Goal: Task Accomplishment & Management: Manage account settings

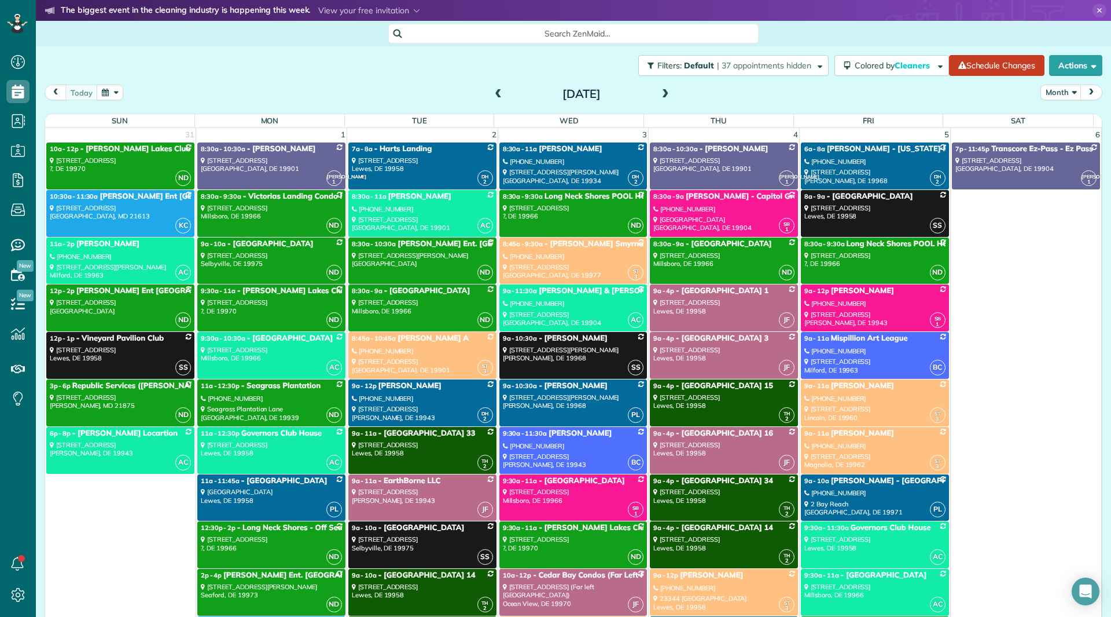
scroll to position [5, 5]
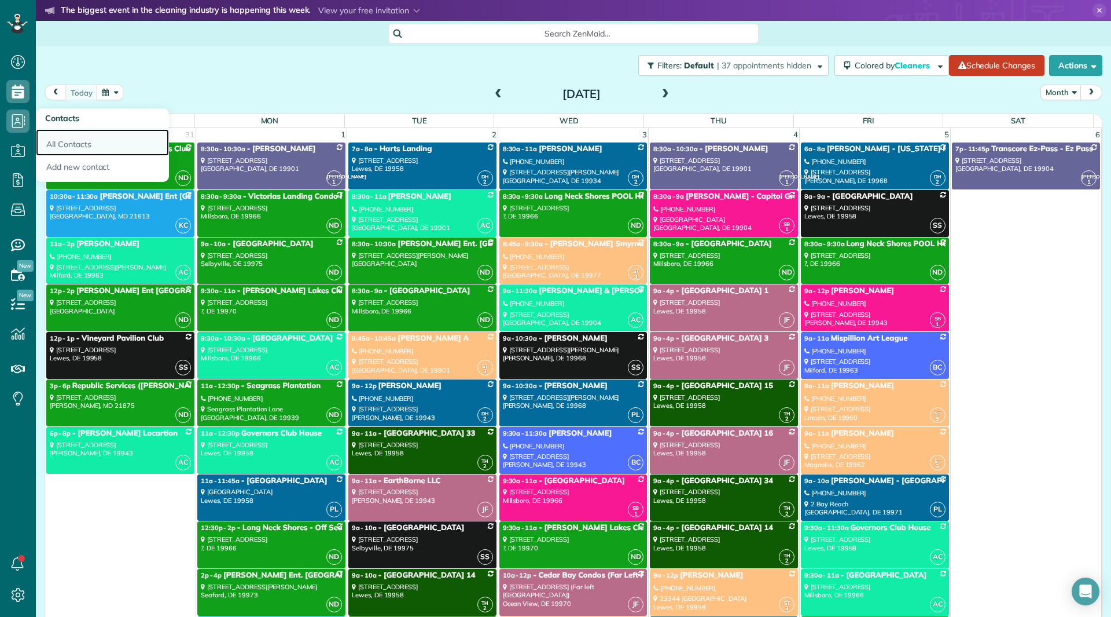
click at [61, 140] on link "All Contacts" at bounding box center [102, 142] width 133 height 27
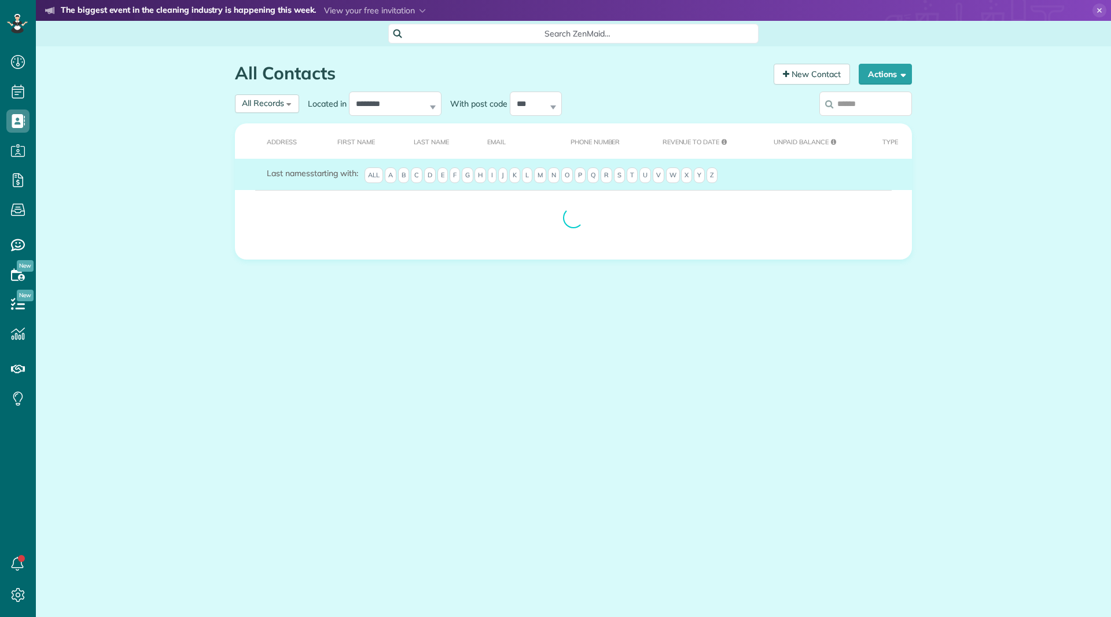
scroll to position [5, 5]
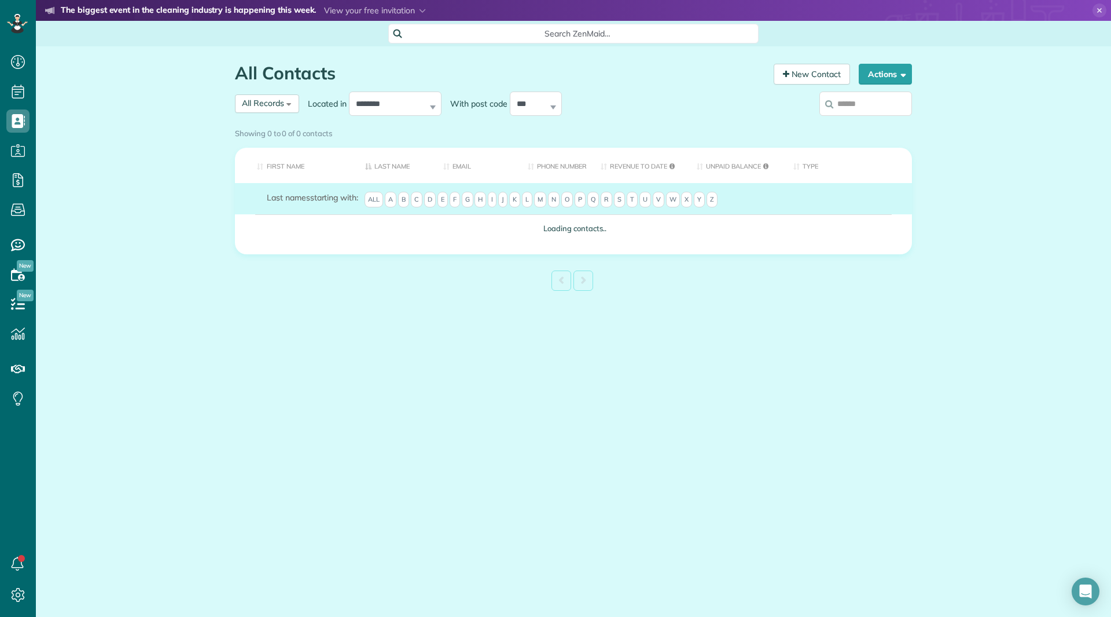
click at [840, 105] on input "search" at bounding box center [866, 103] width 93 height 24
type input "**"
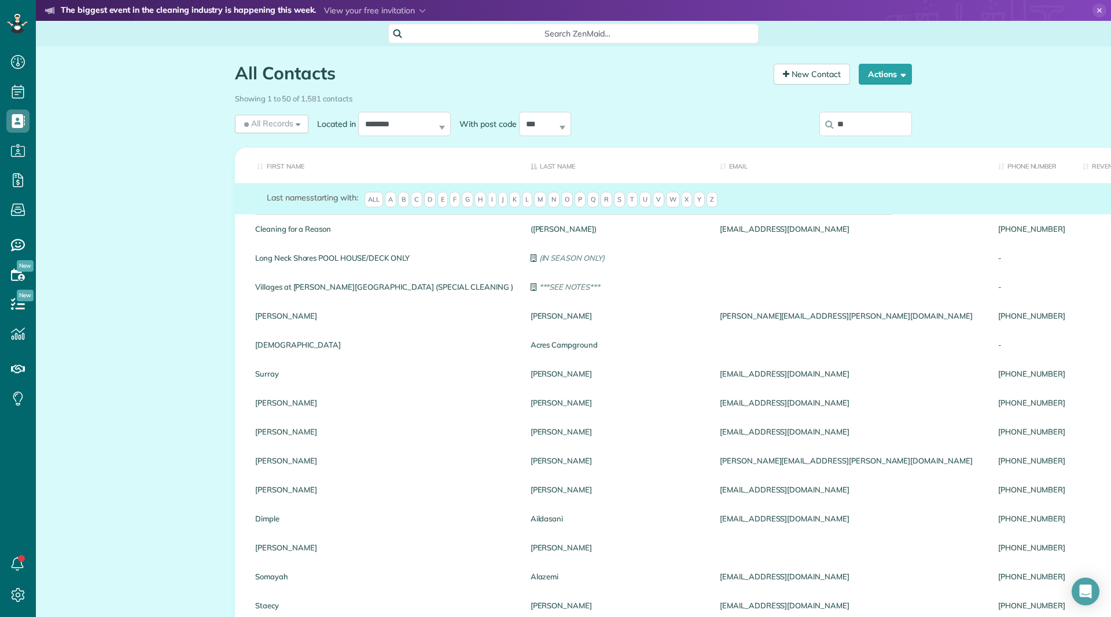
click at [847, 123] on input "**" at bounding box center [866, 124] width 93 height 24
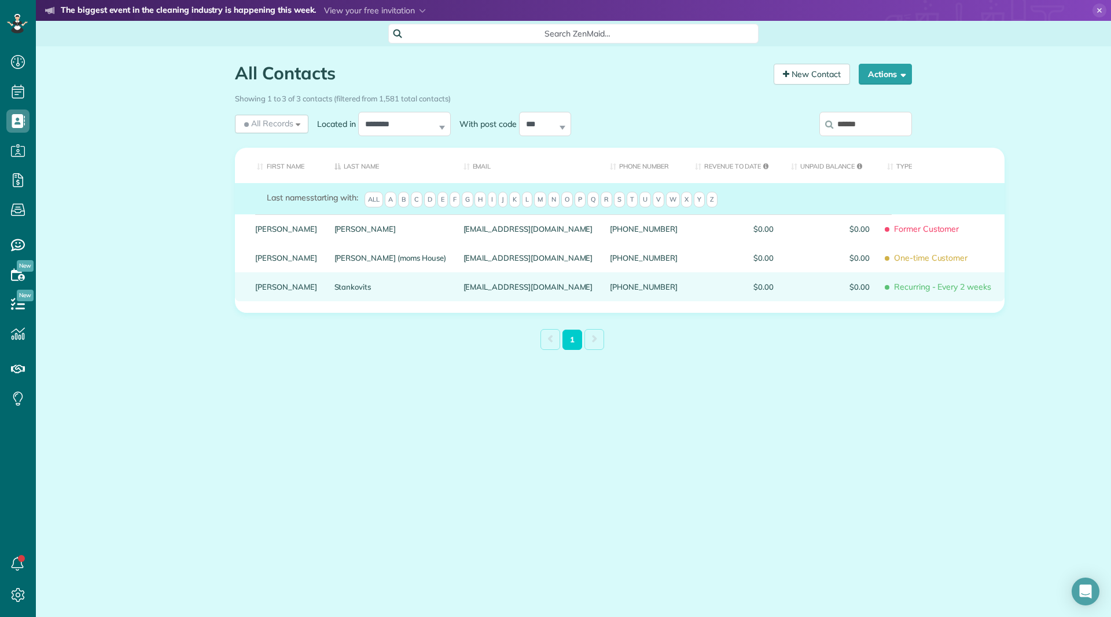
type input "******"
click at [263, 291] on link "Doreen" at bounding box center [286, 286] width 62 height 8
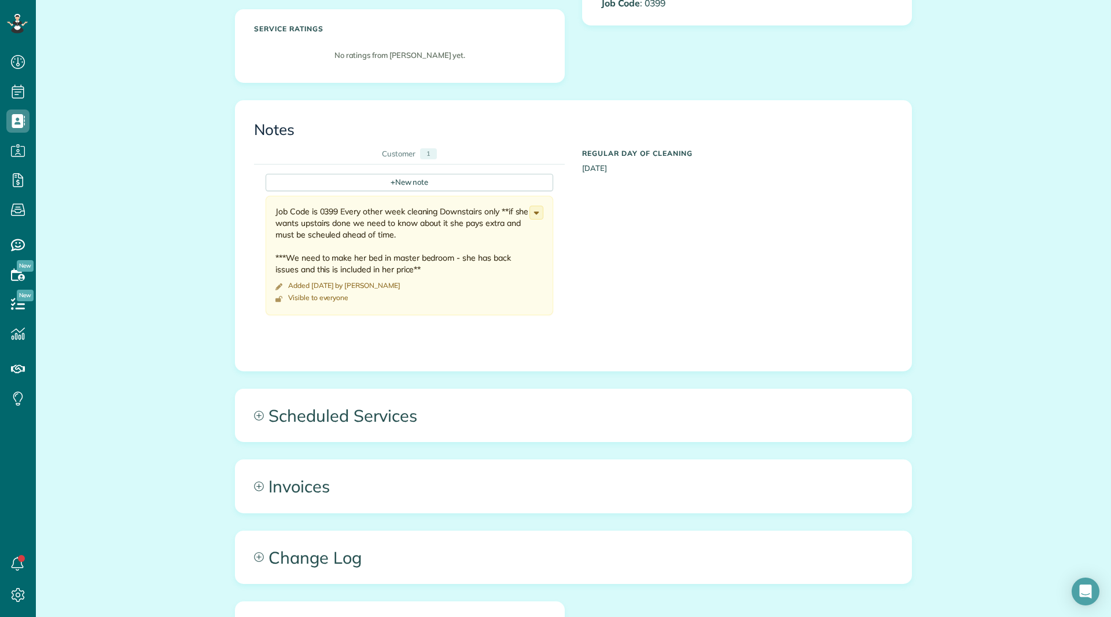
scroll to position [405, 0]
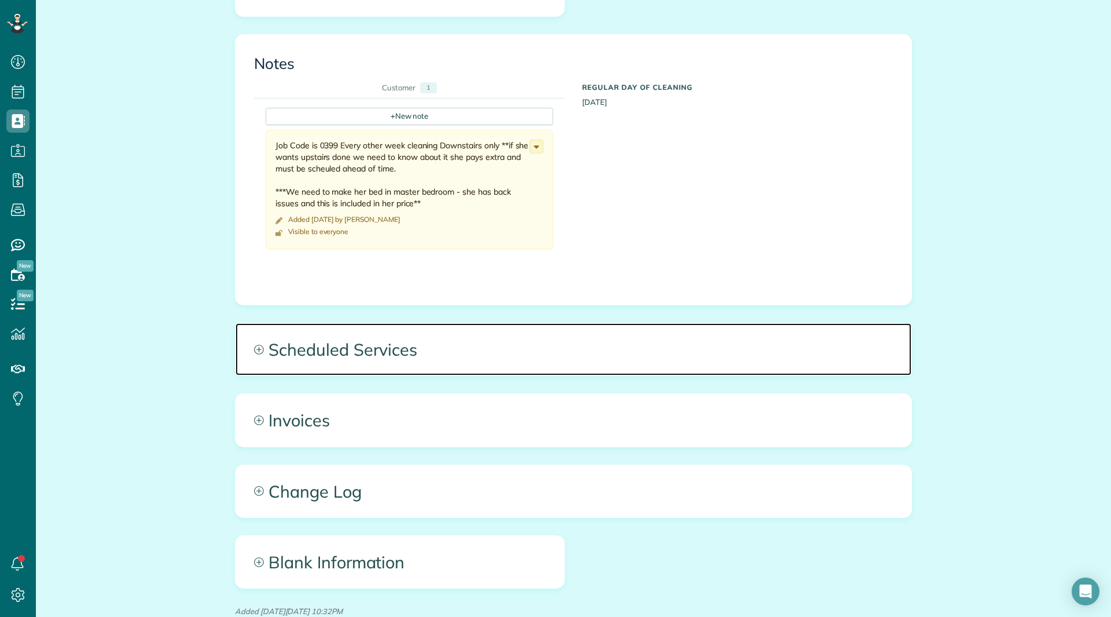
click at [375, 361] on span "Scheduled Services" at bounding box center [574, 349] width 676 height 52
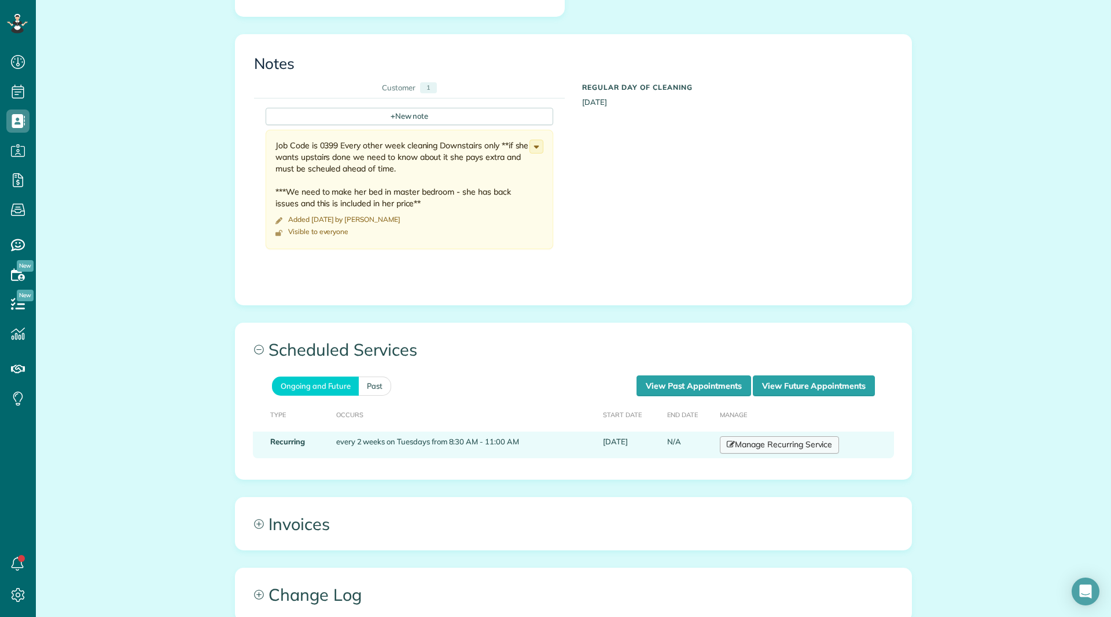
click at [749, 437] on link "Manage Recurring Service" at bounding box center [779, 444] width 119 height 17
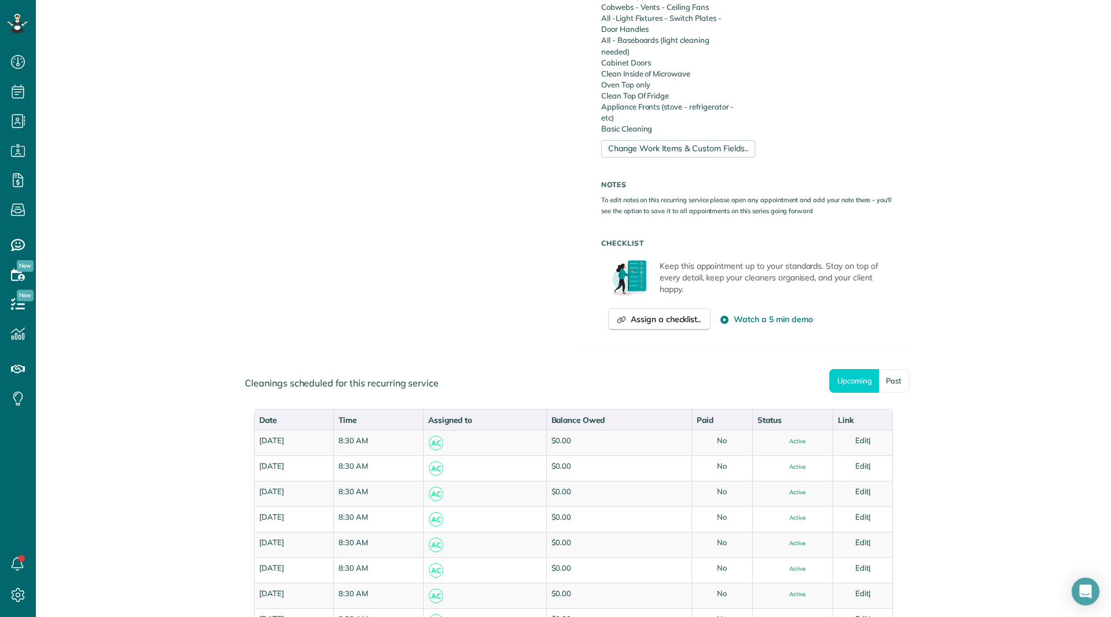
scroll to position [637, 0]
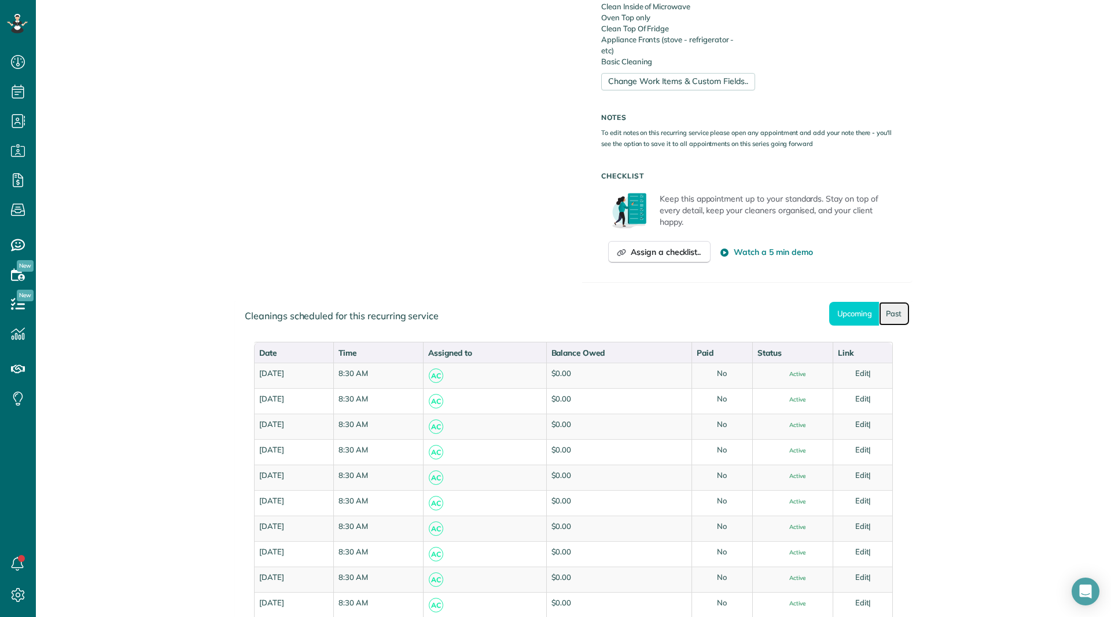
click at [889, 314] on link "Past" at bounding box center [894, 314] width 31 height 24
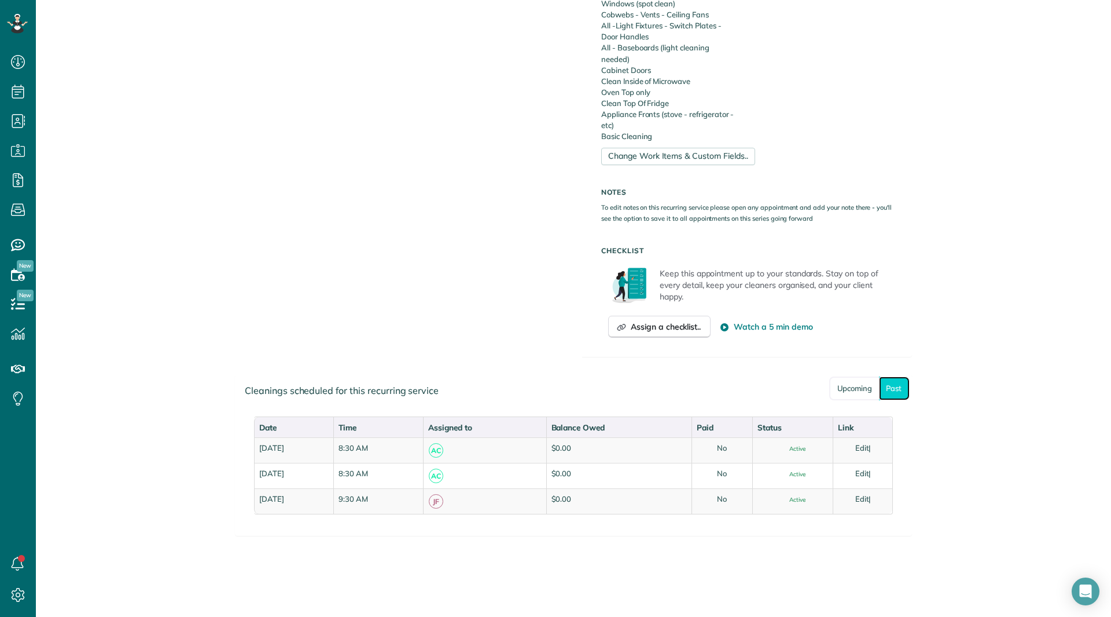
scroll to position [562, 0]
click at [63, 141] on link "All Contacts" at bounding box center [102, 142] width 133 height 27
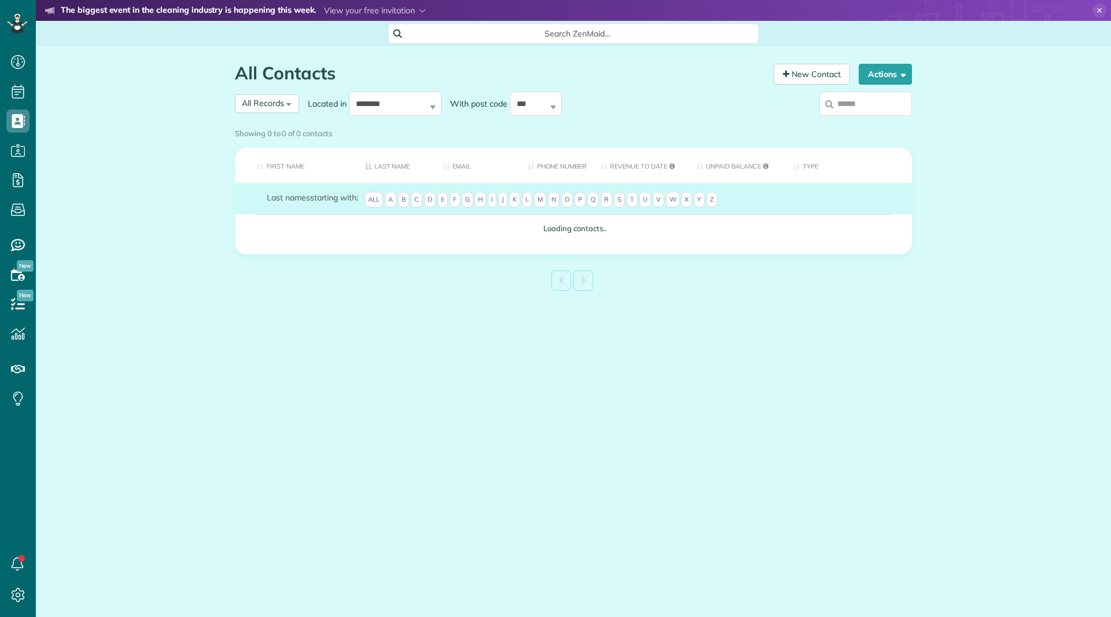
scroll to position [5, 5]
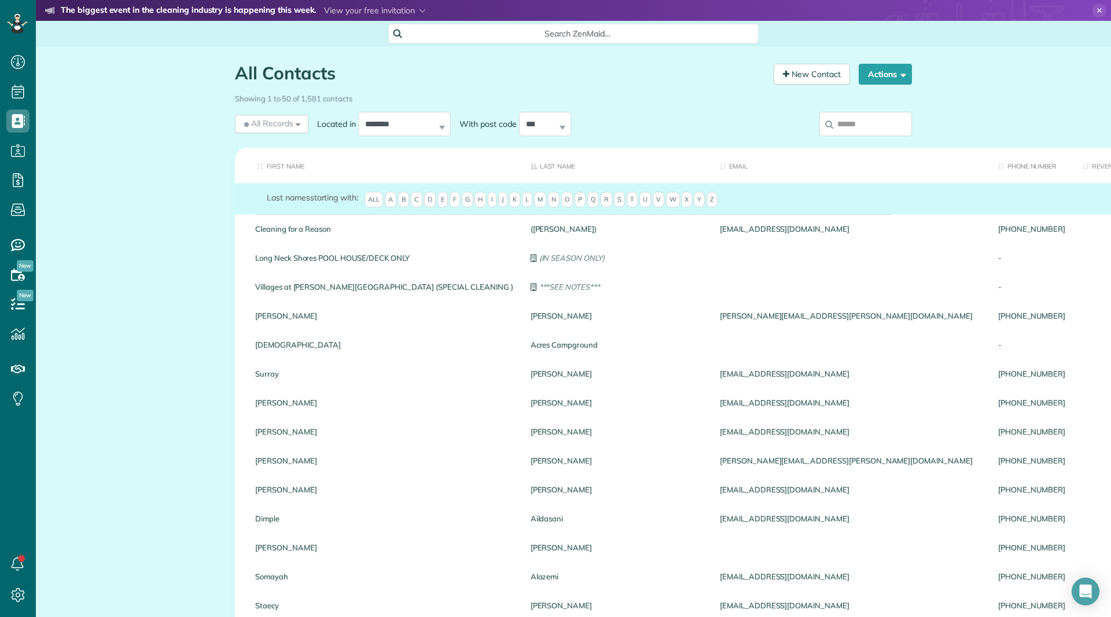
click at [854, 119] on input "search" at bounding box center [866, 124] width 93 height 24
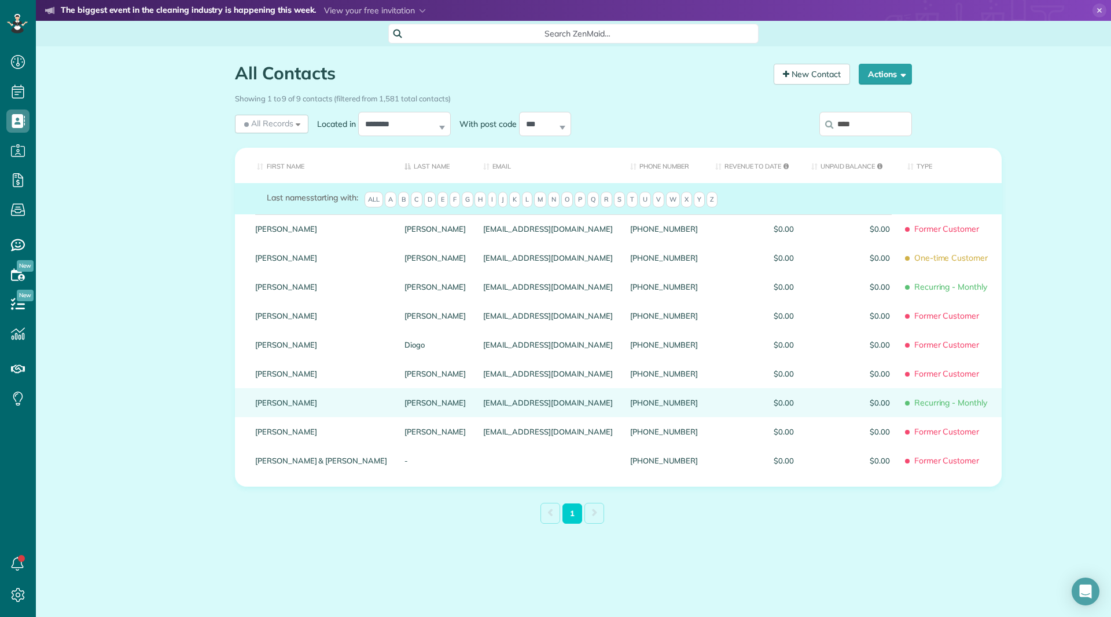
type input "****"
click at [261, 406] on link "[PERSON_NAME]" at bounding box center [321, 402] width 132 height 8
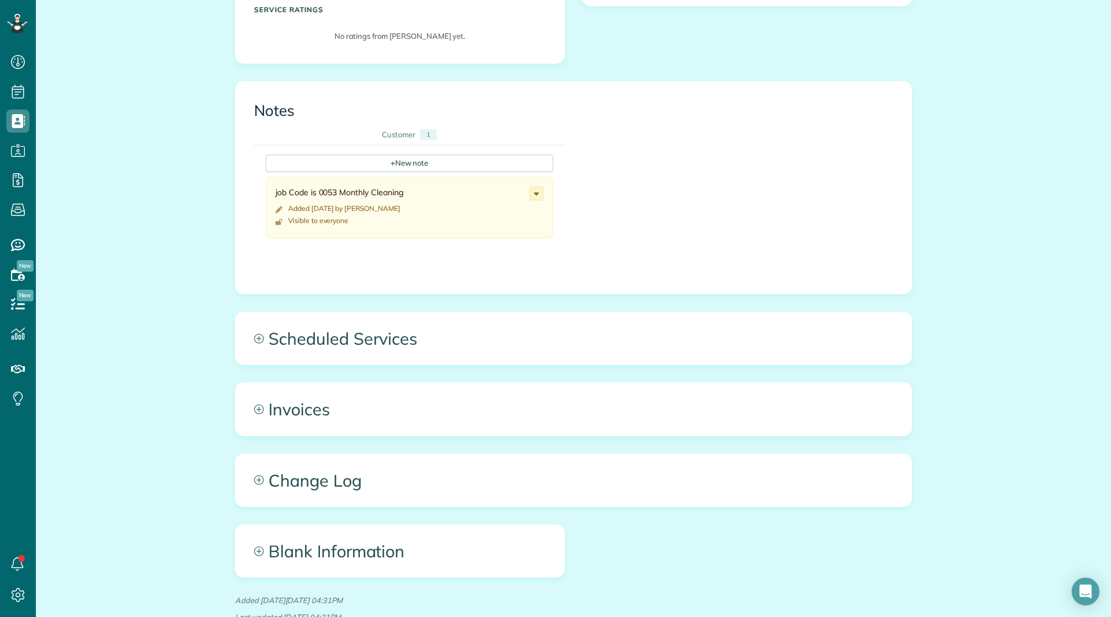
scroll to position [439, 0]
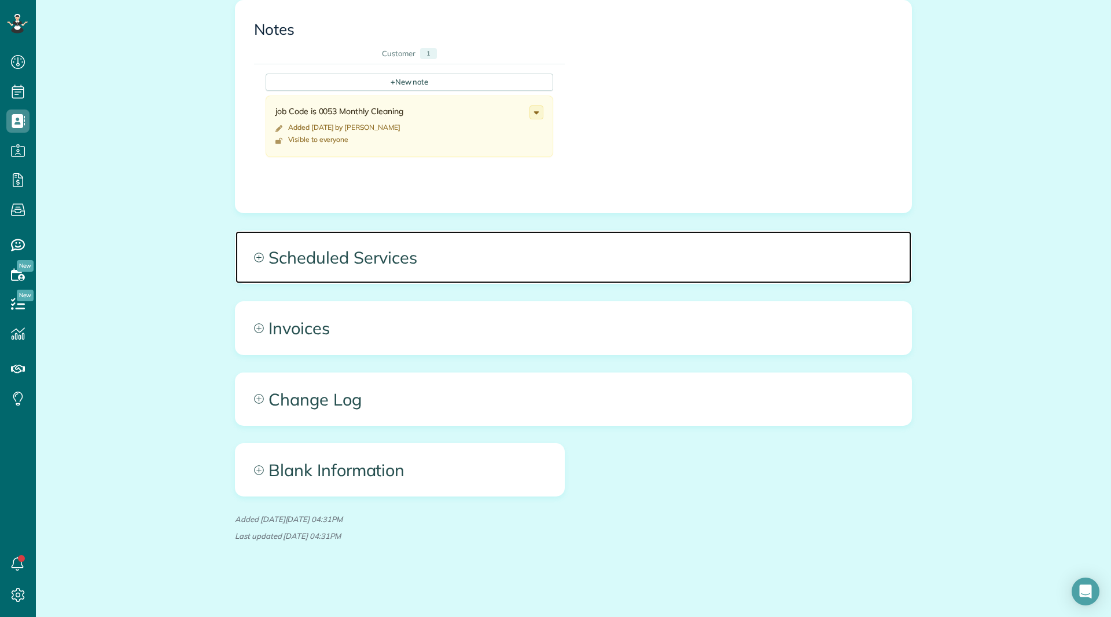
click at [362, 258] on span "Scheduled Services" at bounding box center [574, 257] width 676 height 52
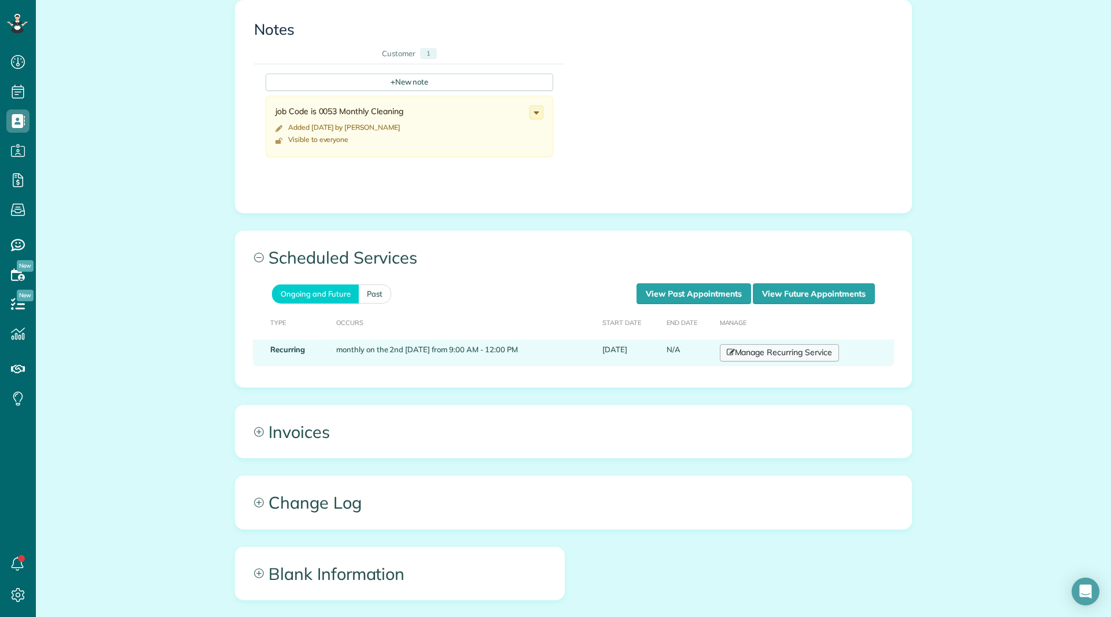
click at [727, 348] on icon at bounding box center [731, 352] width 8 height 8
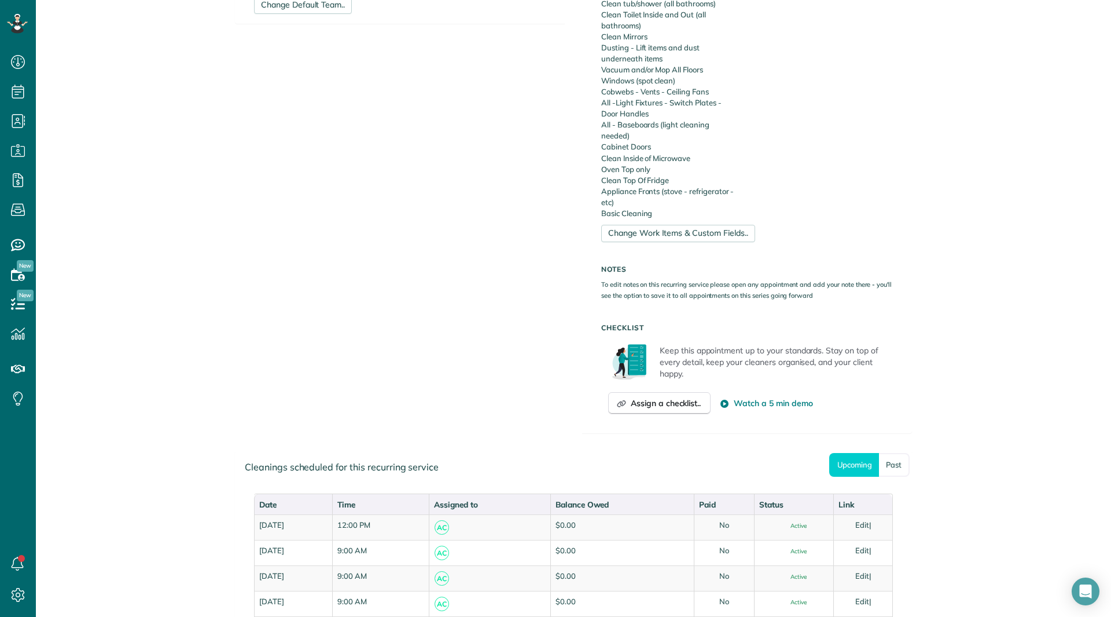
scroll to position [617, 0]
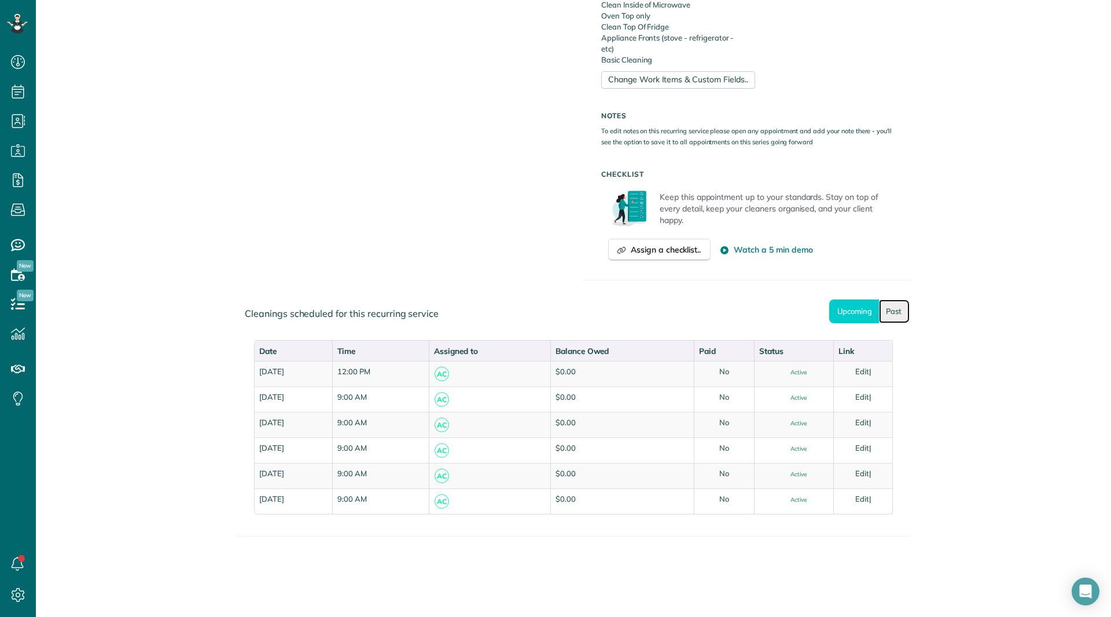
click at [891, 315] on link "Past" at bounding box center [894, 311] width 31 height 24
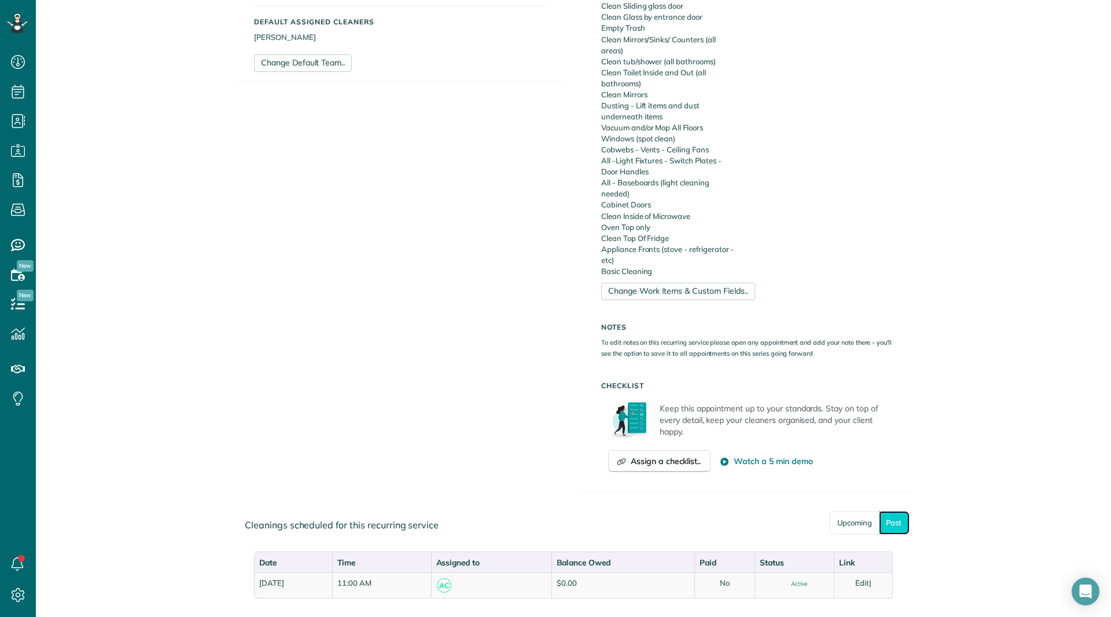
scroll to position [489, 0]
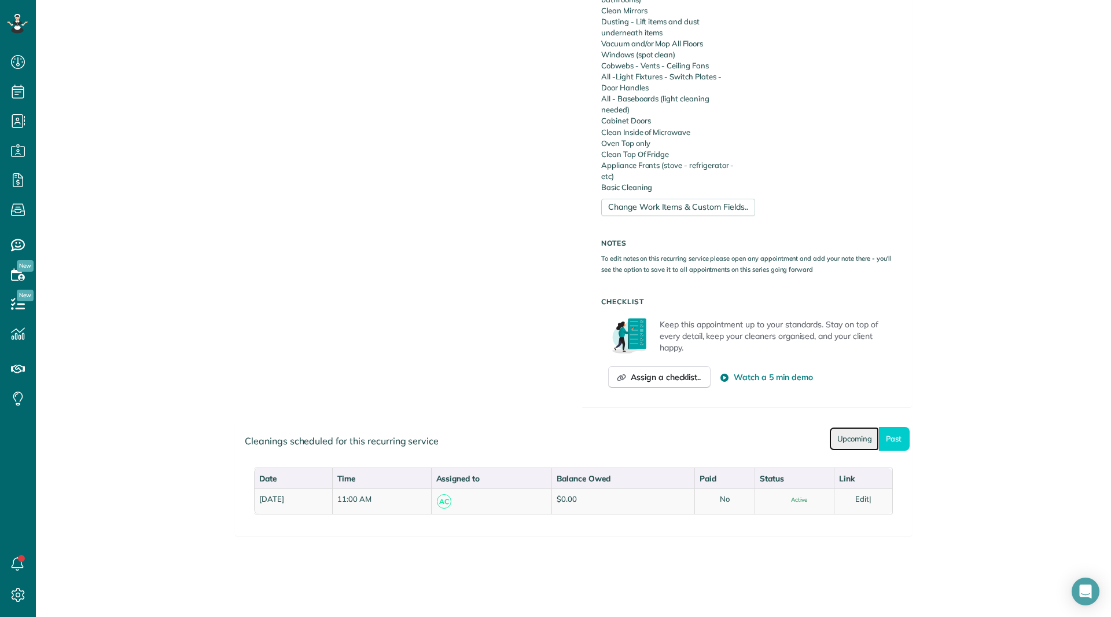
click at [864, 445] on link "Upcoming" at bounding box center [855, 439] width 50 height 24
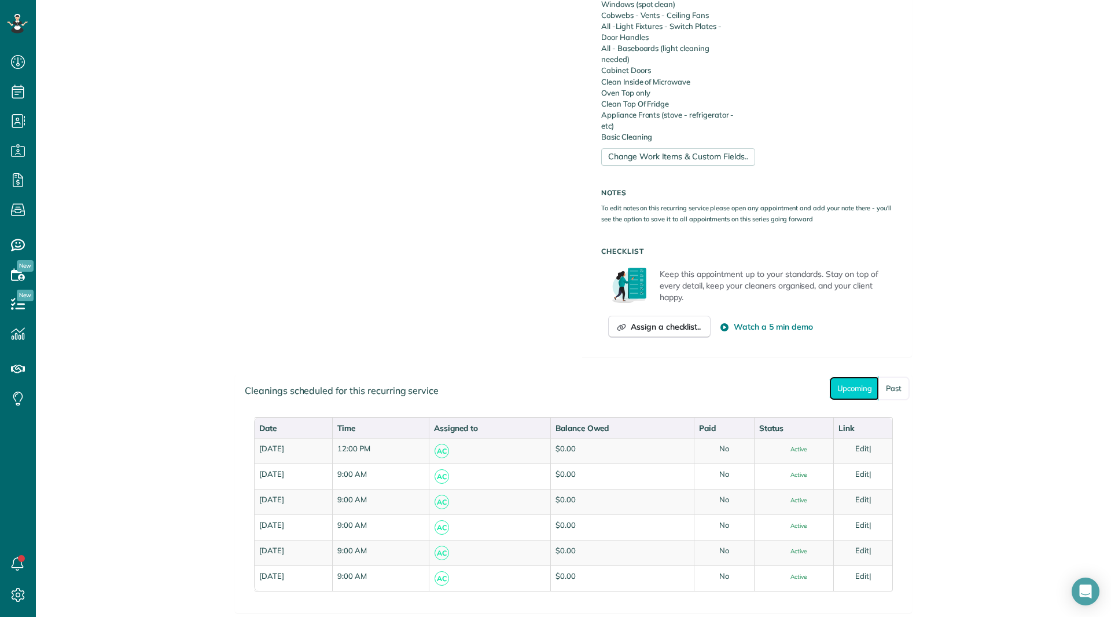
scroll to position [617, 0]
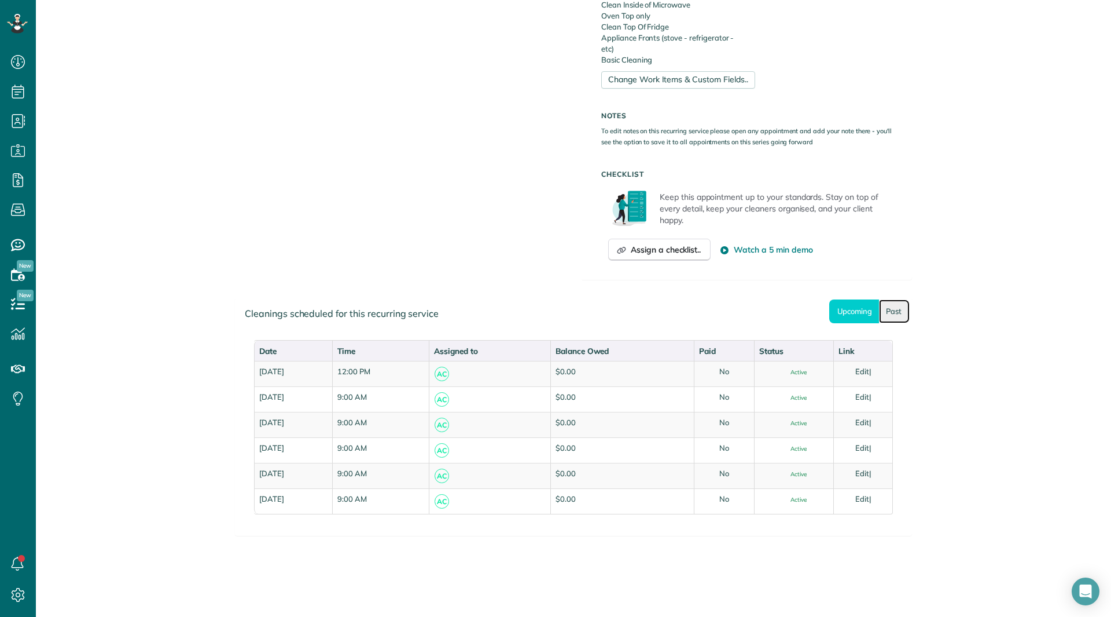
click at [888, 314] on link "Past" at bounding box center [894, 311] width 31 height 24
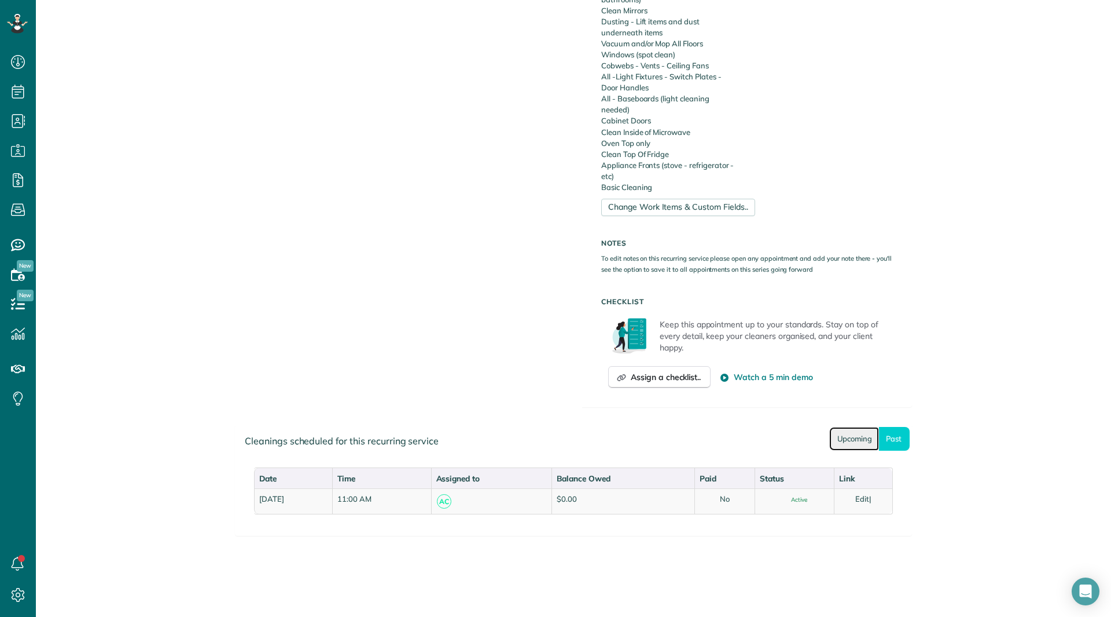
click at [847, 441] on link "Upcoming" at bounding box center [855, 439] width 50 height 24
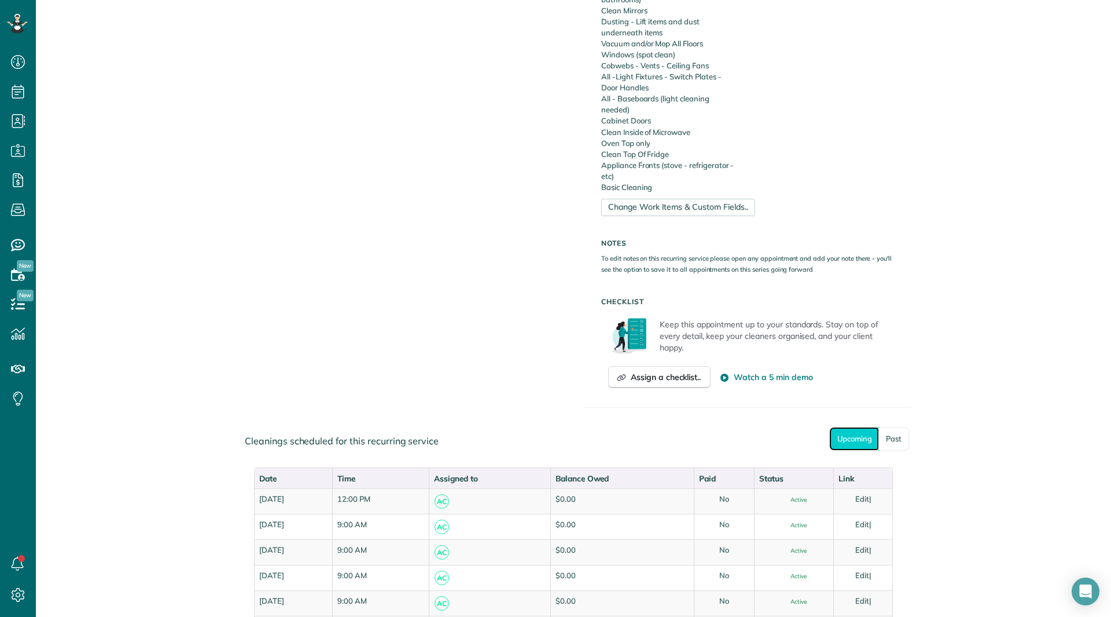
scroll to position [547, 0]
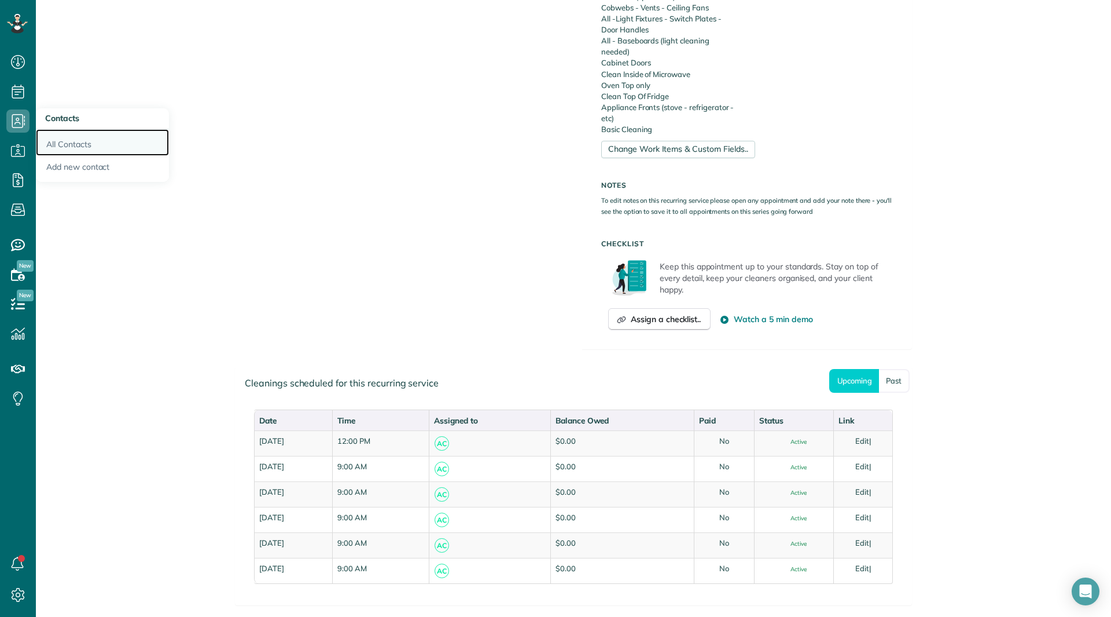
click at [79, 137] on link "All Contacts" at bounding box center [102, 142] width 133 height 27
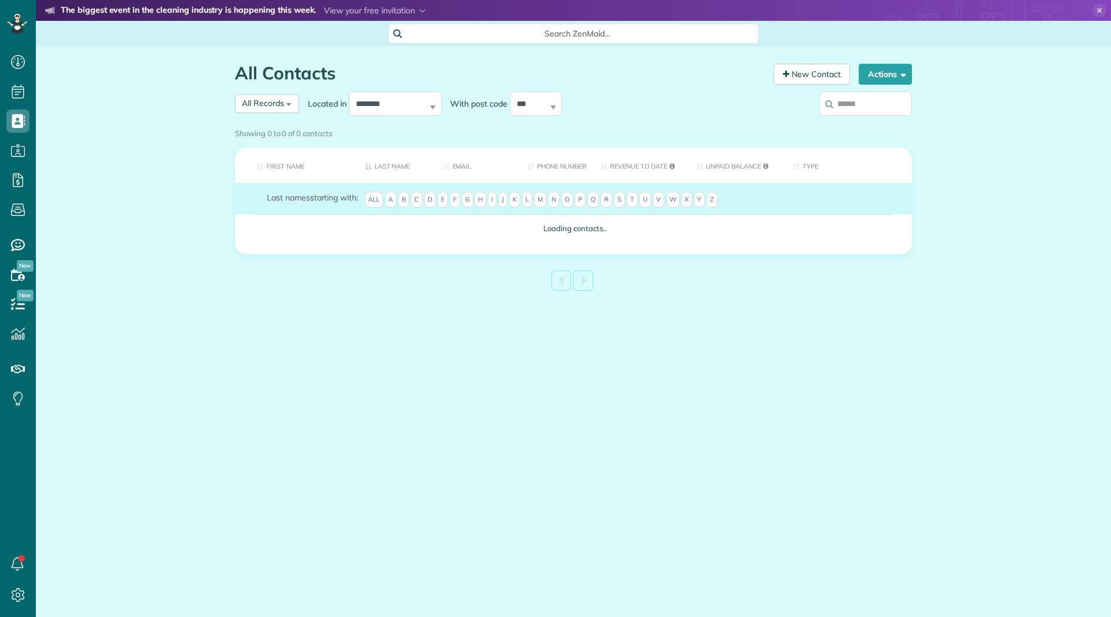
scroll to position [5, 5]
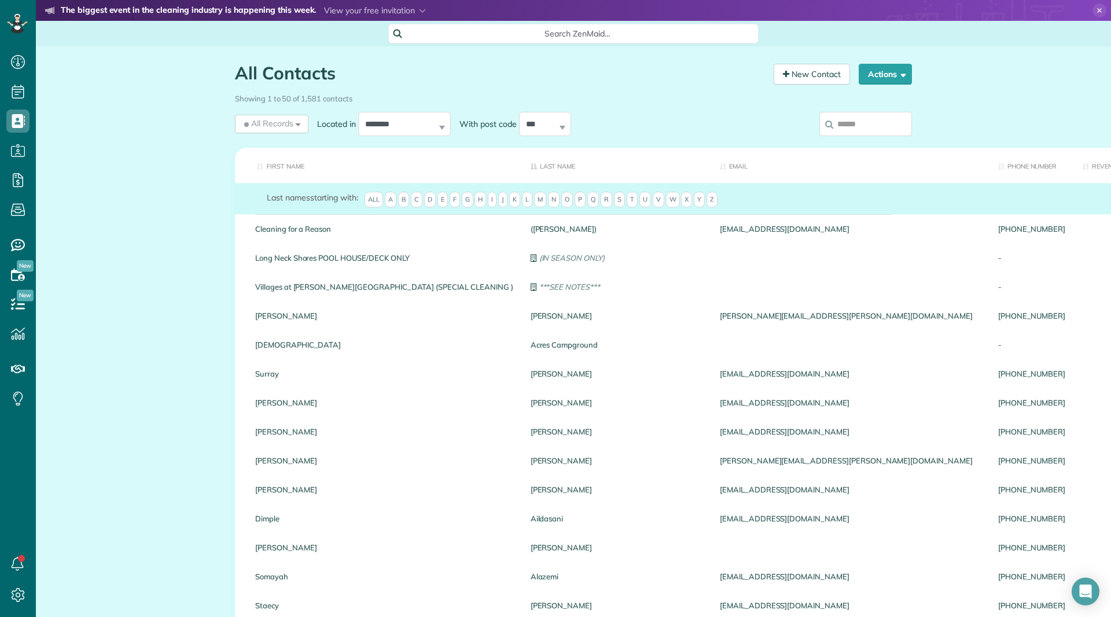
click at [848, 122] on input "search" at bounding box center [866, 124] width 93 height 24
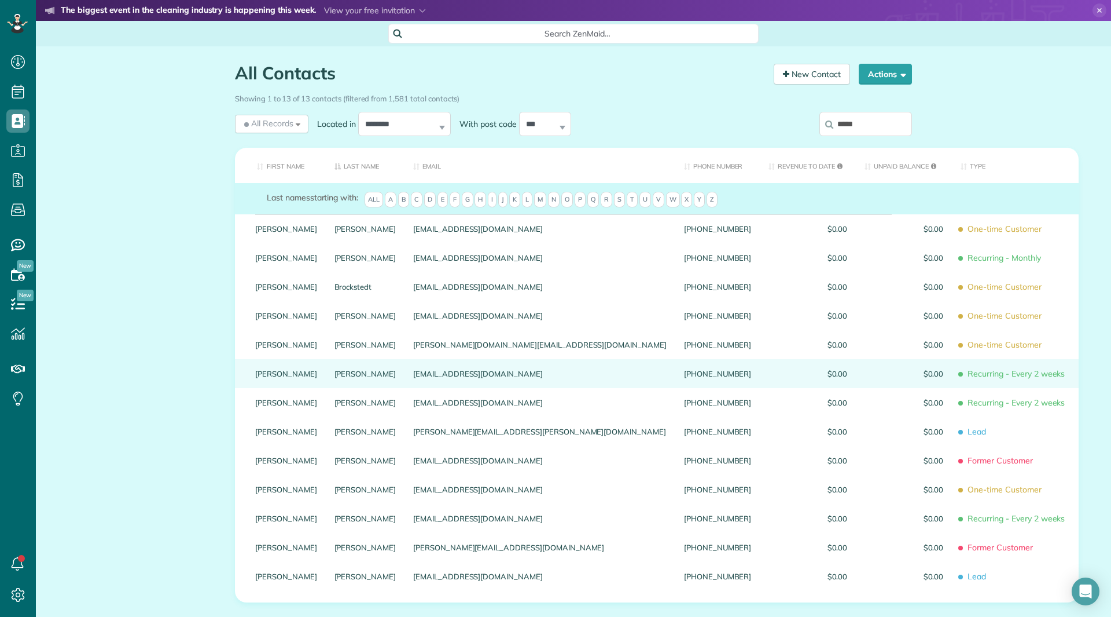
type input "*****"
click at [260, 377] on link "Kelly" at bounding box center [286, 373] width 62 height 8
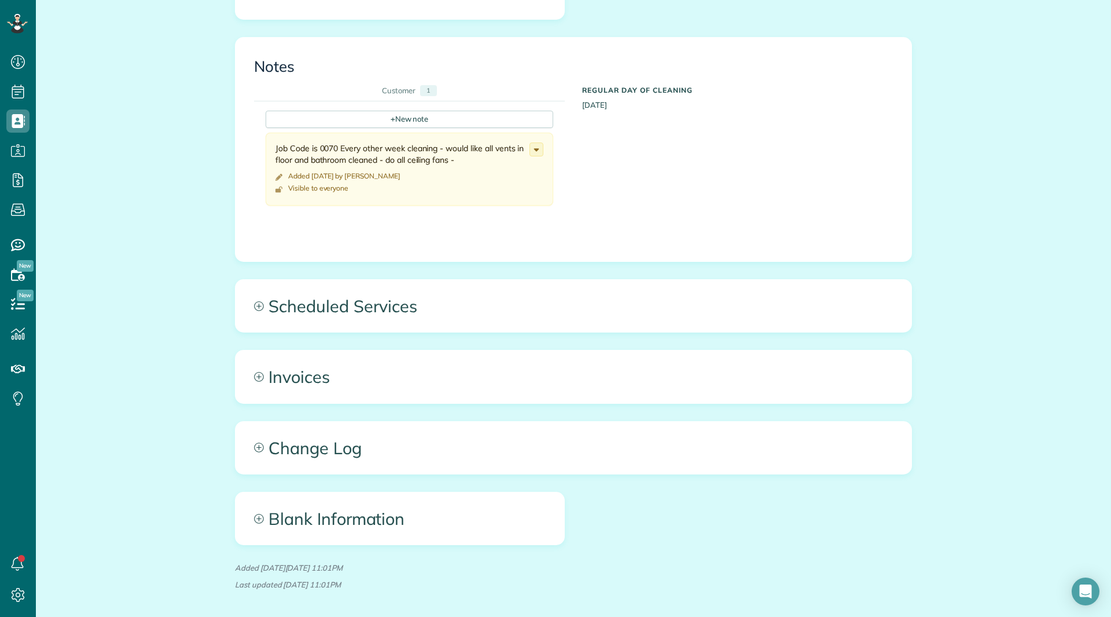
scroll to position [405, 0]
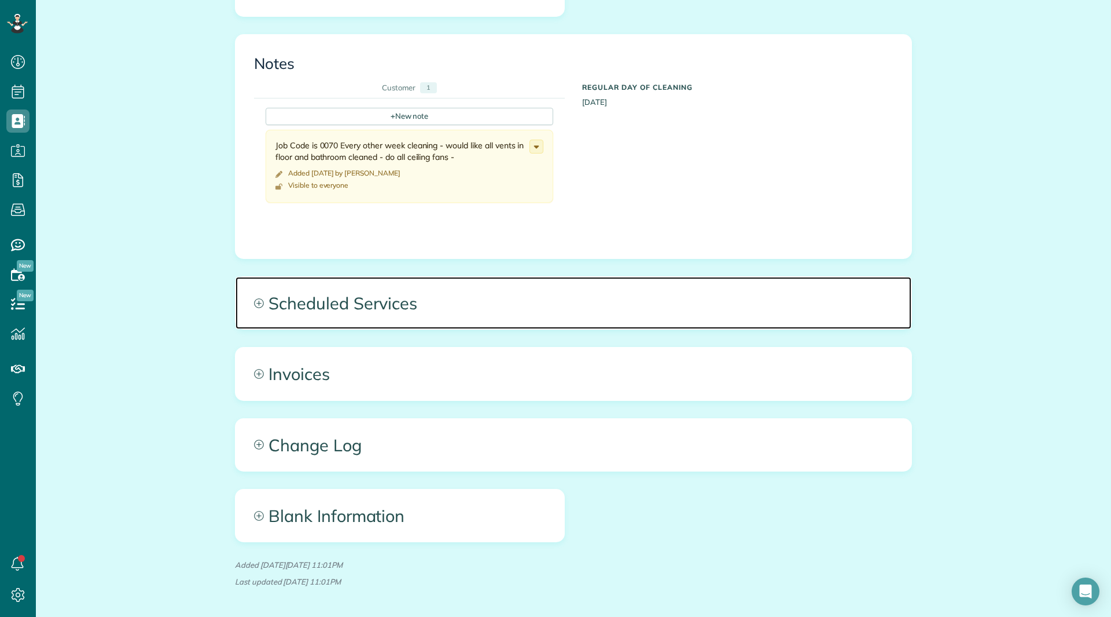
click at [445, 326] on span "Scheduled Services" at bounding box center [574, 303] width 676 height 52
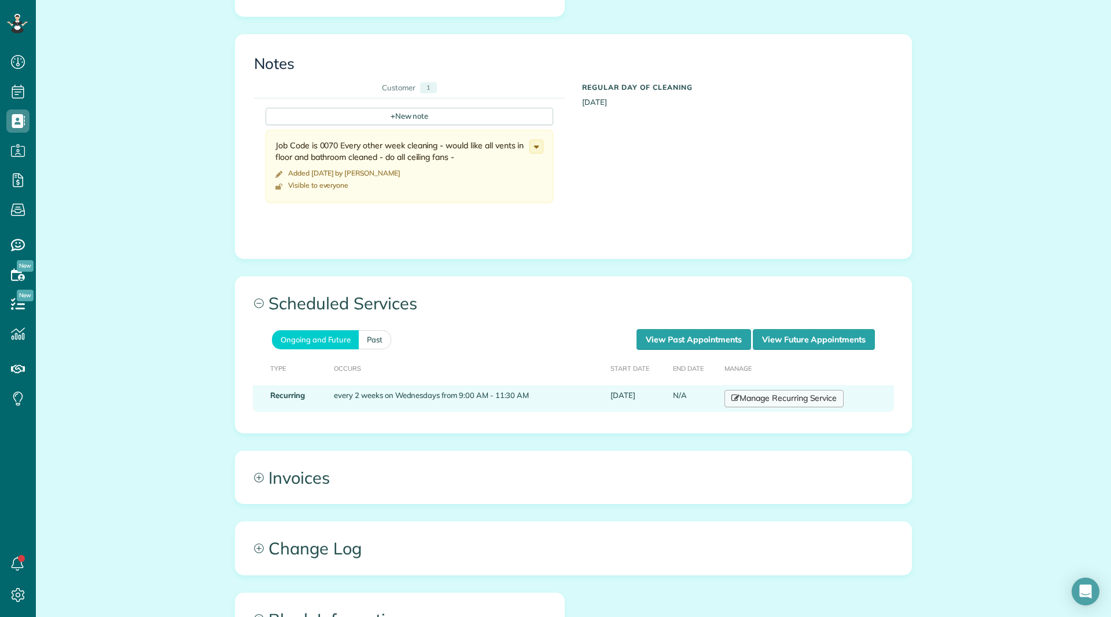
click at [750, 402] on link "Manage Recurring Service" at bounding box center [784, 398] width 119 height 17
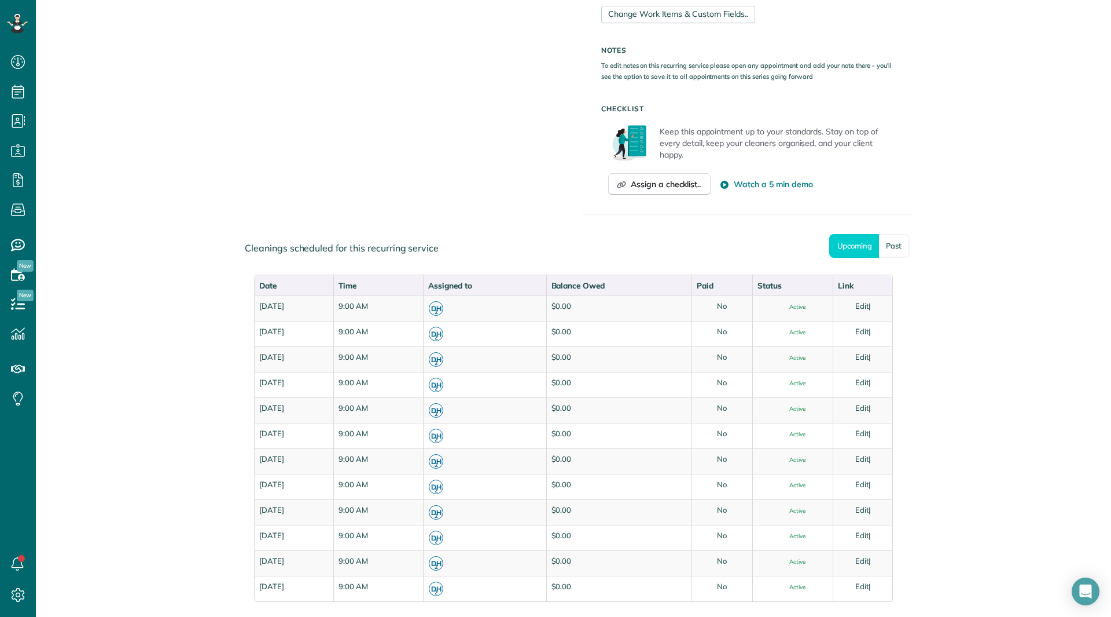
scroll to position [695, 0]
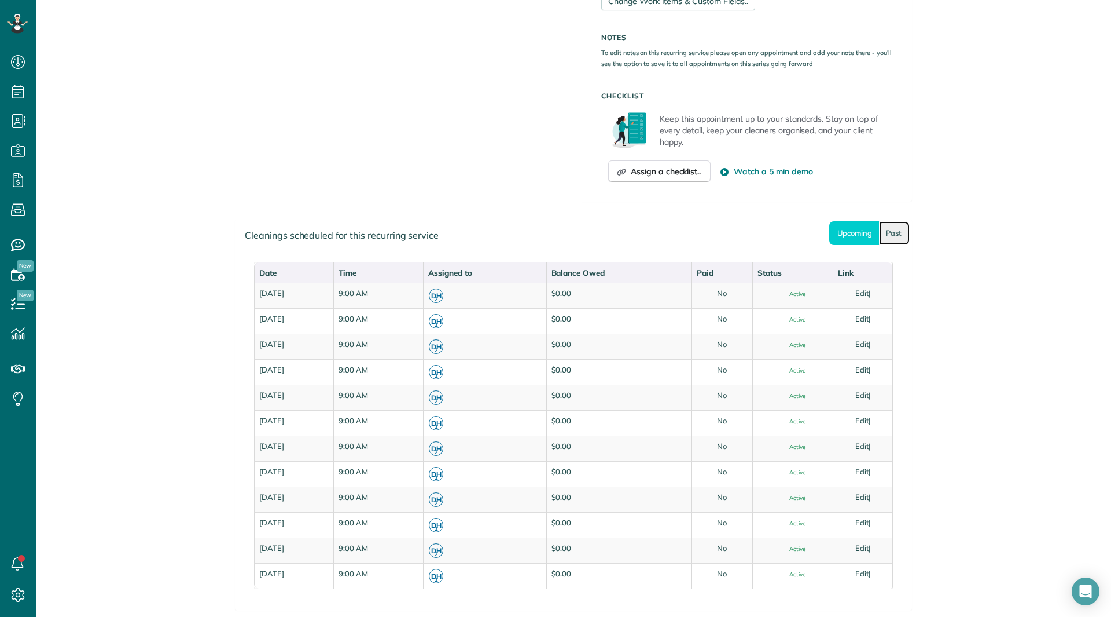
click at [888, 236] on link "Past" at bounding box center [894, 233] width 31 height 24
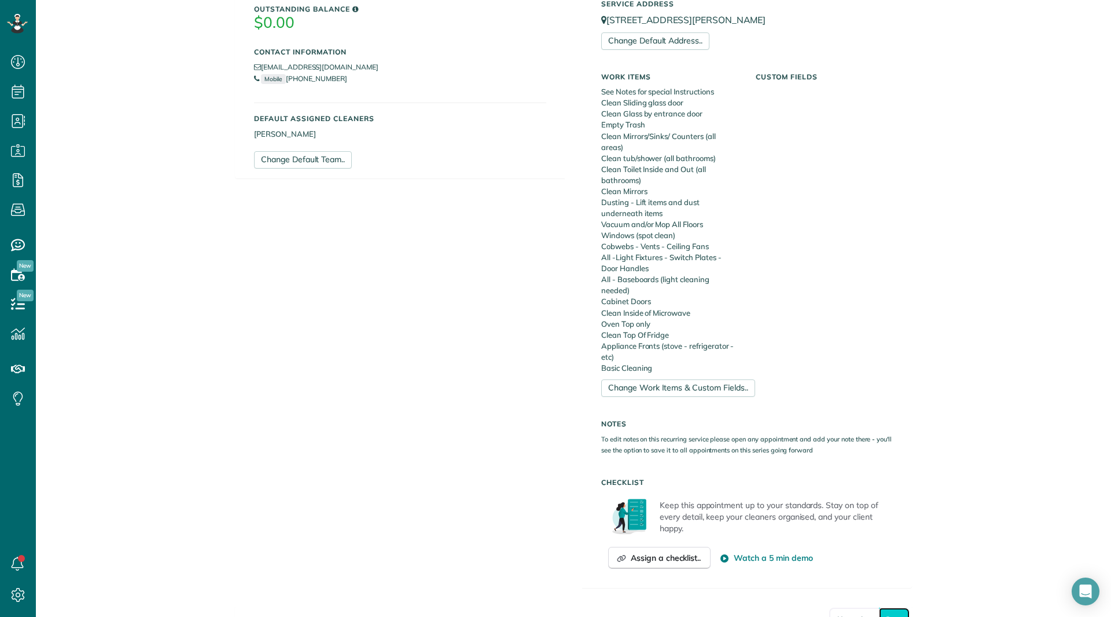
scroll to position [77, 0]
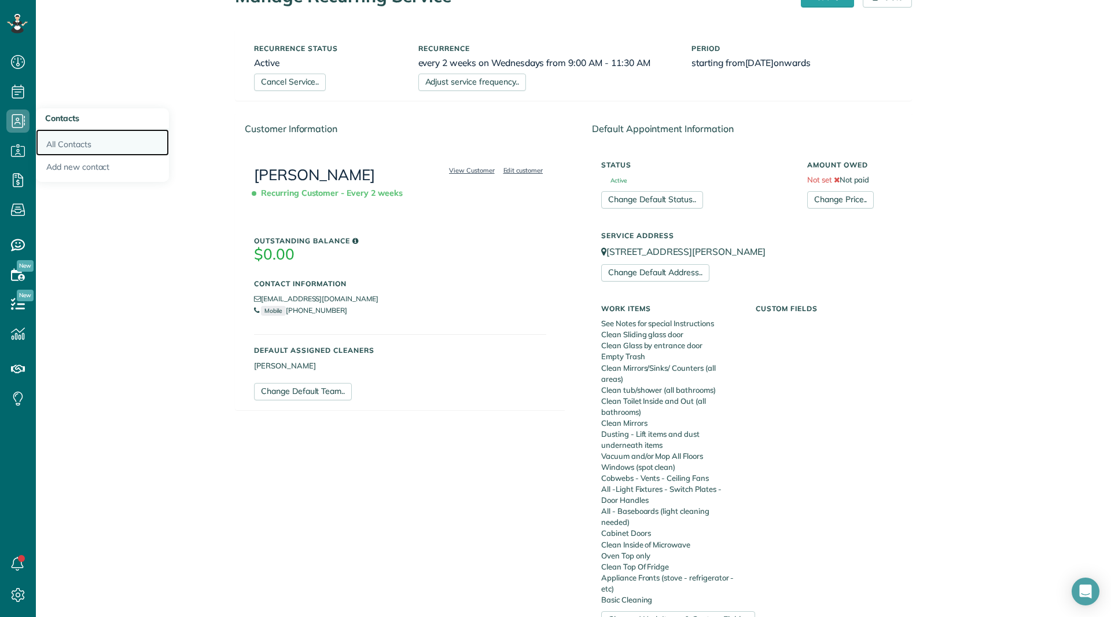
click at [65, 141] on link "All Contacts" at bounding box center [102, 142] width 133 height 27
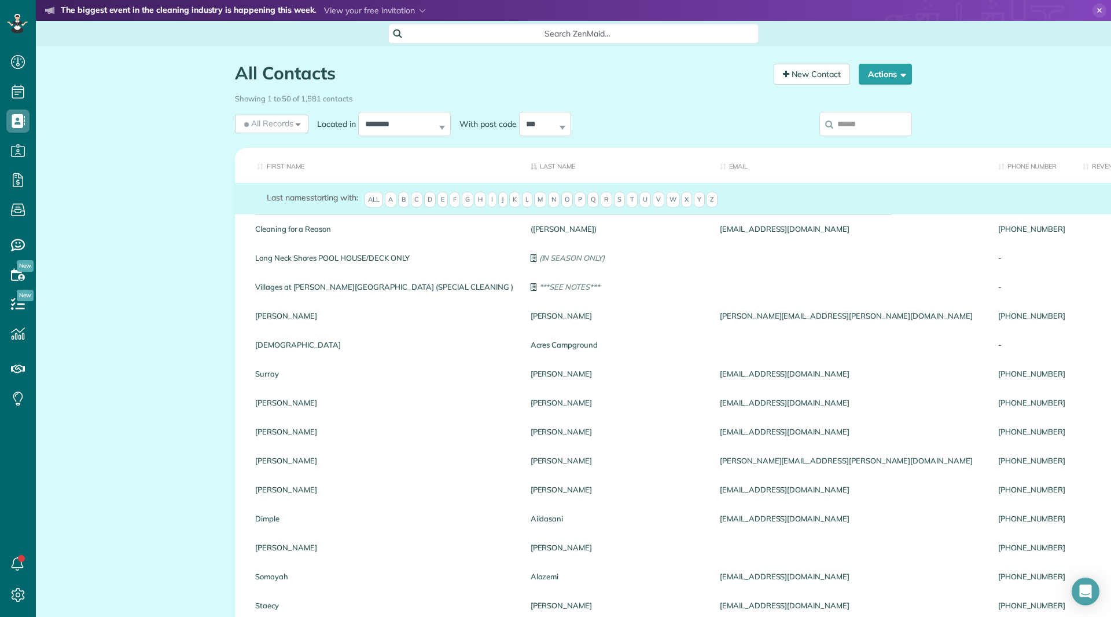
click at [846, 122] on input "search" at bounding box center [866, 124] width 93 height 24
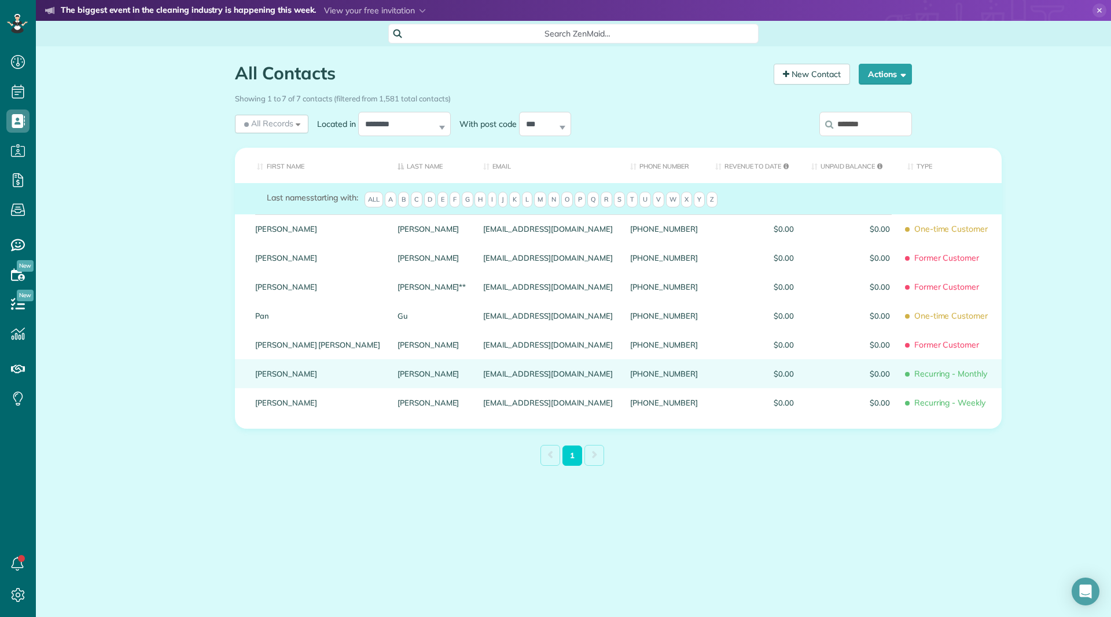
type input "*******"
click at [260, 372] on link "Margaret" at bounding box center [317, 373] width 125 height 8
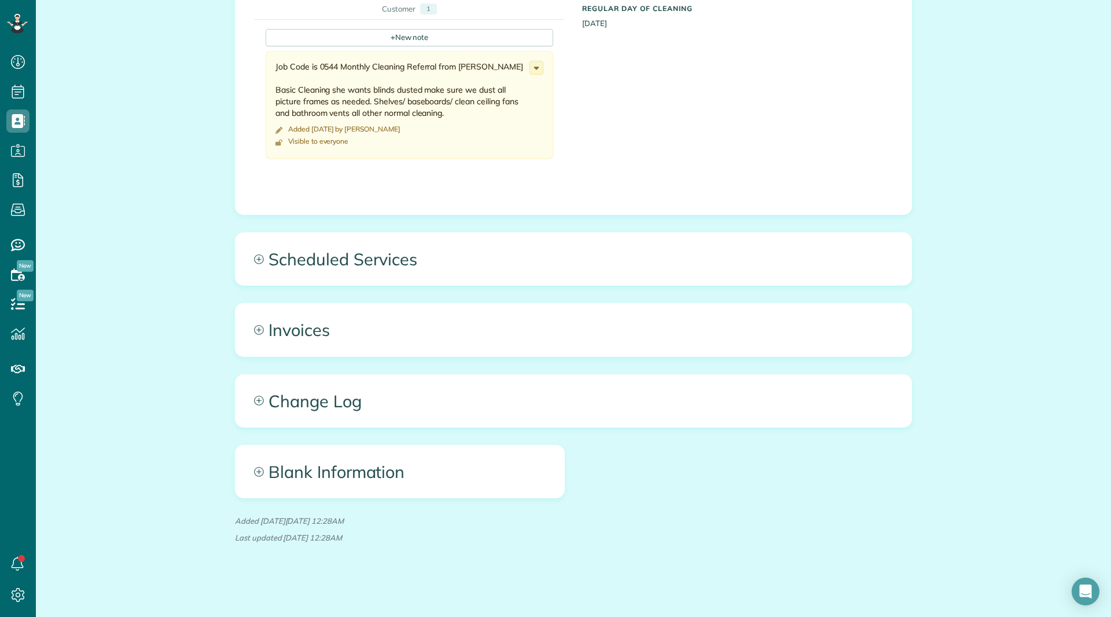
scroll to position [486, 0]
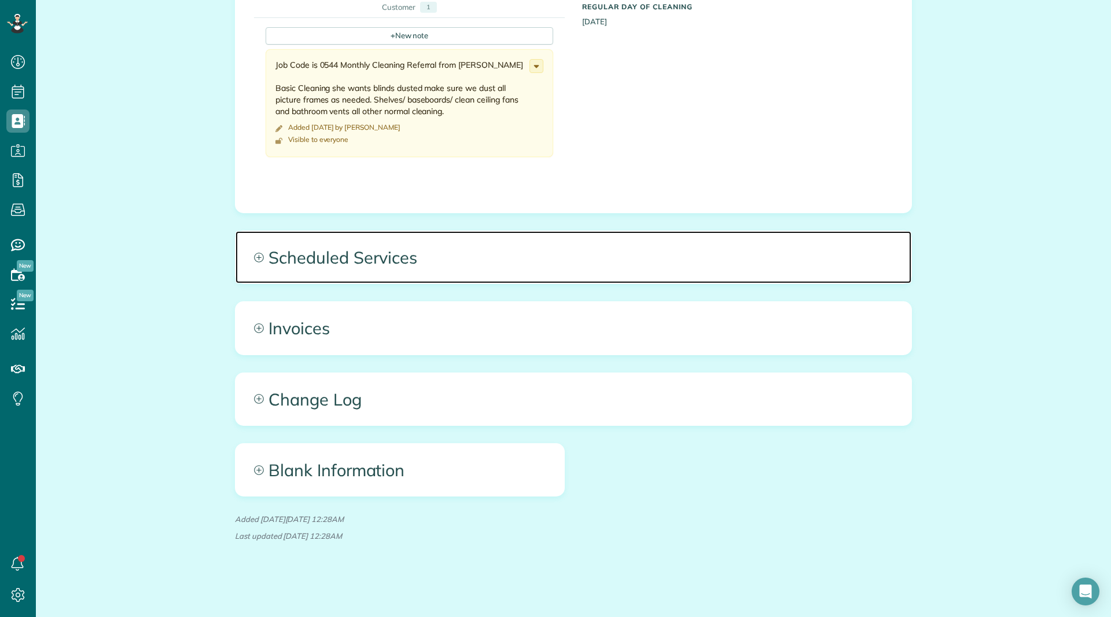
click at [410, 267] on span "Scheduled Services" at bounding box center [574, 257] width 676 height 52
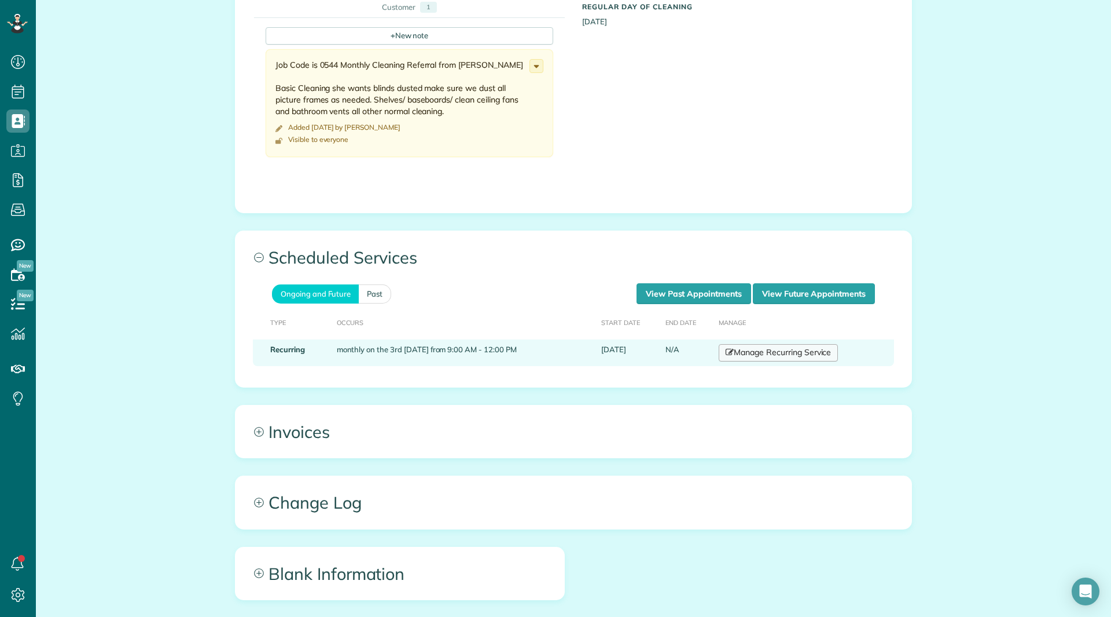
click at [741, 353] on link "Manage Recurring Service" at bounding box center [778, 352] width 119 height 17
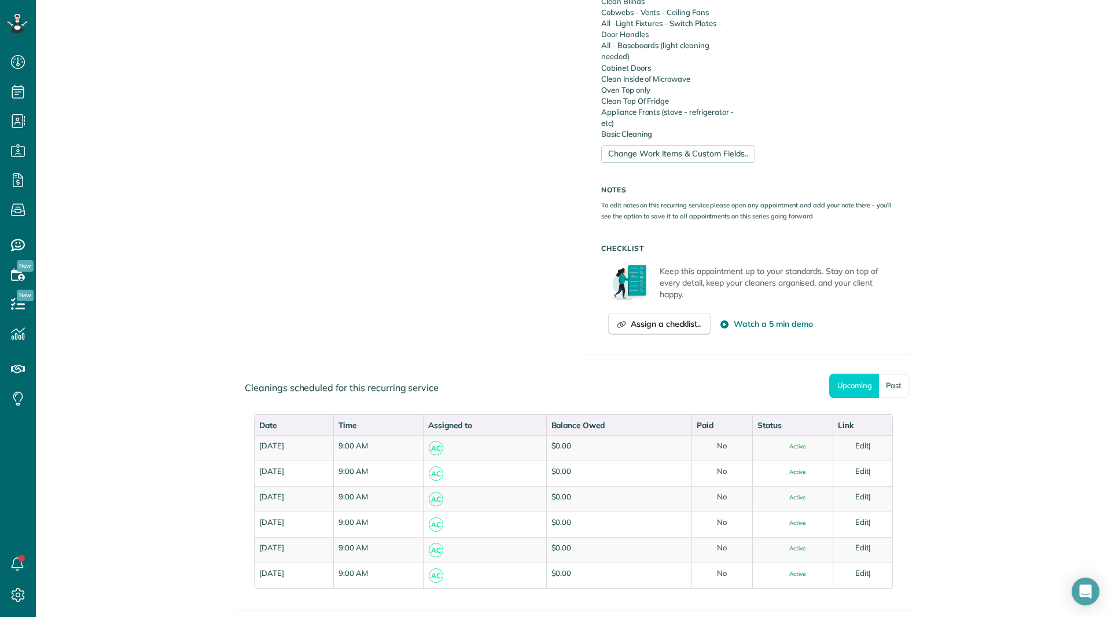
scroll to position [579, 0]
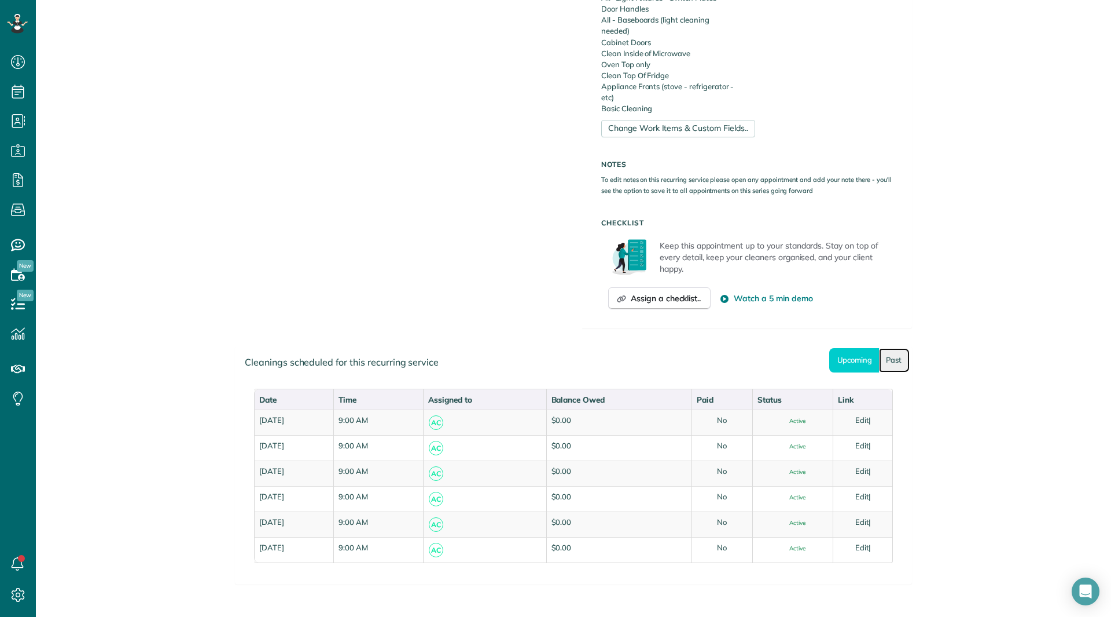
click at [885, 354] on link "Past" at bounding box center [894, 360] width 31 height 24
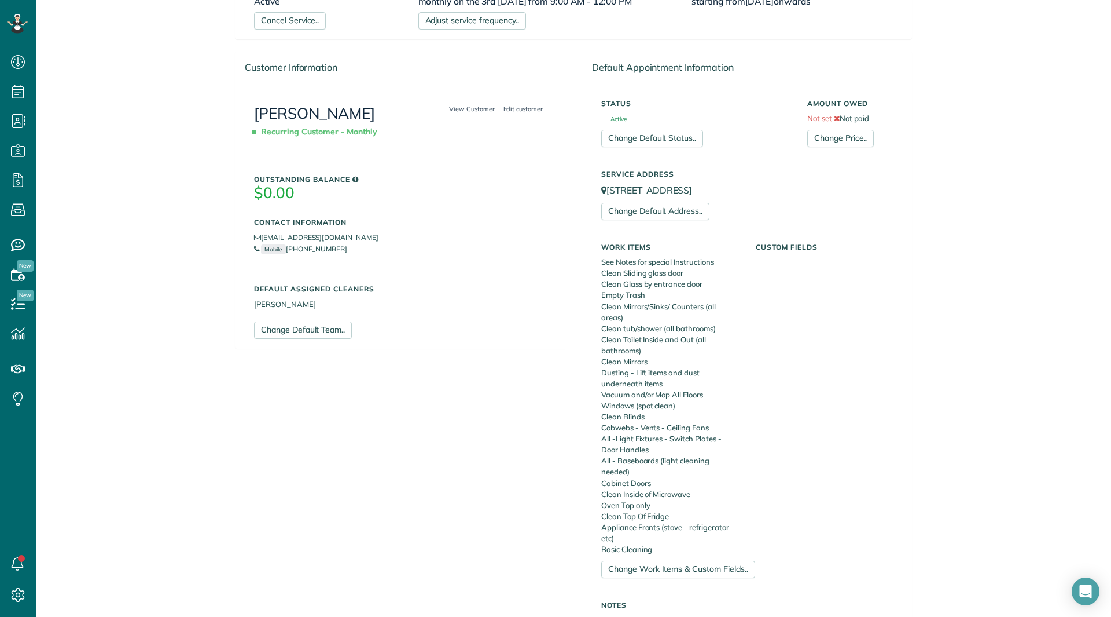
scroll to position [120, 0]
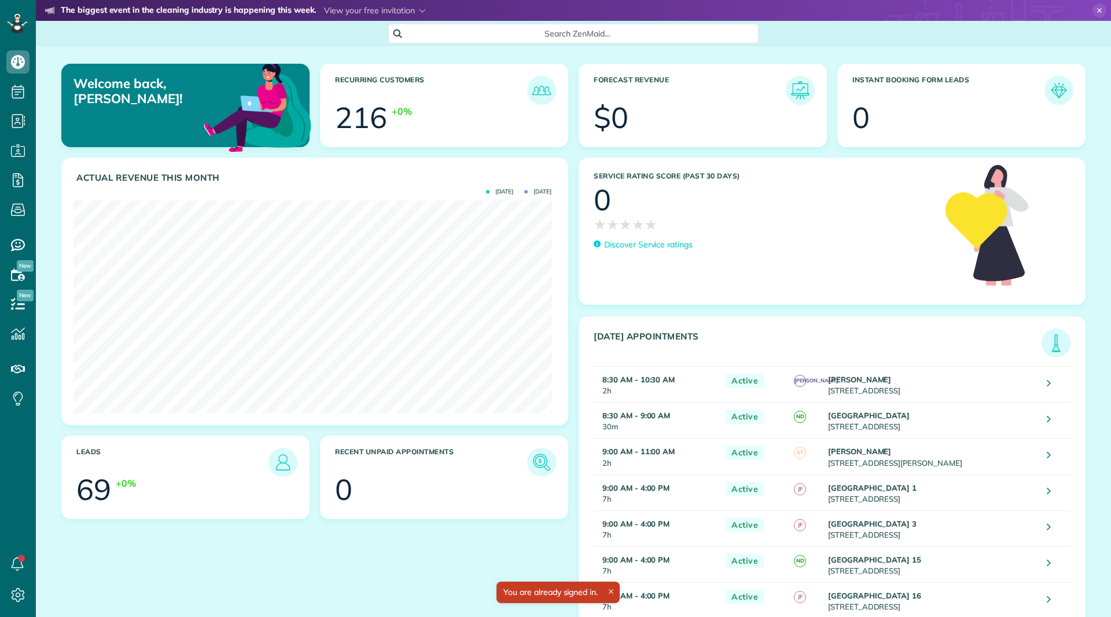
scroll to position [212, 478]
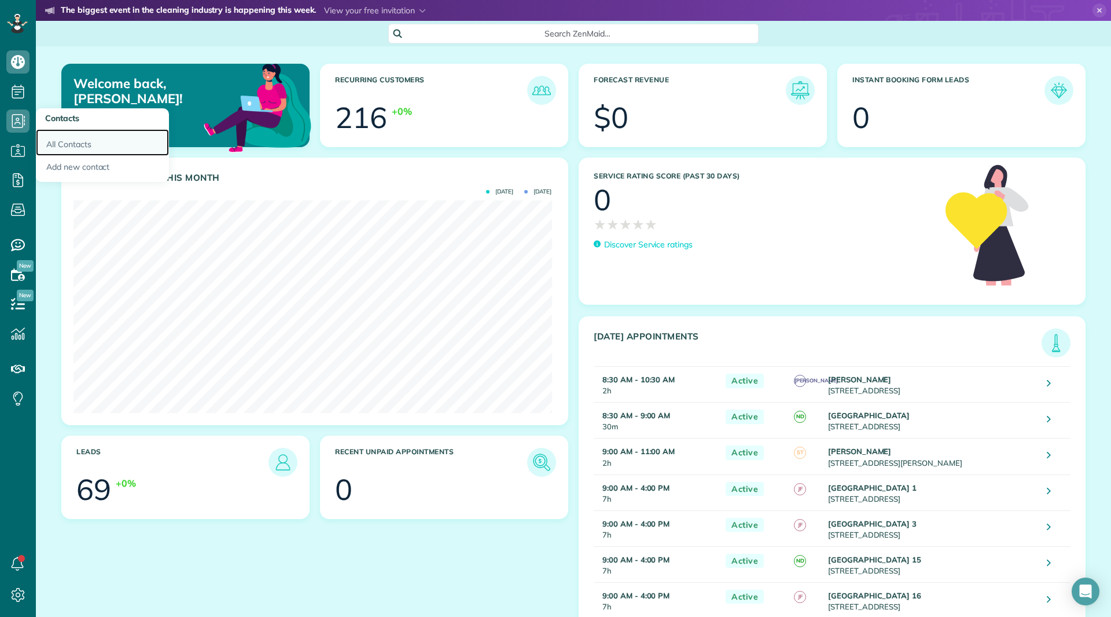
click at [65, 145] on link "All Contacts" at bounding box center [102, 142] width 133 height 27
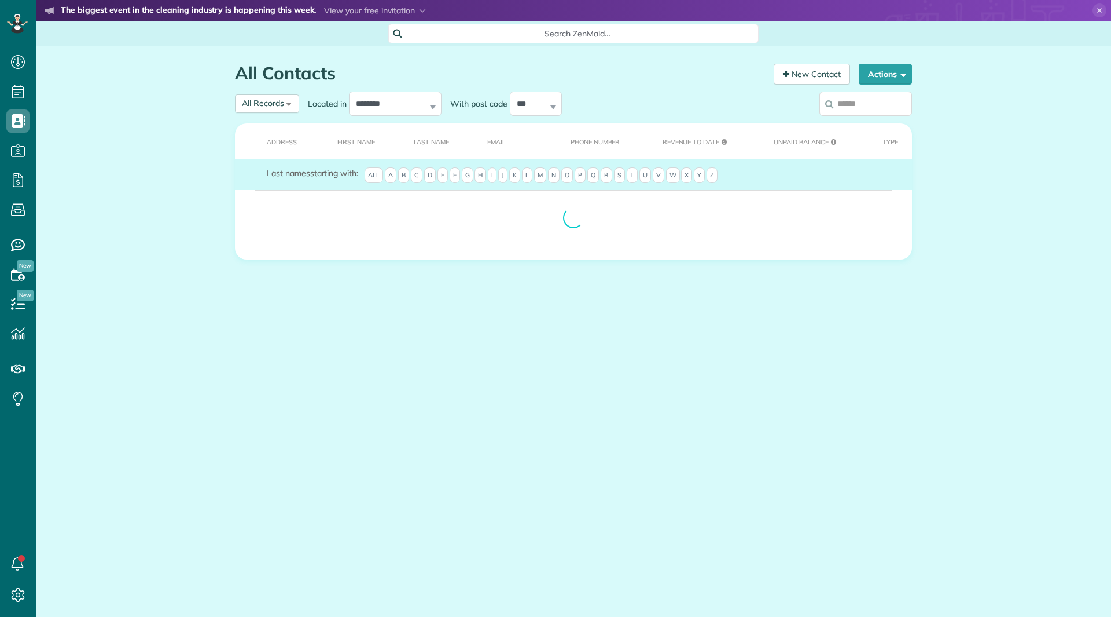
scroll to position [5, 5]
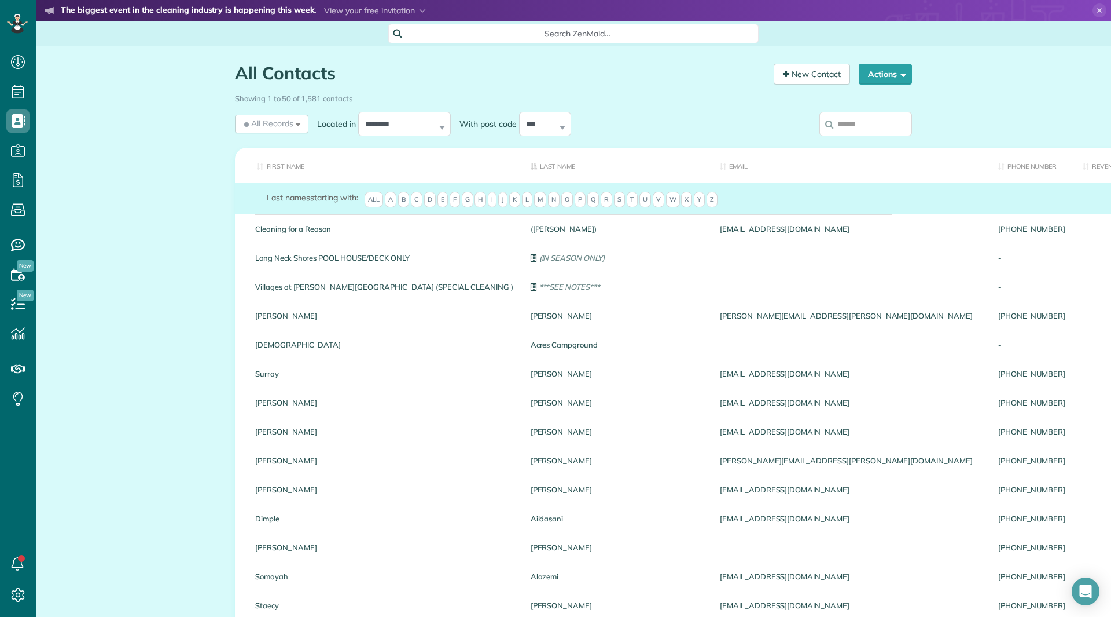
click at [854, 115] on input "search" at bounding box center [866, 124] width 93 height 24
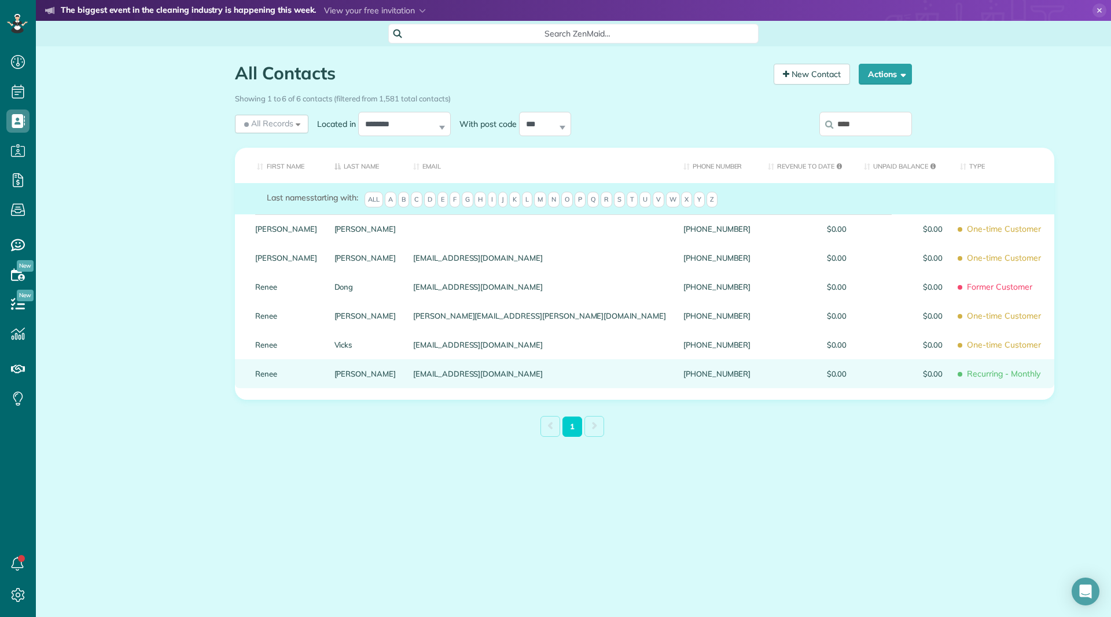
type input "****"
click at [260, 377] on link "Renee" at bounding box center [286, 373] width 62 height 8
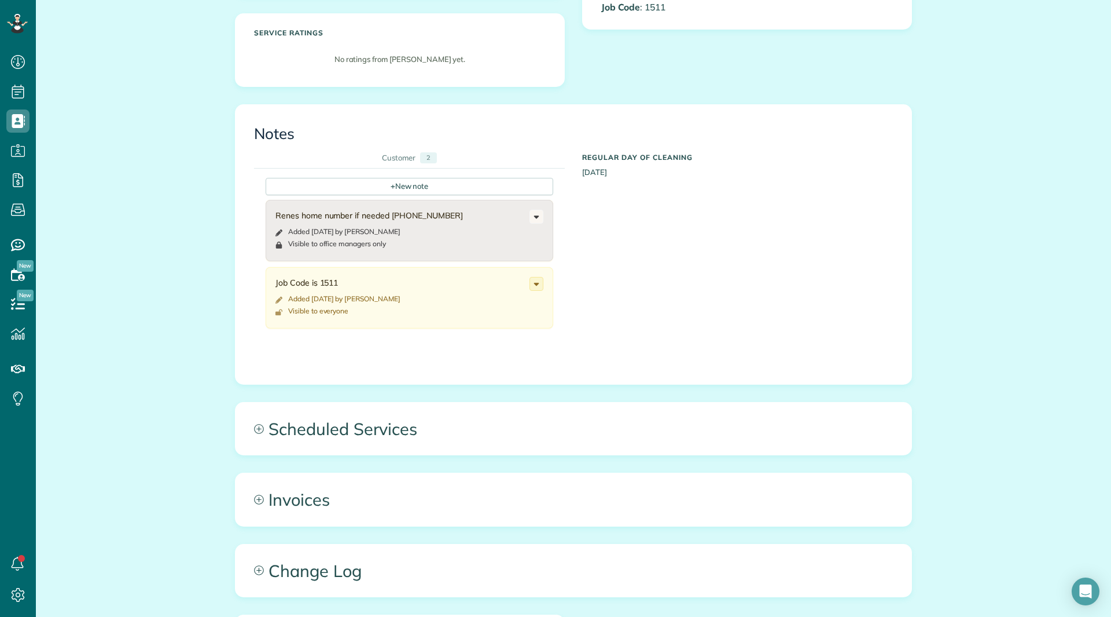
scroll to position [347, 0]
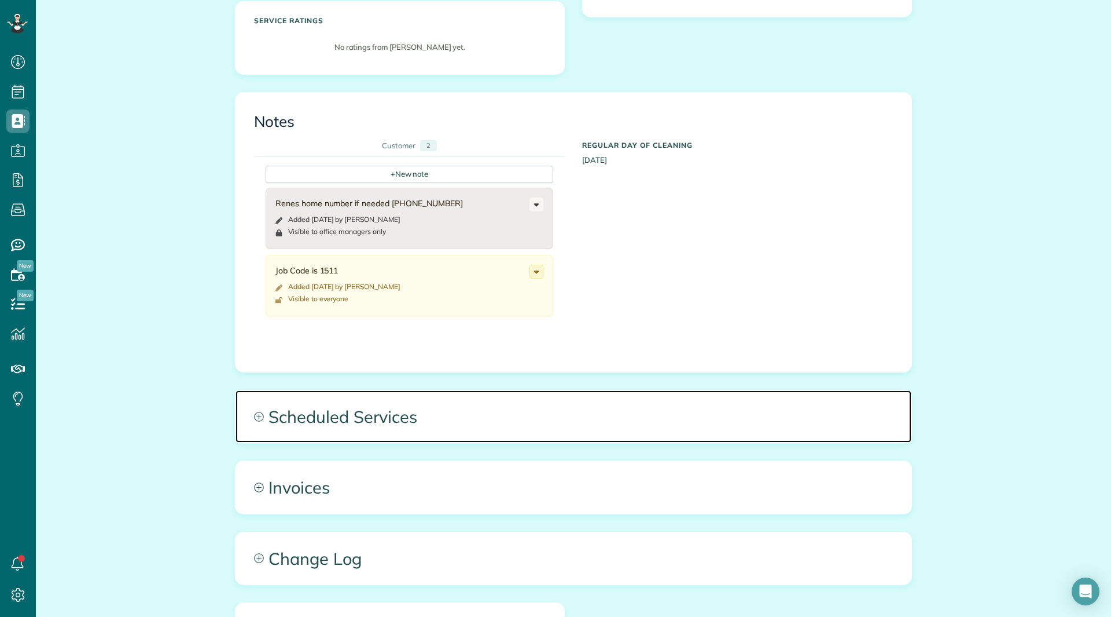
click at [398, 403] on span "Scheduled Services" at bounding box center [574, 416] width 676 height 52
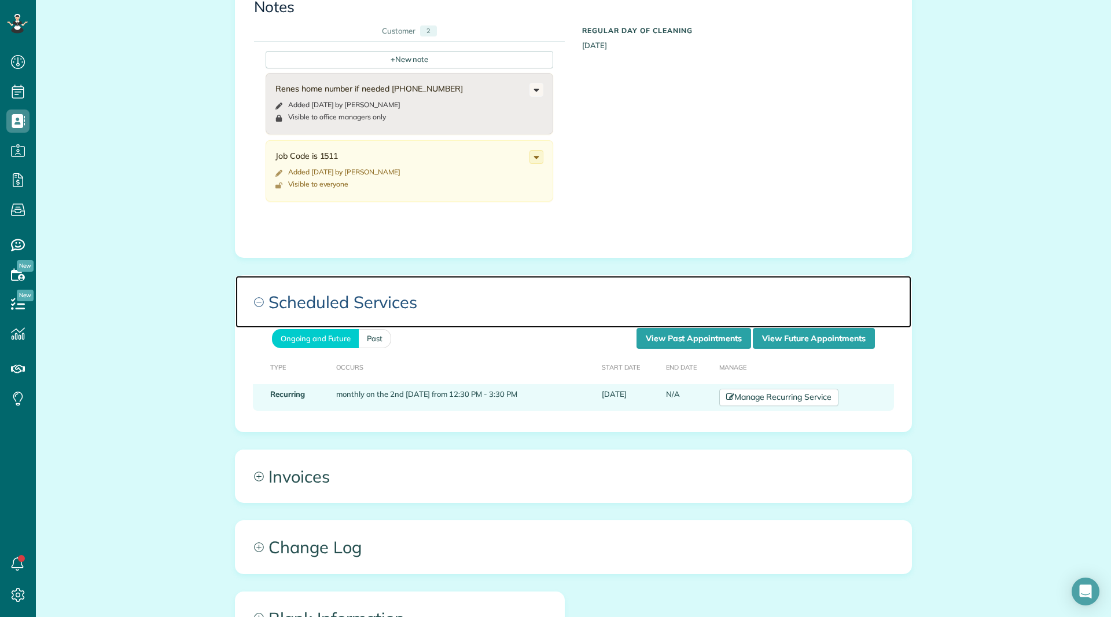
scroll to position [463, 0]
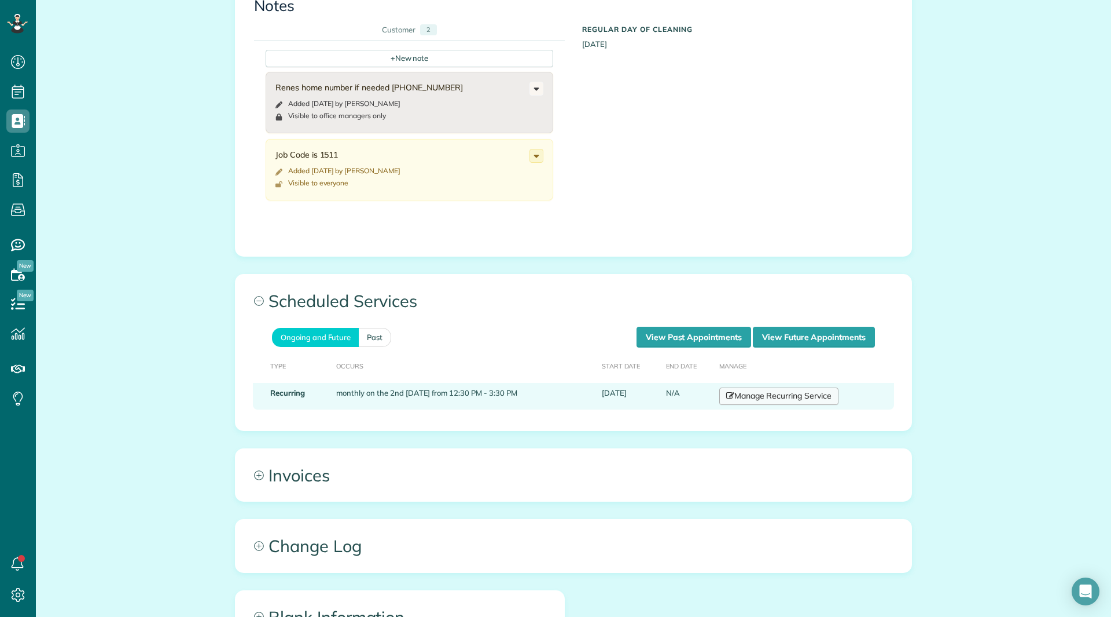
click at [761, 394] on link "Manage Recurring Service" at bounding box center [779, 395] width 119 height 17
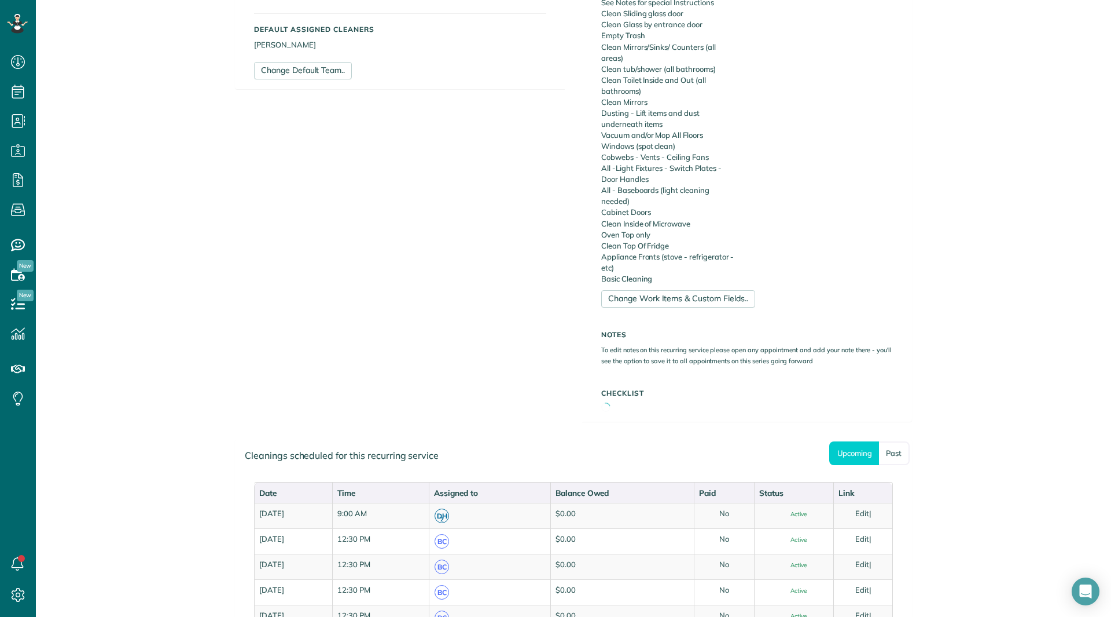
scroll to position [463, 0]
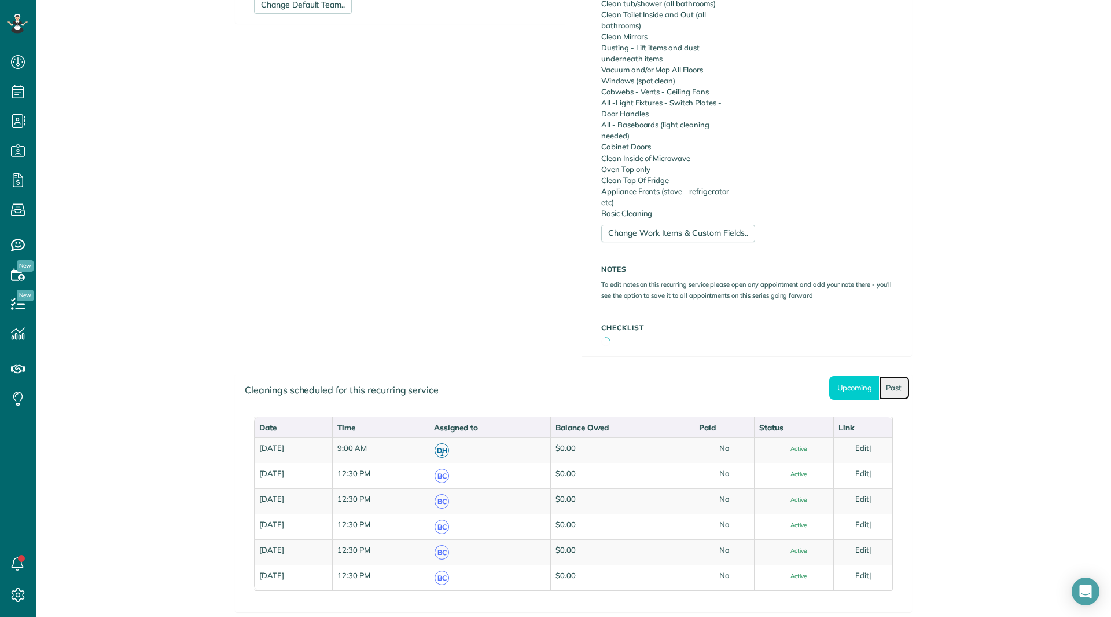
click at [900, 390] on link "Past" at bounding box center [894, 388] width 31 height 24
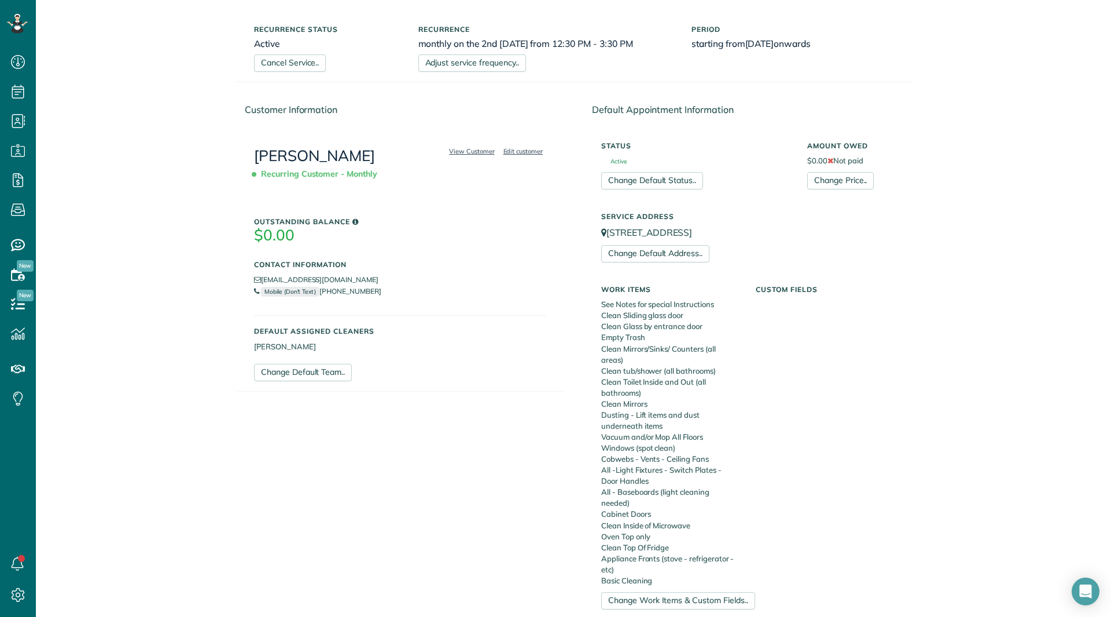
scroll to position [0, 0]
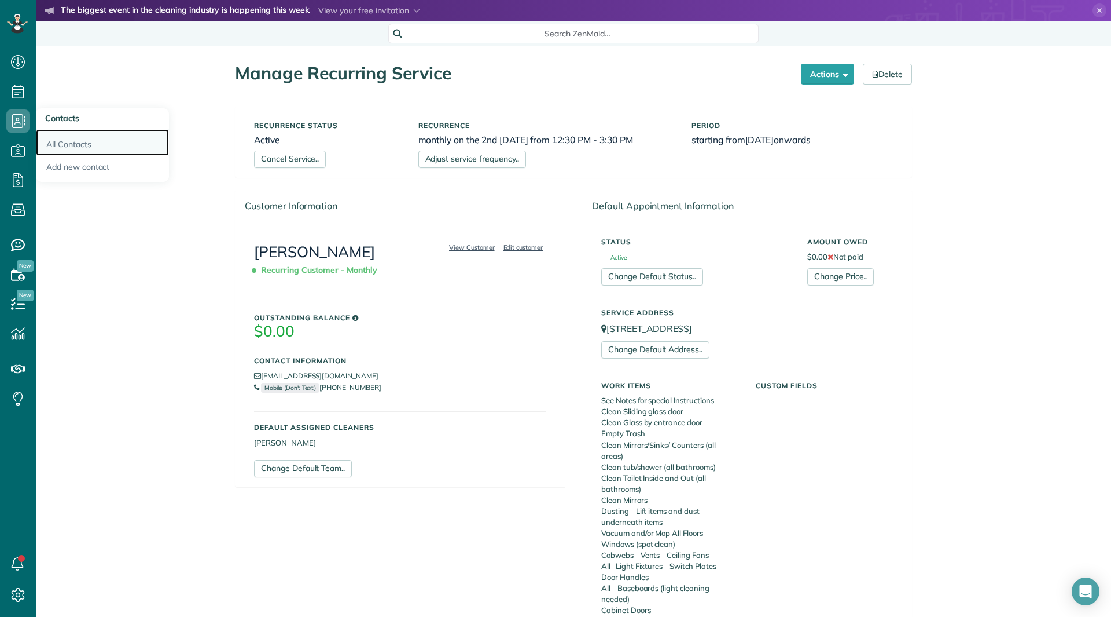
click at [56, 135] on link "All Contacts" at bounding box center [102, 142] width 133 height 27
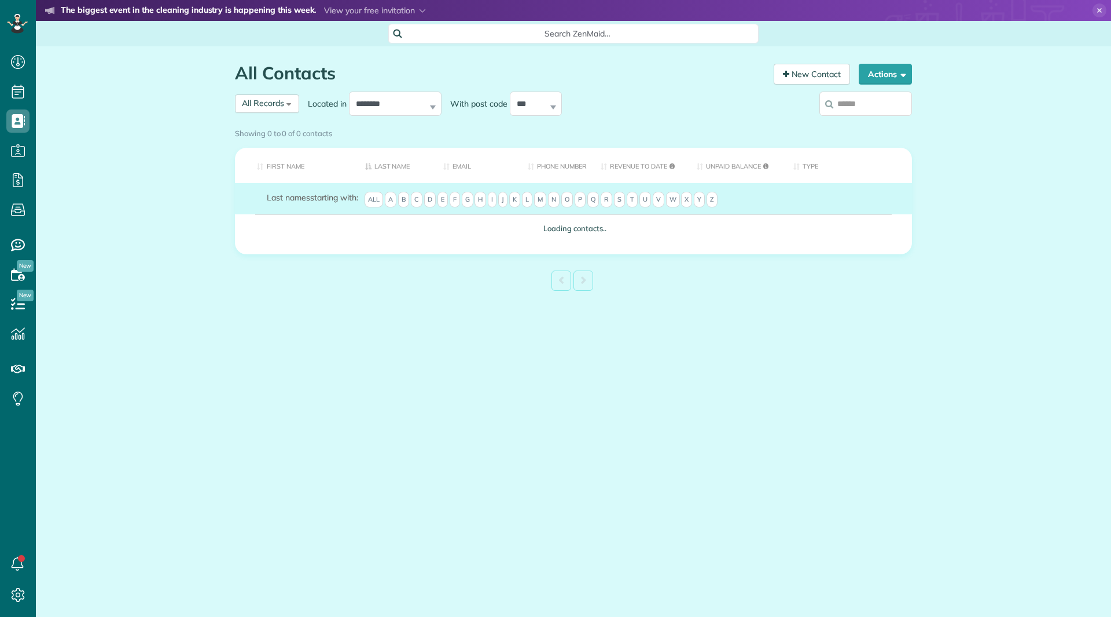
scroll to position [5, 5]
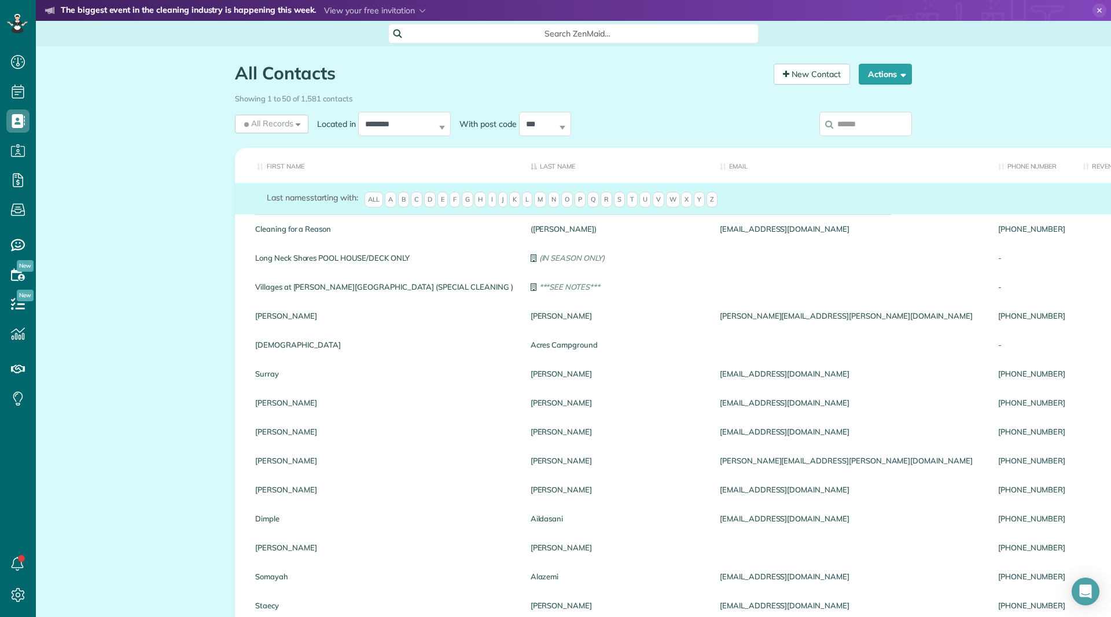
click at [846, 131] on input "search" at bounding box center [866, 124] width 93 height 24
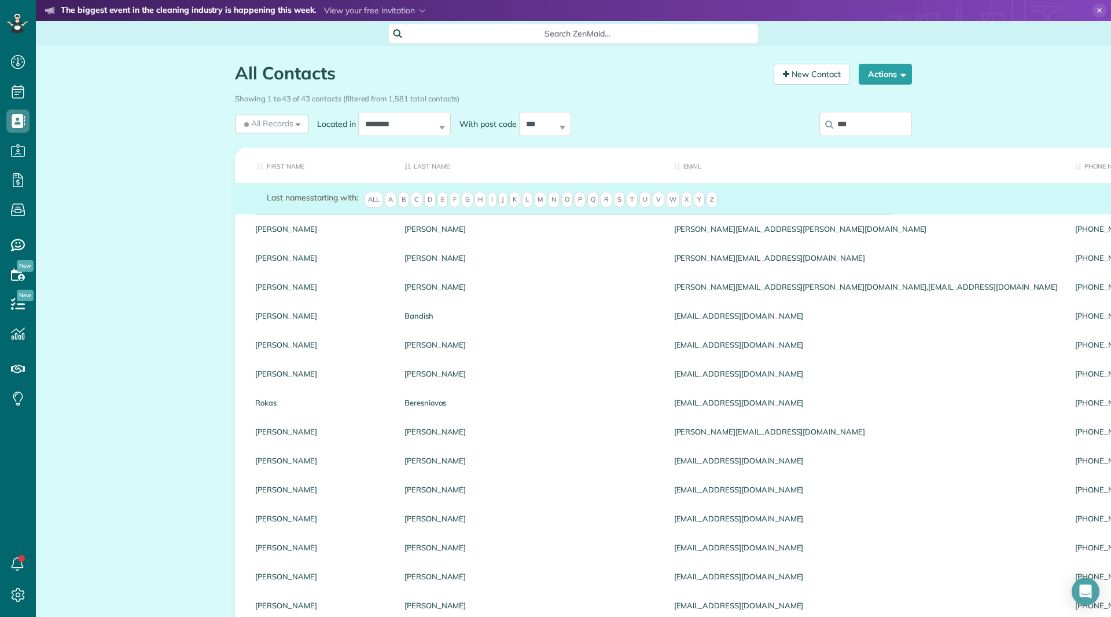
click at [890, 127] on input "***" at bounding box center [866, 124] width 93 height 24
click at [879, 129] on input "***" at bounding box center [866, 124] width 93 height 24
type input "***"
click at [287, 160] on th "First Name" at bounding box center [315, 165] width 161 height 35
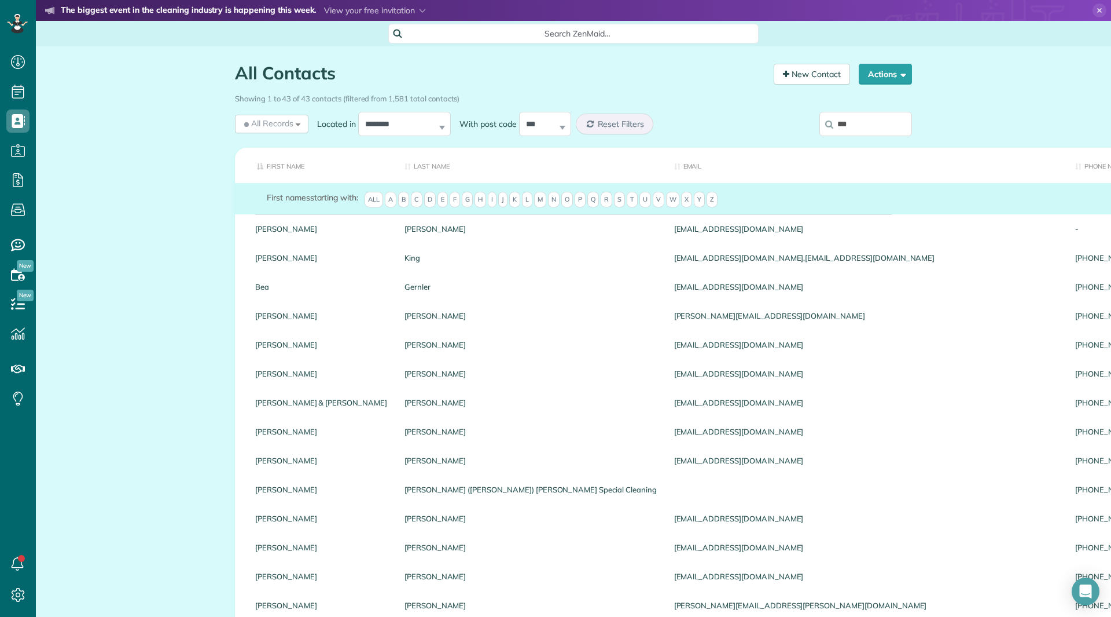
click at [603, 201] on span "R" at bounding box center [607, 200] width 12 height 16
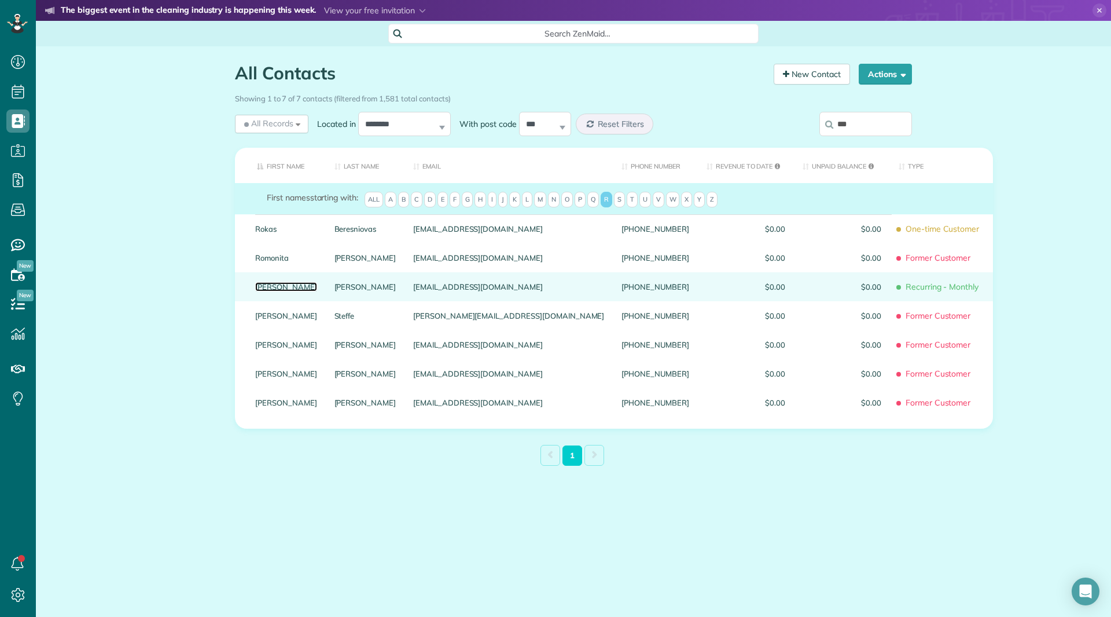
click at [264, 291] on link "Ron" at bounding box center [286, 286] width 62 height 8
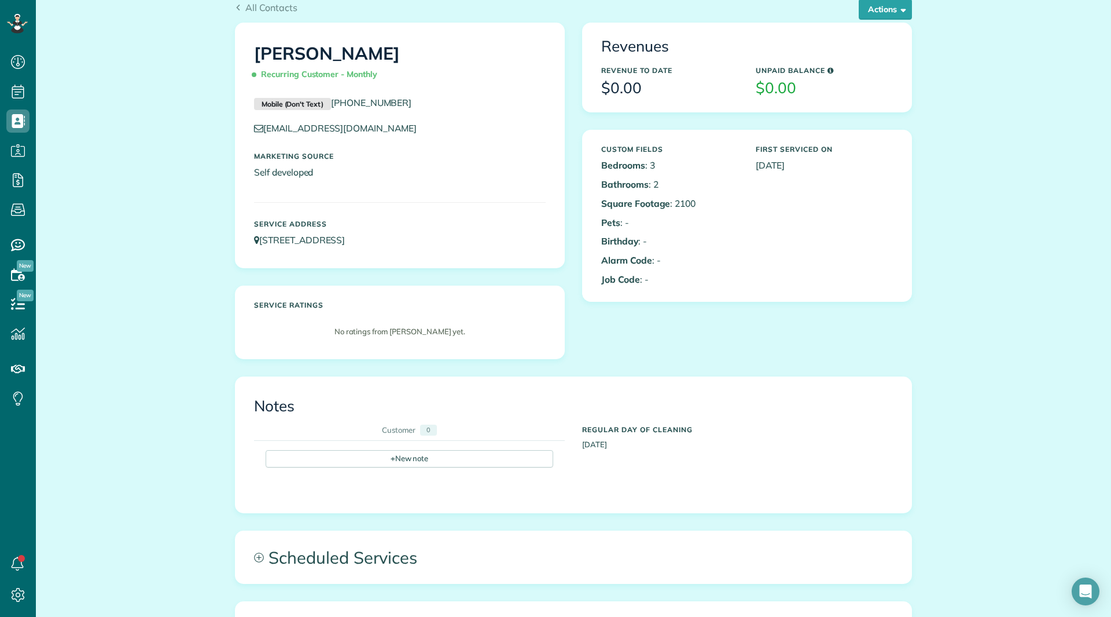
scroll to position [289, 0]
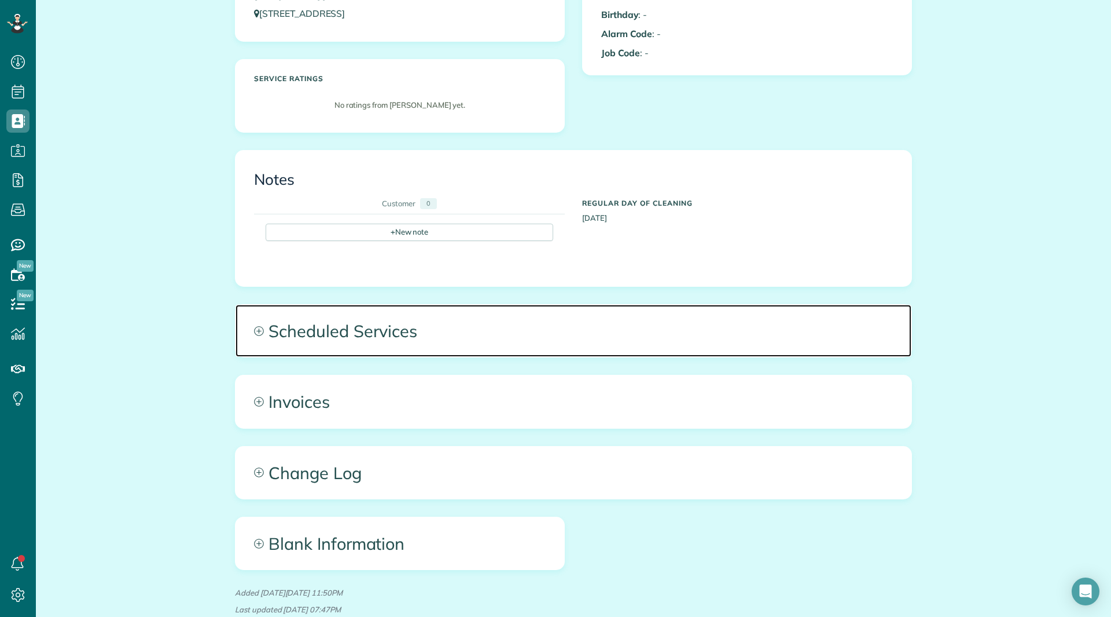
click at [377, 345] on span "Scheduled Services" at bounding box center [574, 330] width 676 height 52
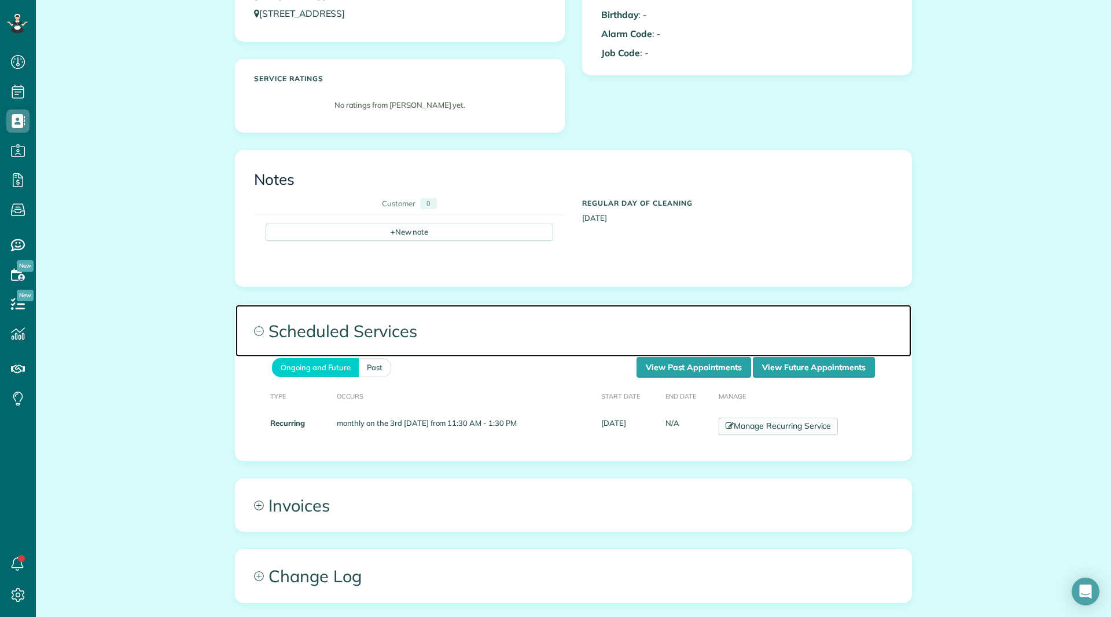
scroll to position [347, 0]
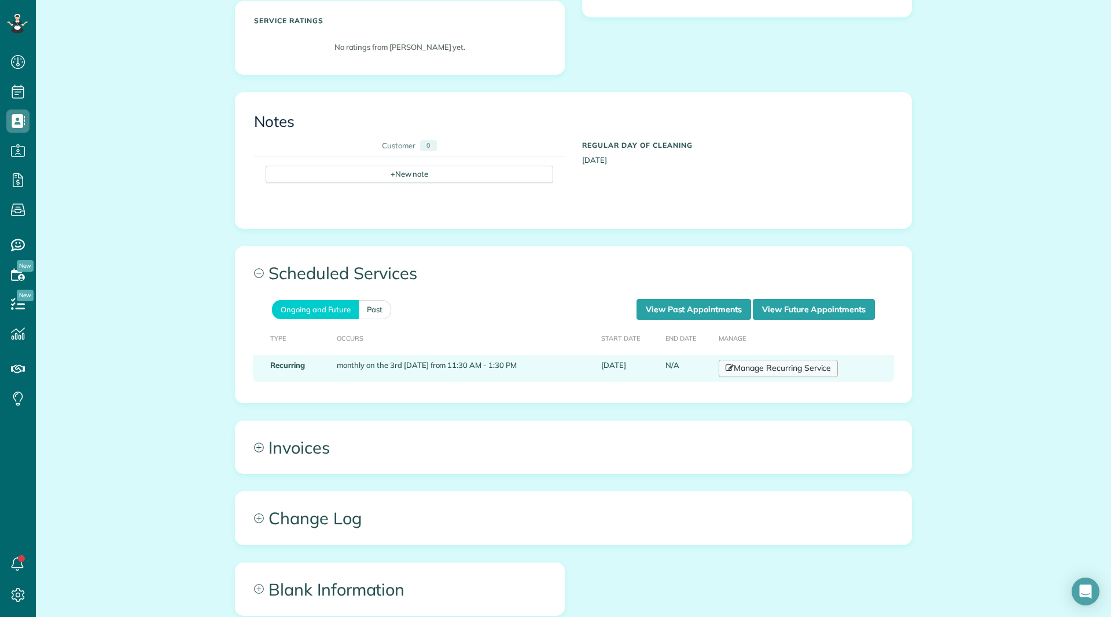
click at [759, 372] on link "Manage Recurring Service" at bounding box center [778, 367] width 119 height 17
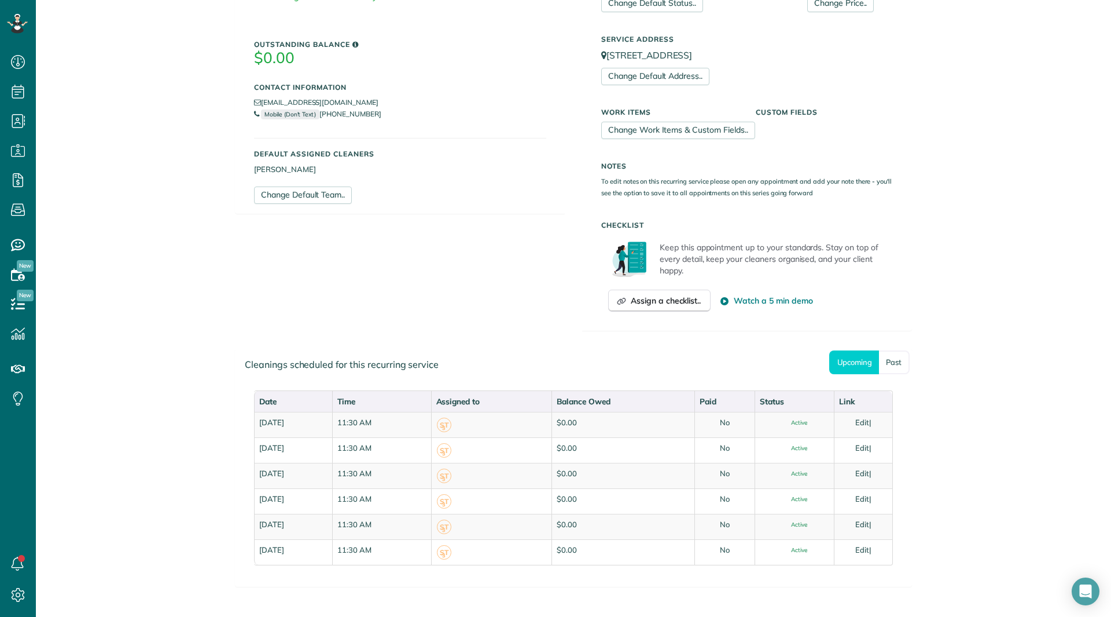
scroll to position [324, 0]
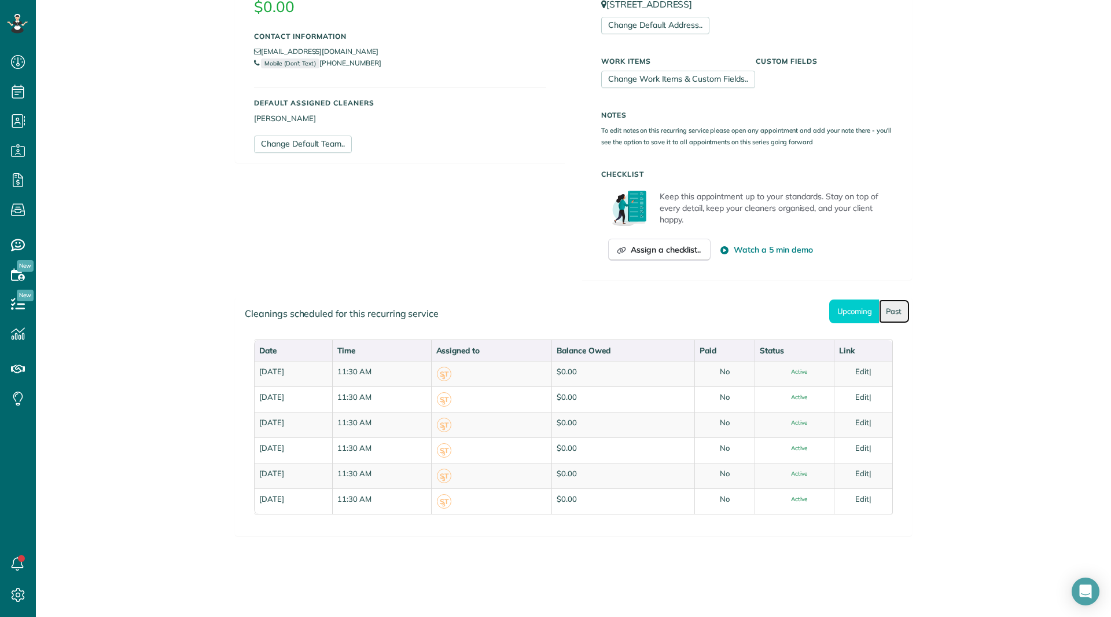
click at [898, 312] on link "Past" at bounding box center [894, 311] width 31 height 24
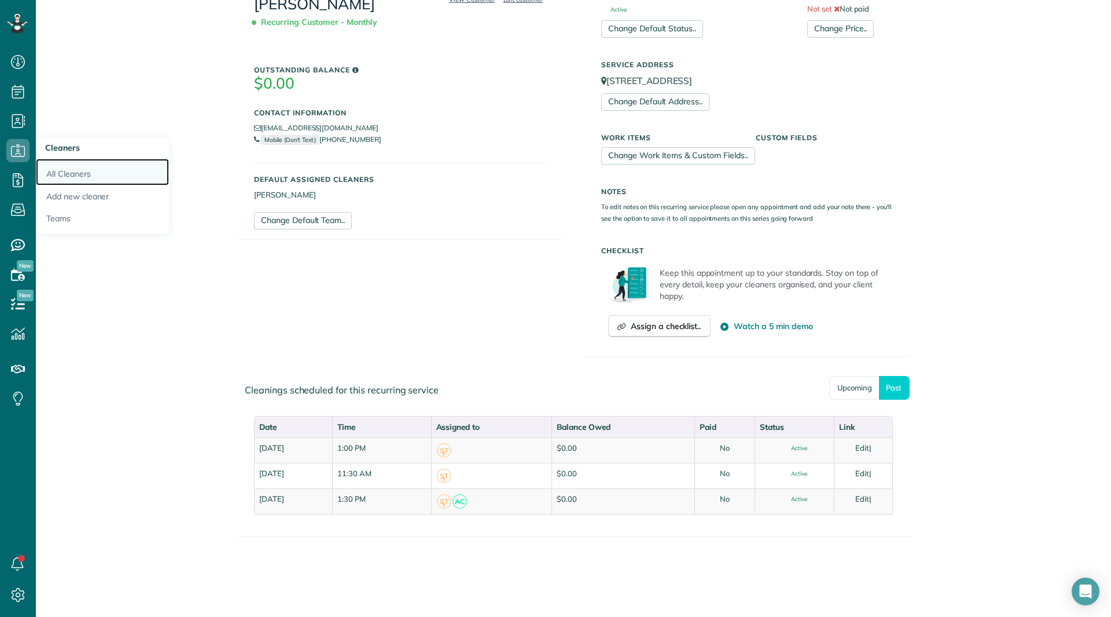
click at [64, 170] on link "All Cleaners" at bounding box center [102, 172] width 133 height 27
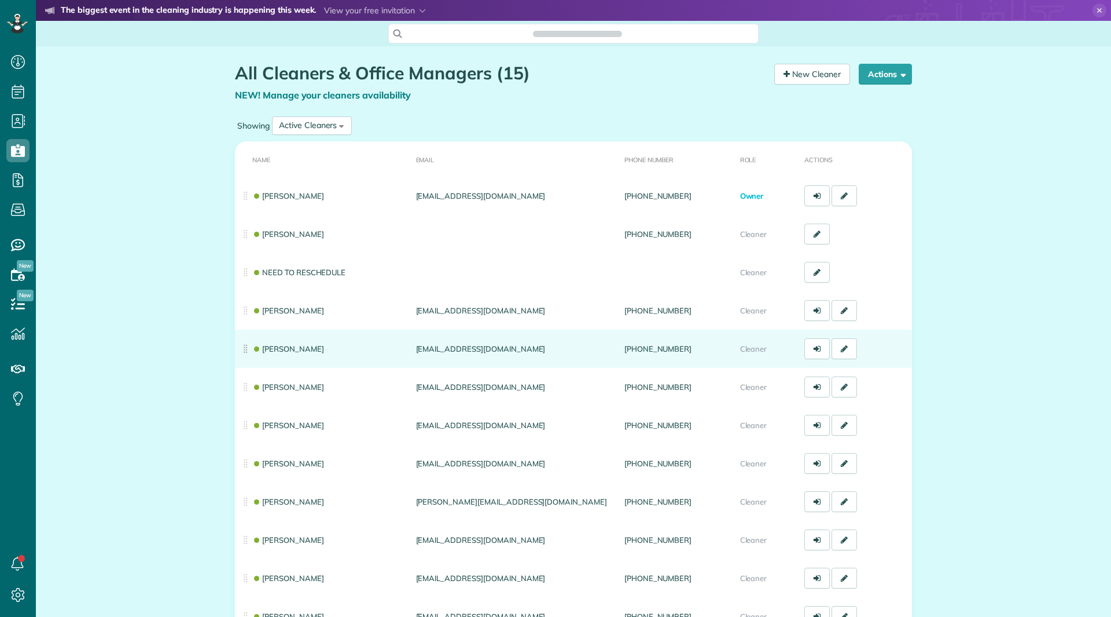
scroll to position [5, 5]
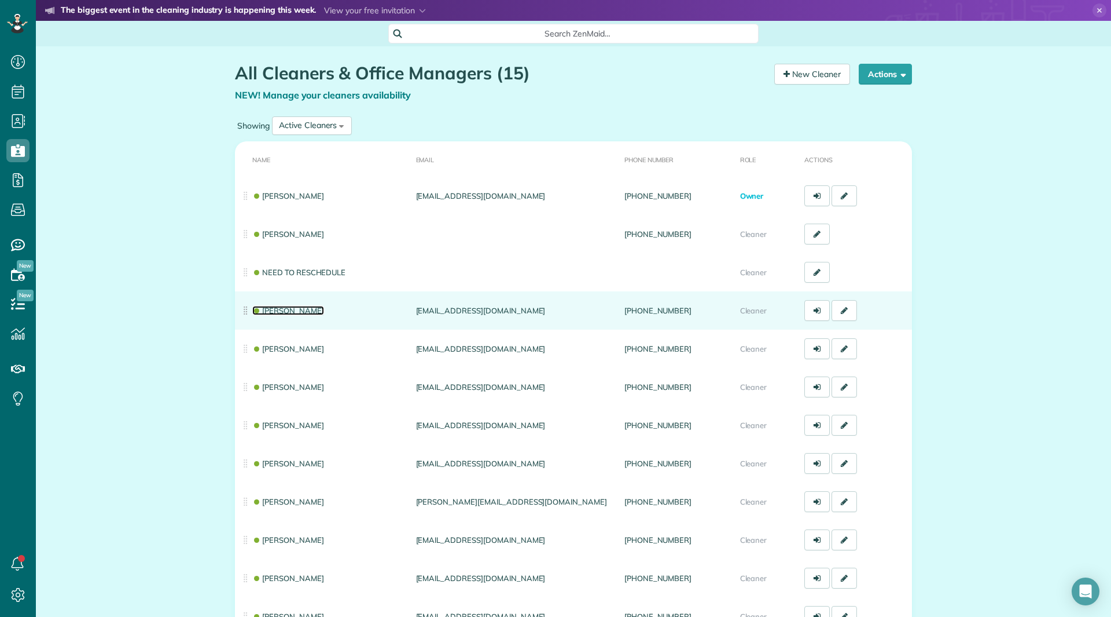
click at [276, 310] on link "[PERSON_NAME]" at bounding box center [288, 310] width 72 height 9
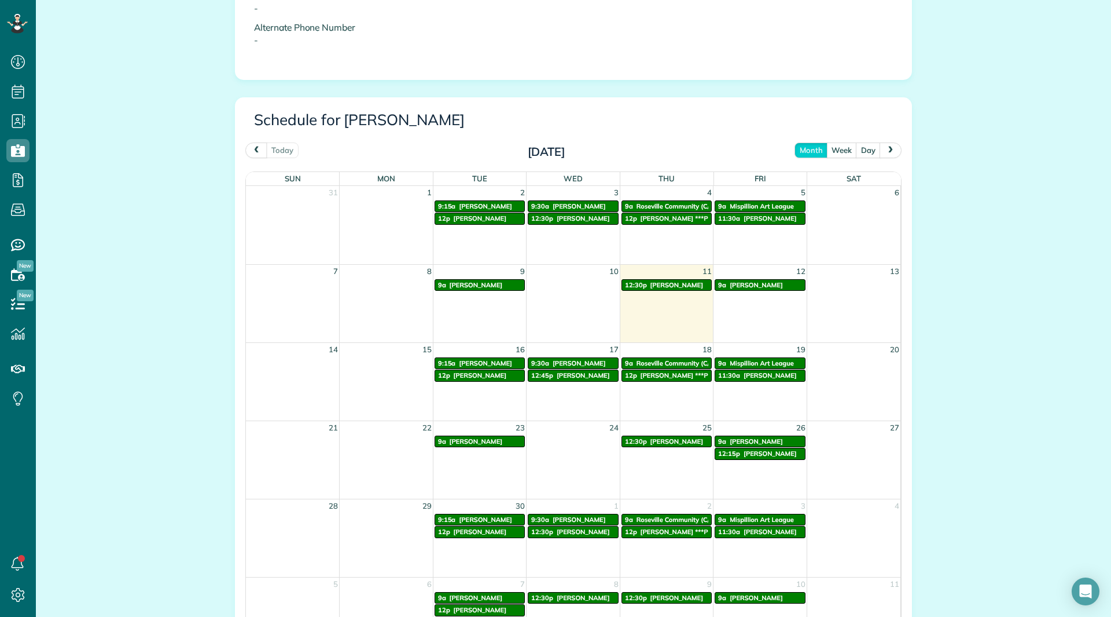
scroll to position [521, 0]
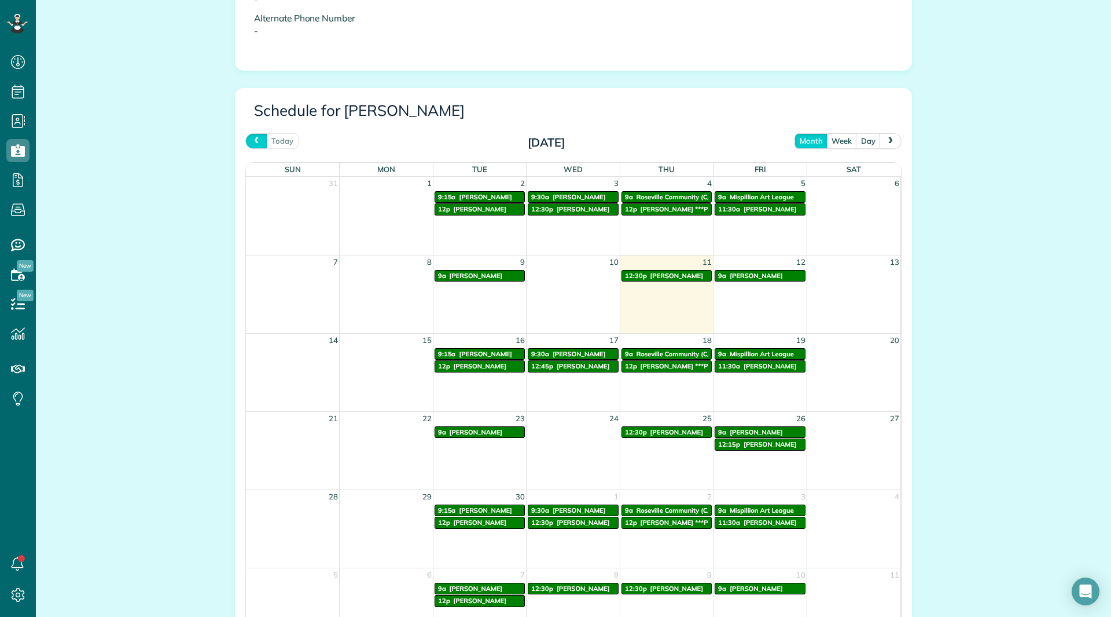
click at [246, 138] on button "prev" at bounding box center [256, 141] width 22 height 16
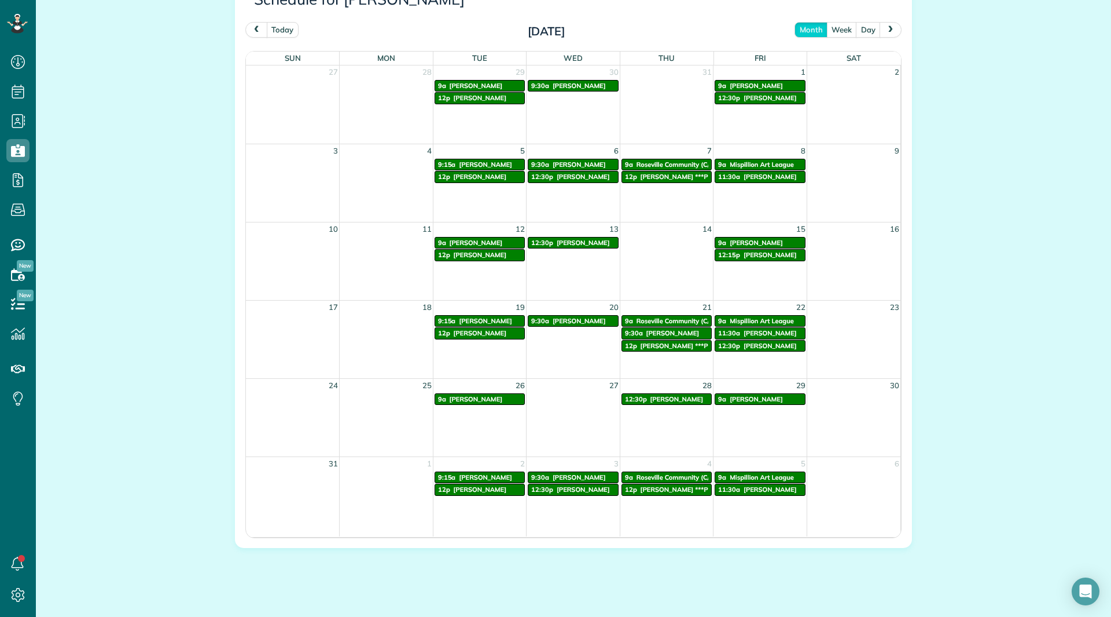
scroll to position [637, 0]
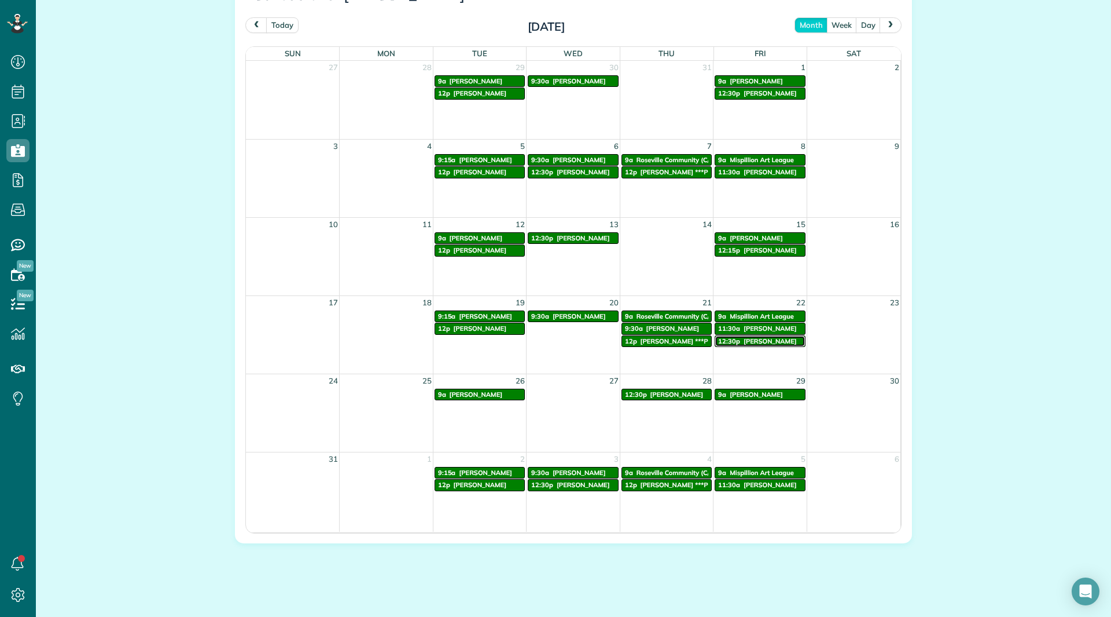
click at [759, 343] on span "Mohammad Arsalan" at bounding box center [770, 341] width 53 height 8
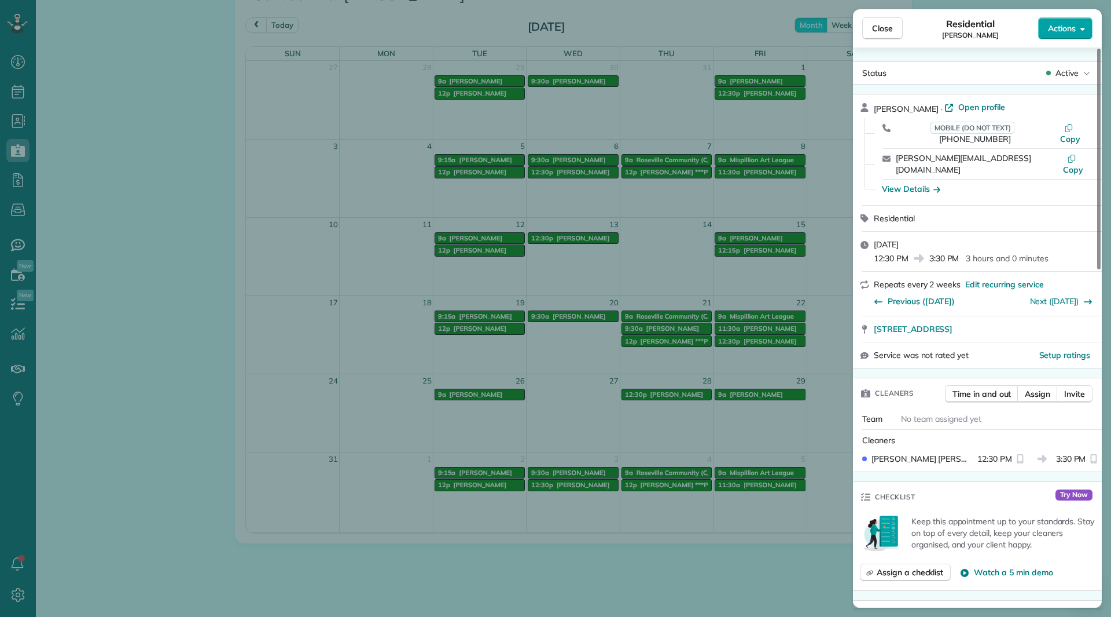
click at [1054, 27] on span "Actions" at bounding box center [1062, 29] width 28 height 12
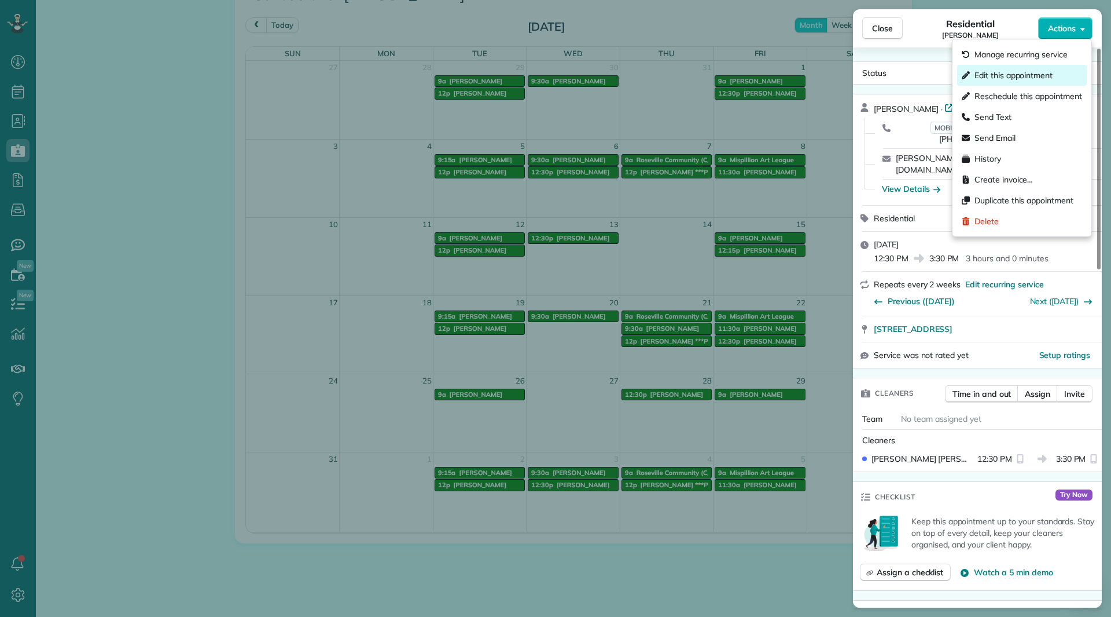
click at [1045, 68] on div "Edit this appointment" at bounding box center [1022, 75] width 130 height 21
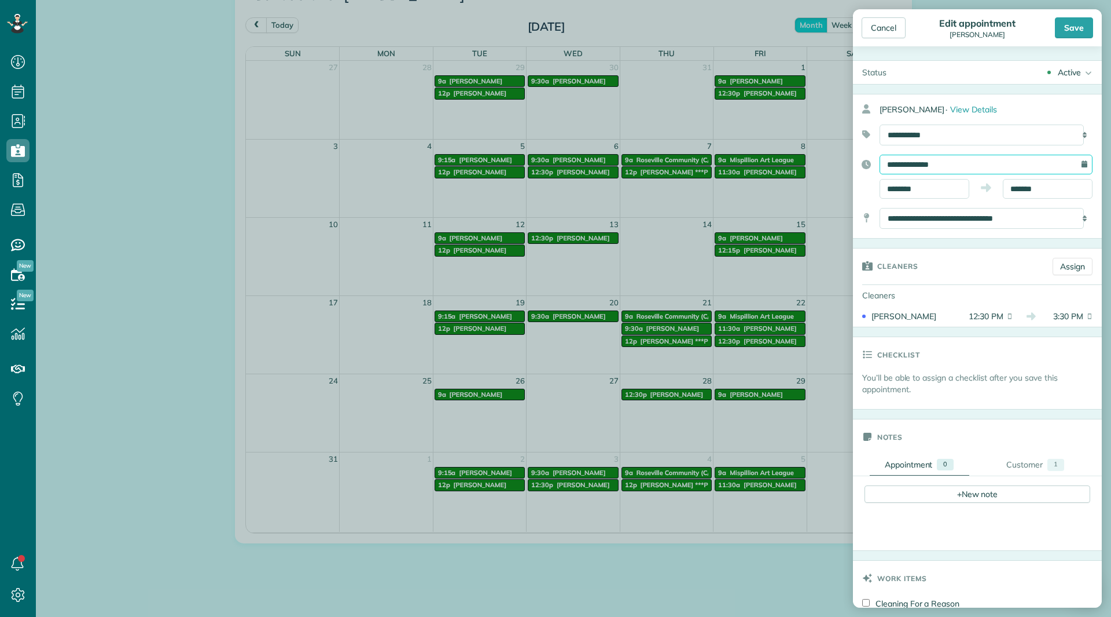
click at [946, 161] on input "**********" at bounding box center [986, 165] width 213 height 20
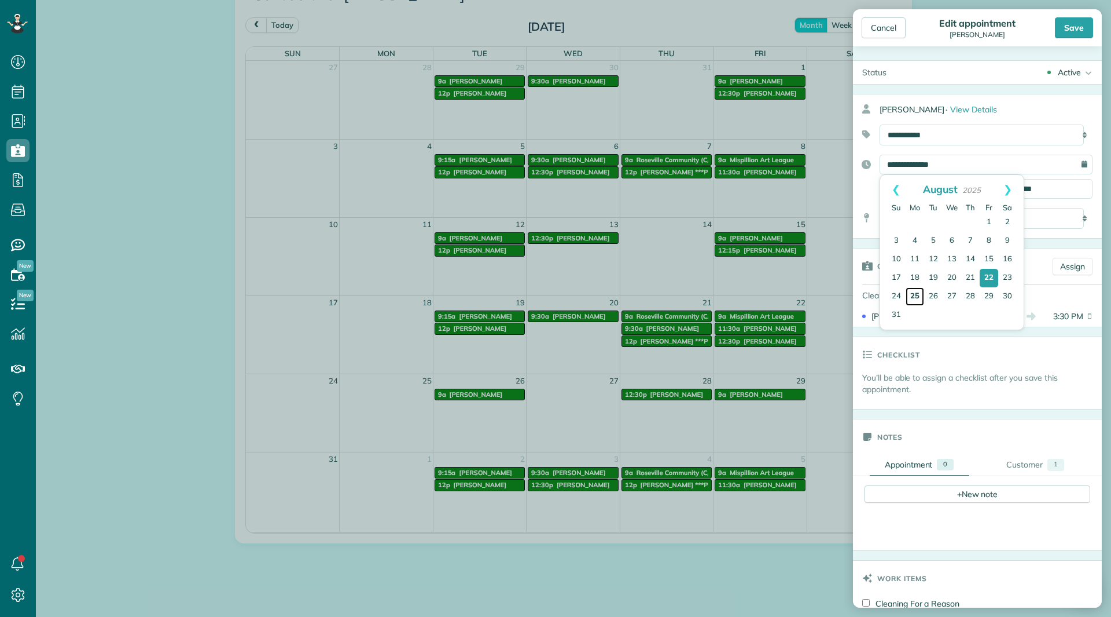
click at [917, 295] on link "25" at bounding box center [915, 296] width 19 height 19
type input "**********"
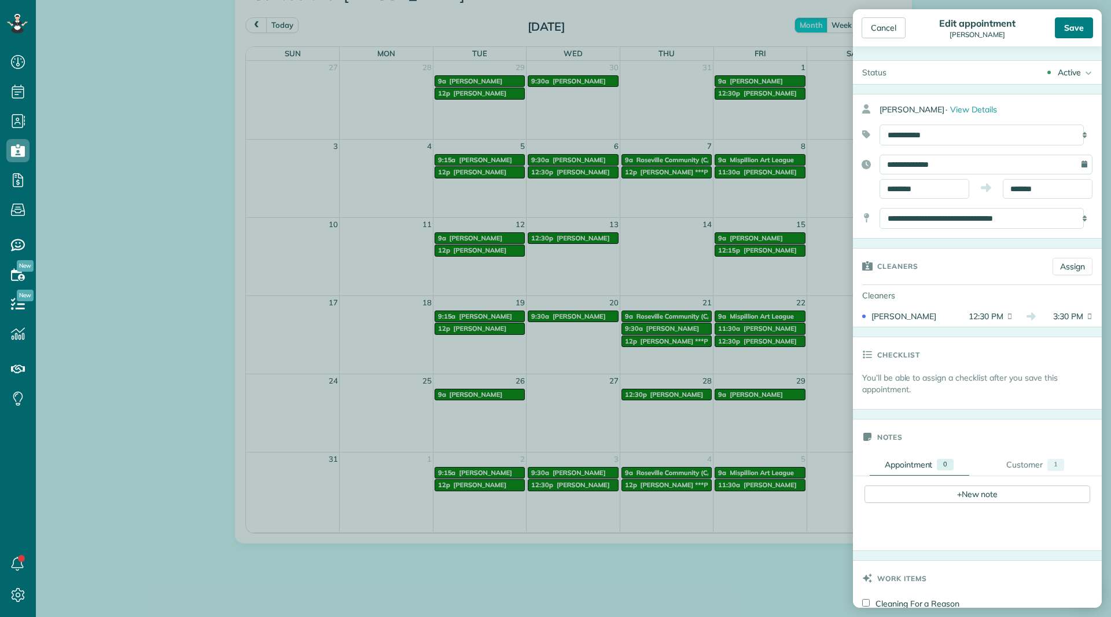
click at [1078, 27] on div "Save" at bounding box center [1074, 27] width 38 height 21
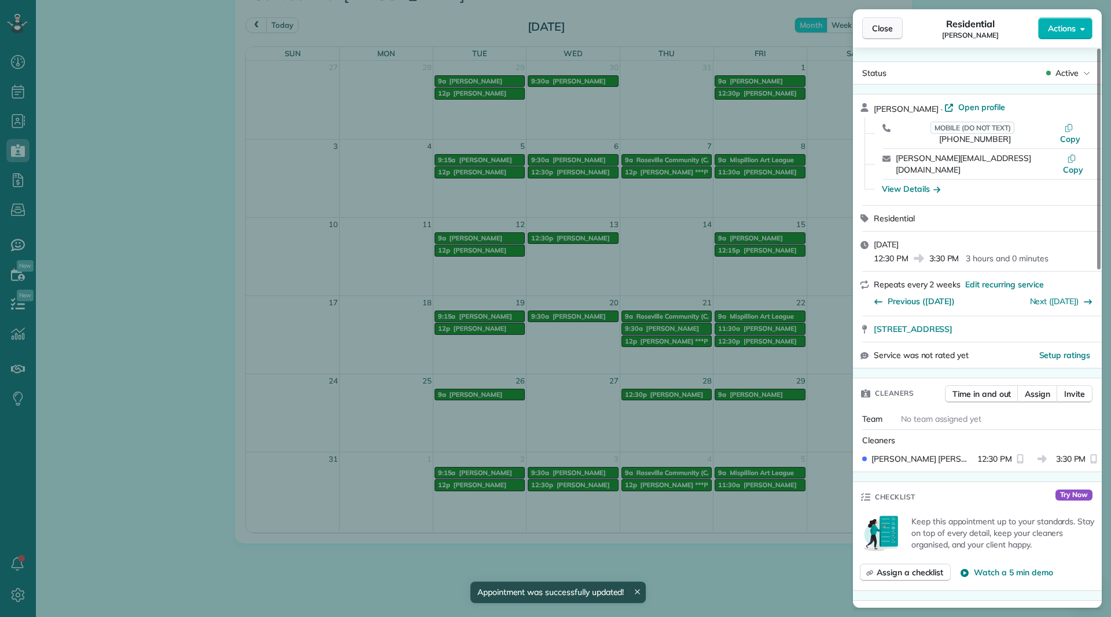
click at [871, 31] on button "Close" at bounding box center [883, 28] width 41 height 22
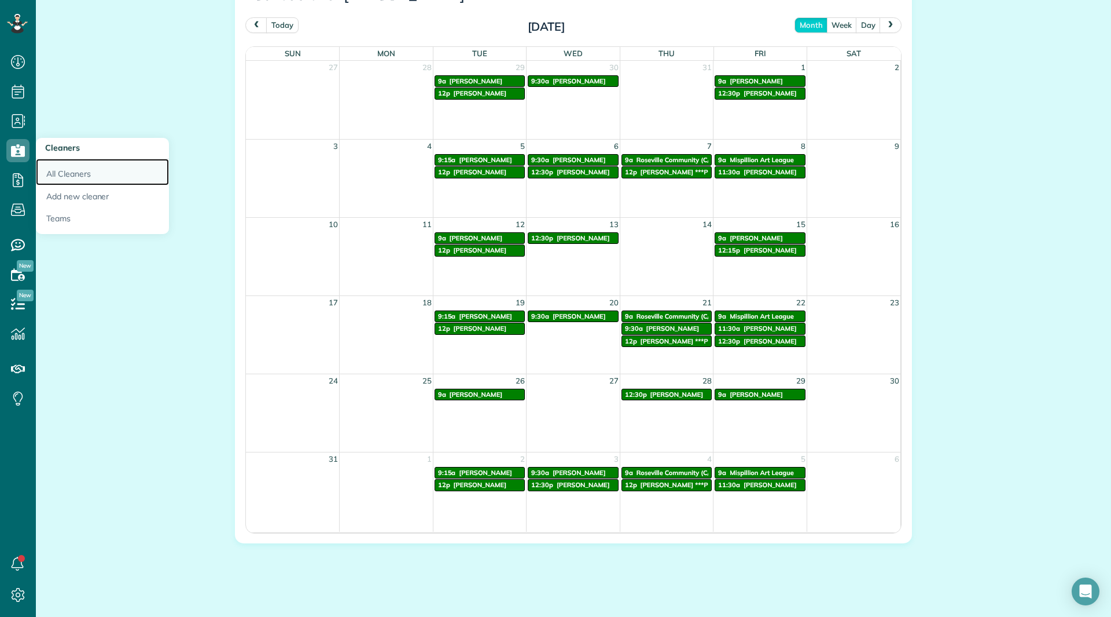
click at [49, 174] on link "All Cleaners" at bounding box center [102, 172] width 133 height 27
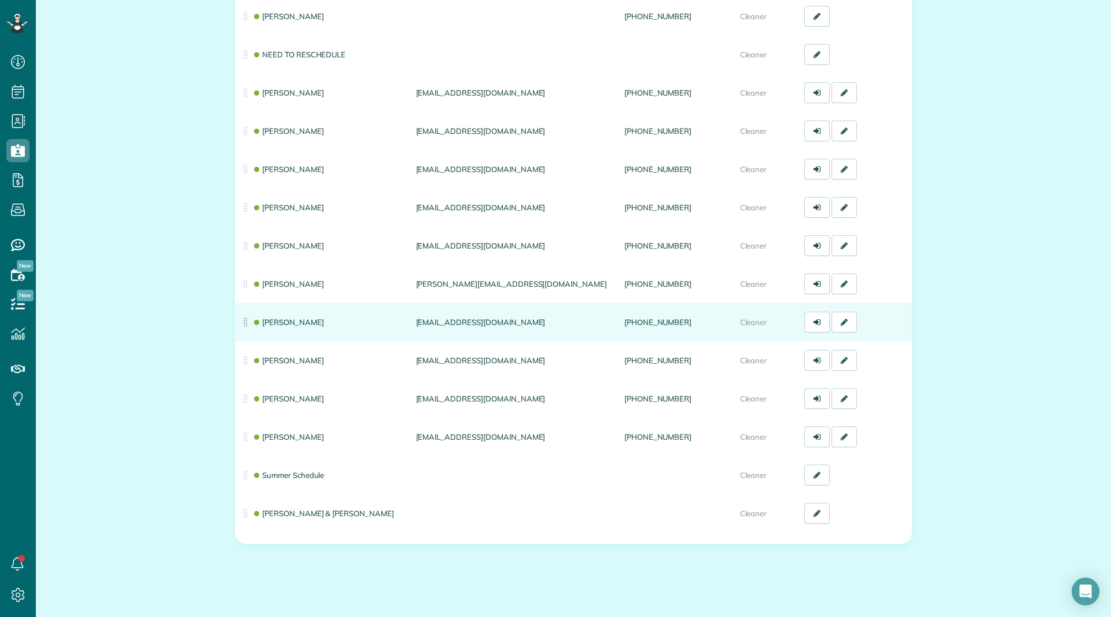
scroll to position [230, 0]
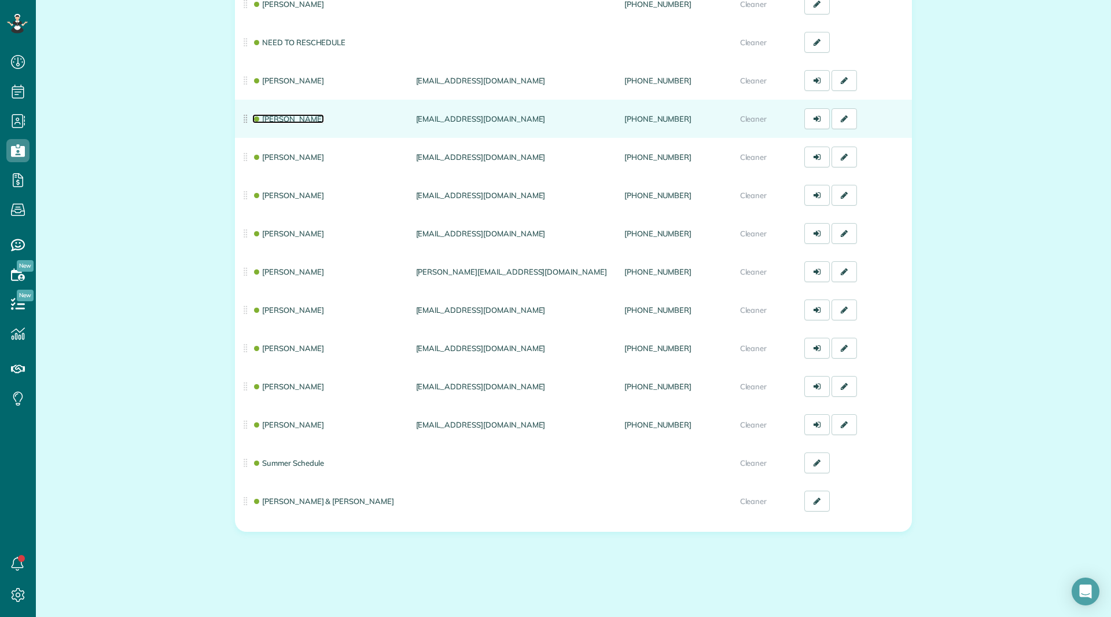
click at [283, 116] on link "[PERSON_NAME]" at bounding box center [288, 118] width 72 height 9
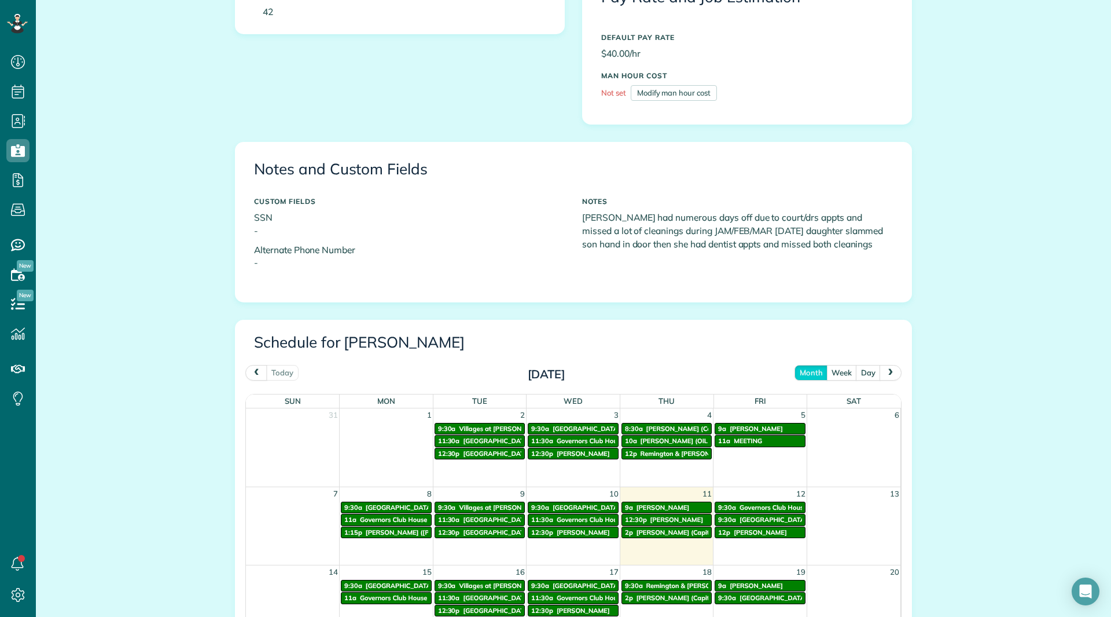
scroll to position [521, 0]
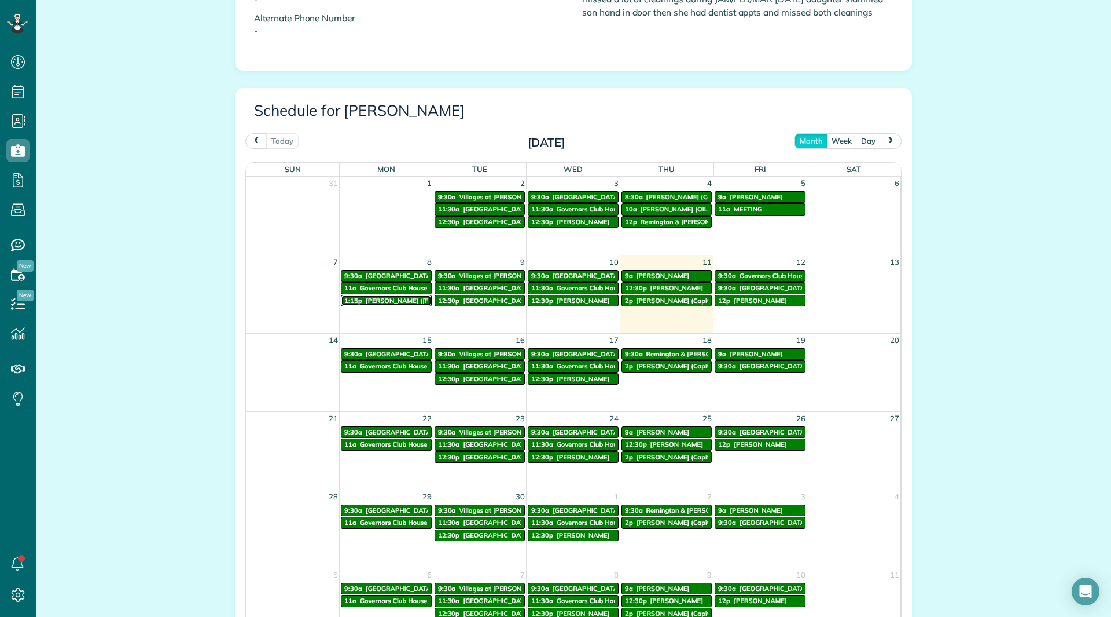
click at [366, 298] on span "[PERSON_NAME] ([PERSON_NAME]) Click" at bounding box center [430, 300] width 129 height 8
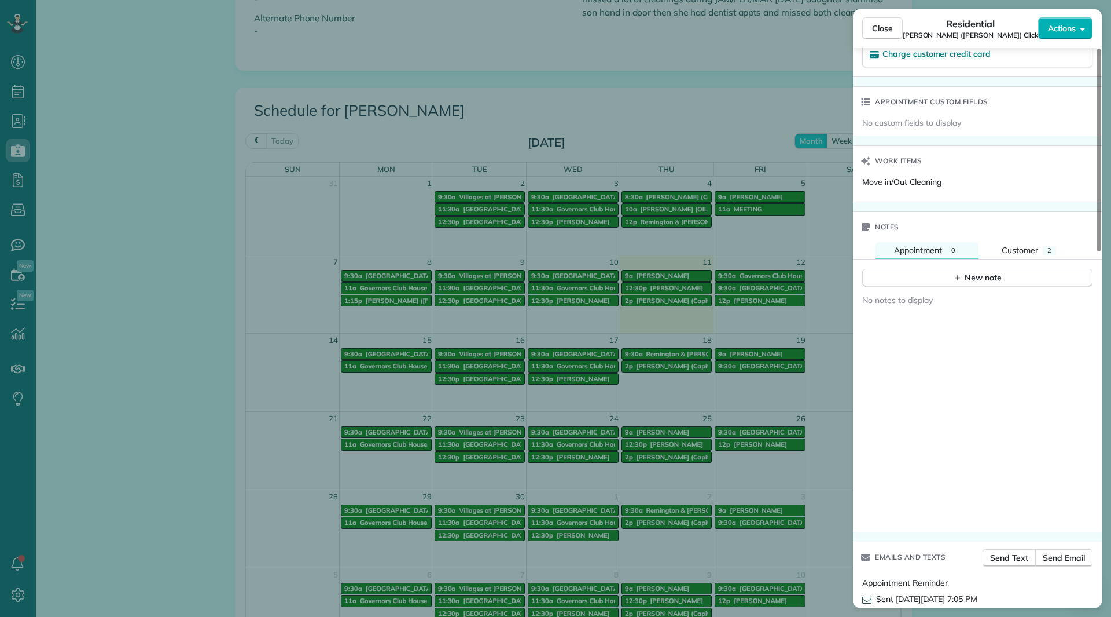
scroll to position [807, 0]
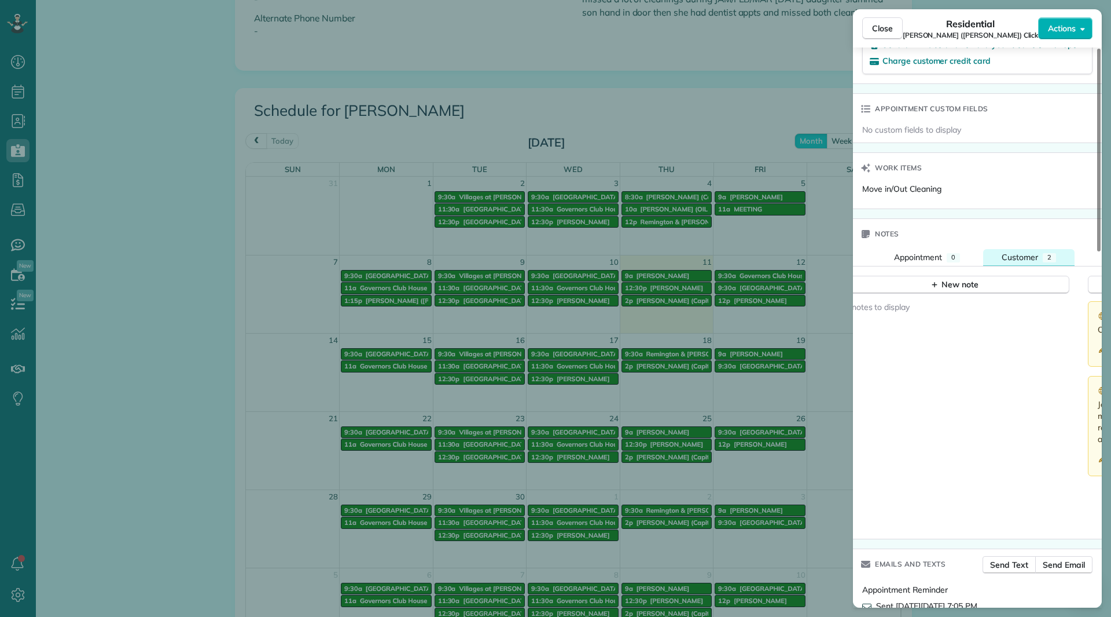
click at [1023, 252] on span "Customer" at bounding box center [1020, 257] width 36 height 10
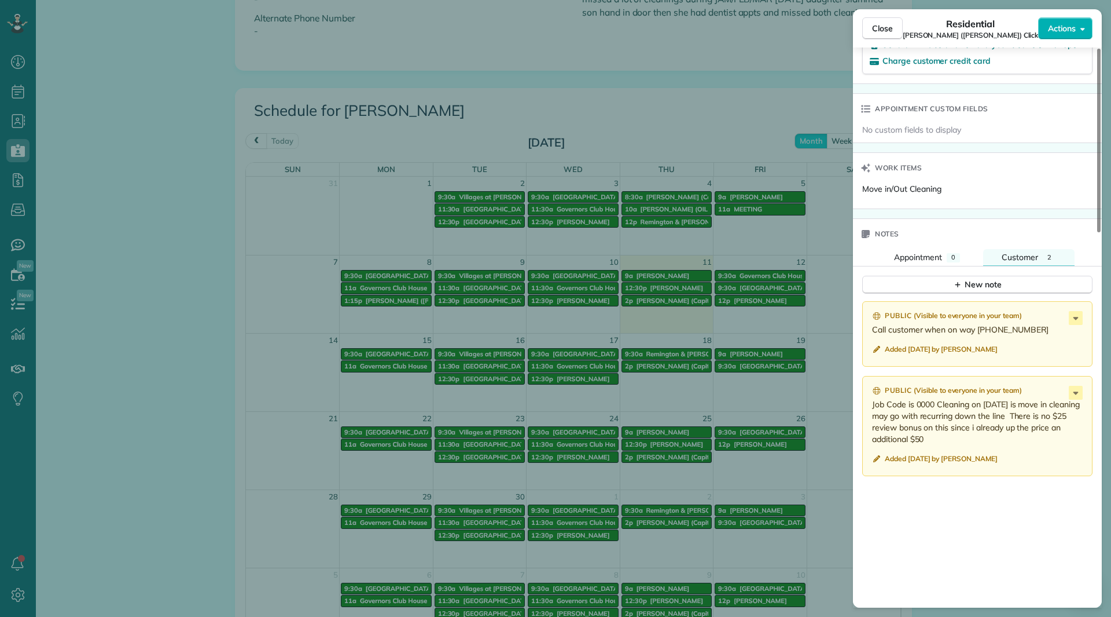
drag, startPoint x: 1033, startPoint y: 316, endPoint x: 978, endPoint y: 310, distance: 55.9
click at [978, 310] on div "Public ( Visible to everyone in your team ) Call customer when on way [PHONE_NU…" at bounding box center [978, 333] width 230 height 65
click at [21, 101] on div "Close Residential [PERSON_NAME] ([PERSON_NAME]) Click Actions Status Active [PE…" at bounding box center [555, 308] width 1111 height 617
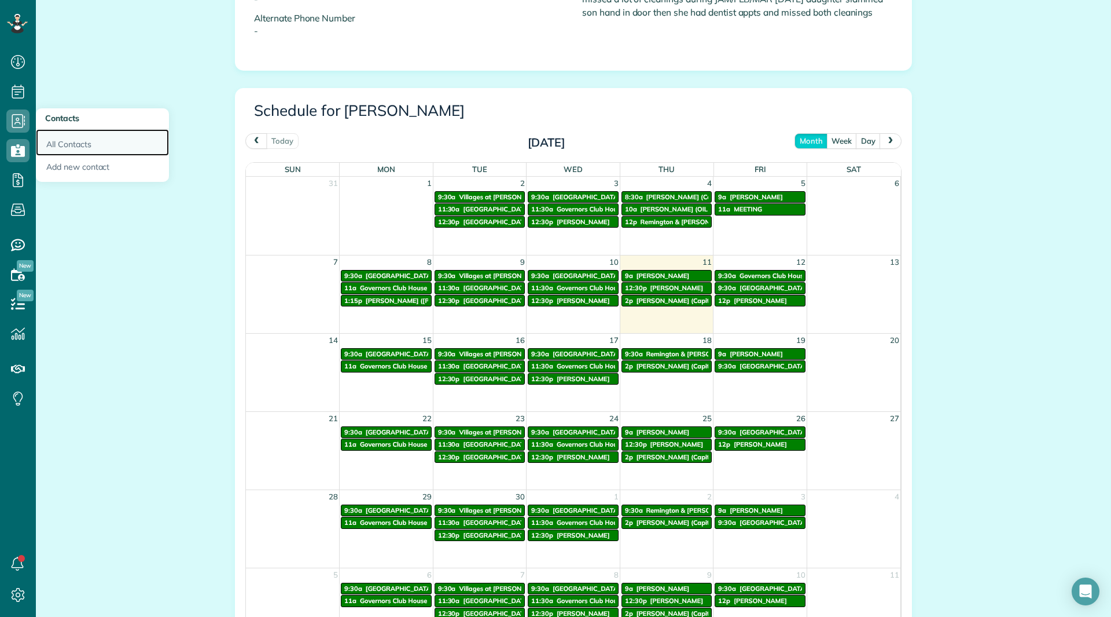
click at [43, 141] on link "All Contacts" at bounding box center [102, 142] width 133 height 27
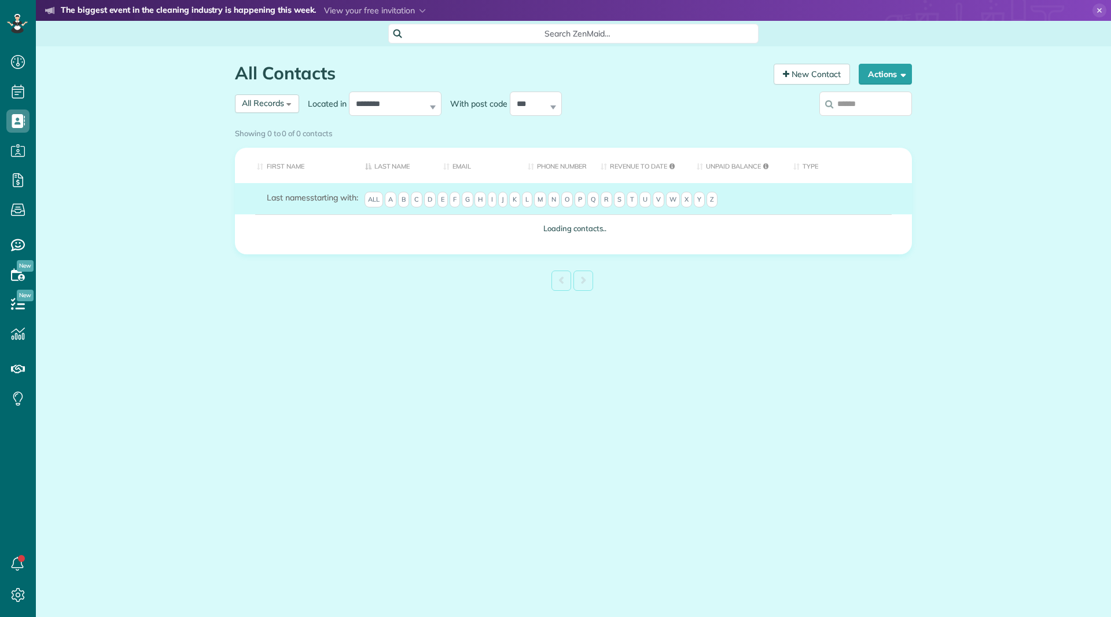
scroll to position [5, 5]
click at [842, 105] on input "search" at bounding box center [866, 103] width 93 height 24
type input "*******"
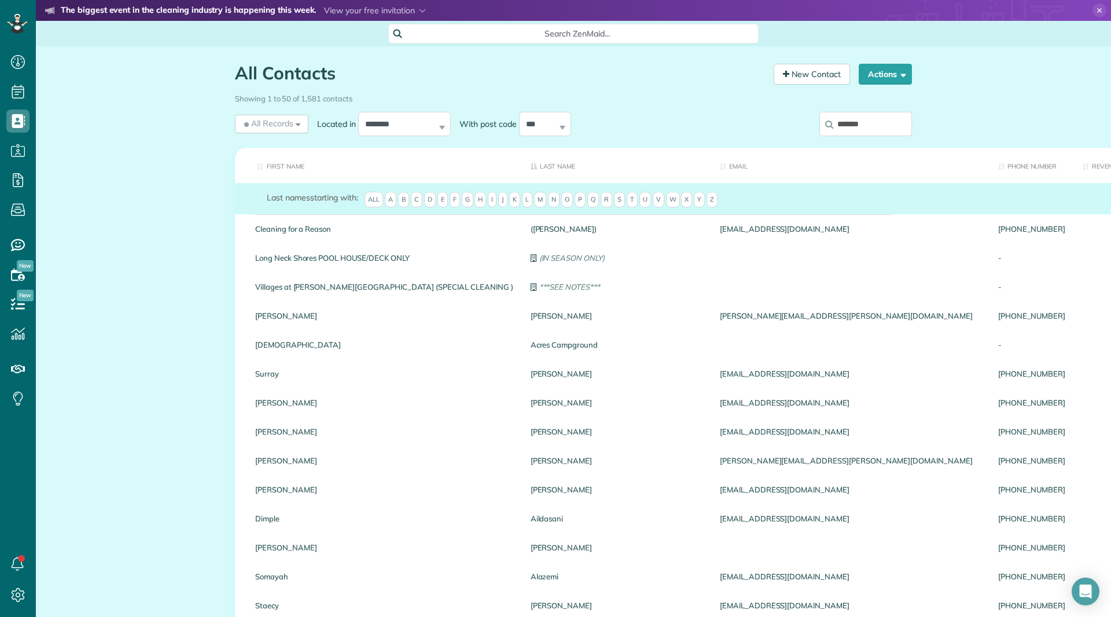
click at [871, 118] on input "*******" at bounding box center [866, 124] width 93 height 24
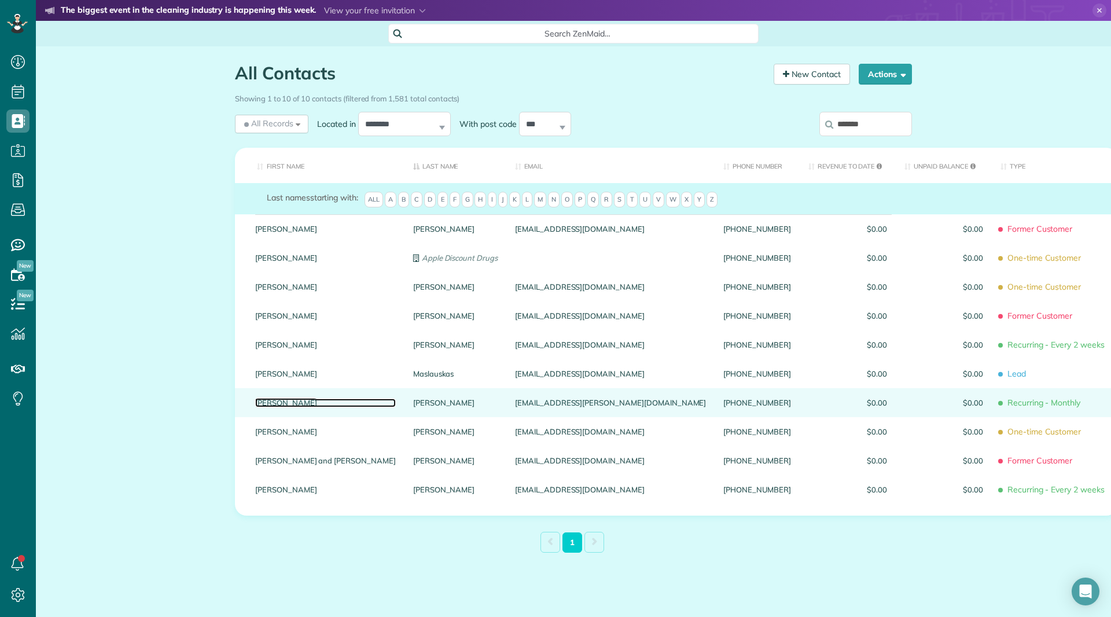
click at [262, 401] on link "Heather" at bounding box center [325, 402] width 141 height 8
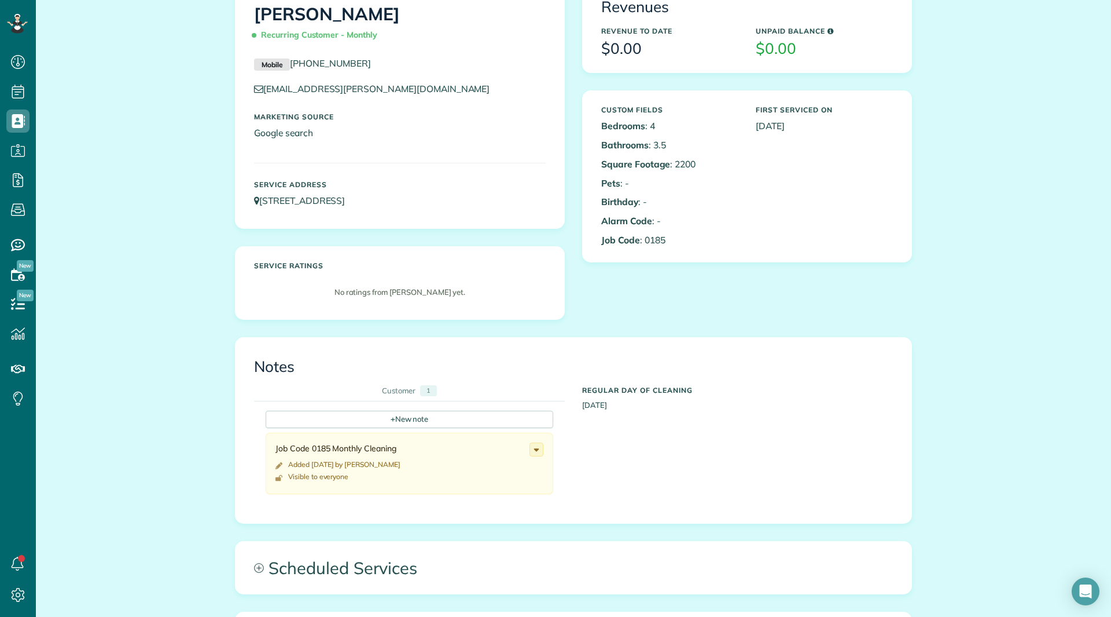
scroll to position [413, 0]
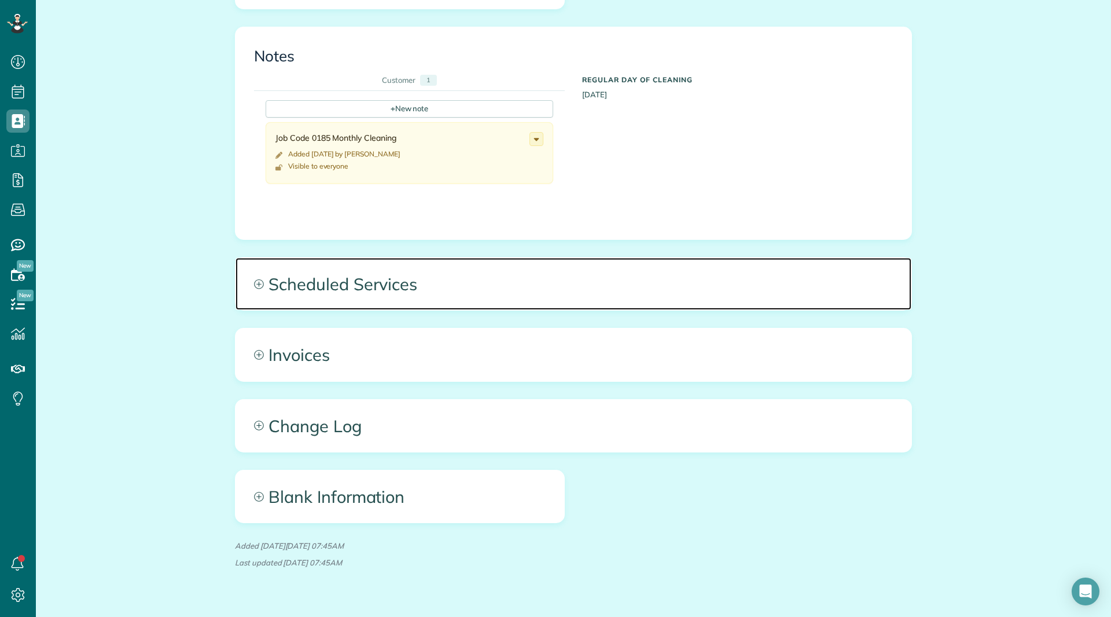
click at [313, 310] on span "Scheduled Services" at bounding box center [574, 284] width 676 height 52
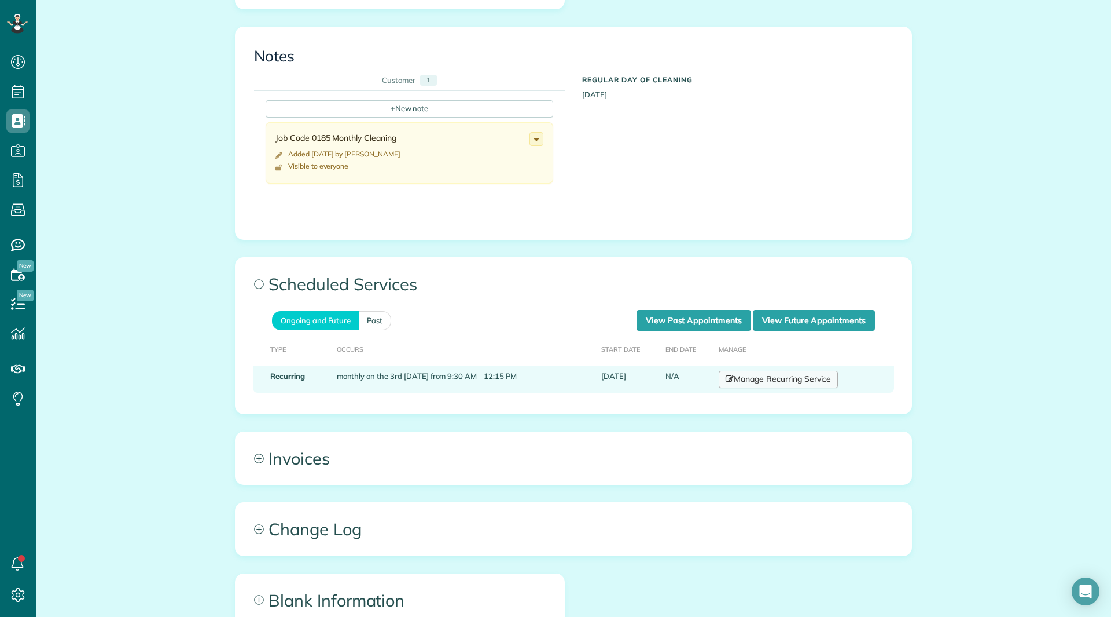
click at [779, 383] on link "Manage Recurring Service" at bounding box center [778, 378] width 119 height 17
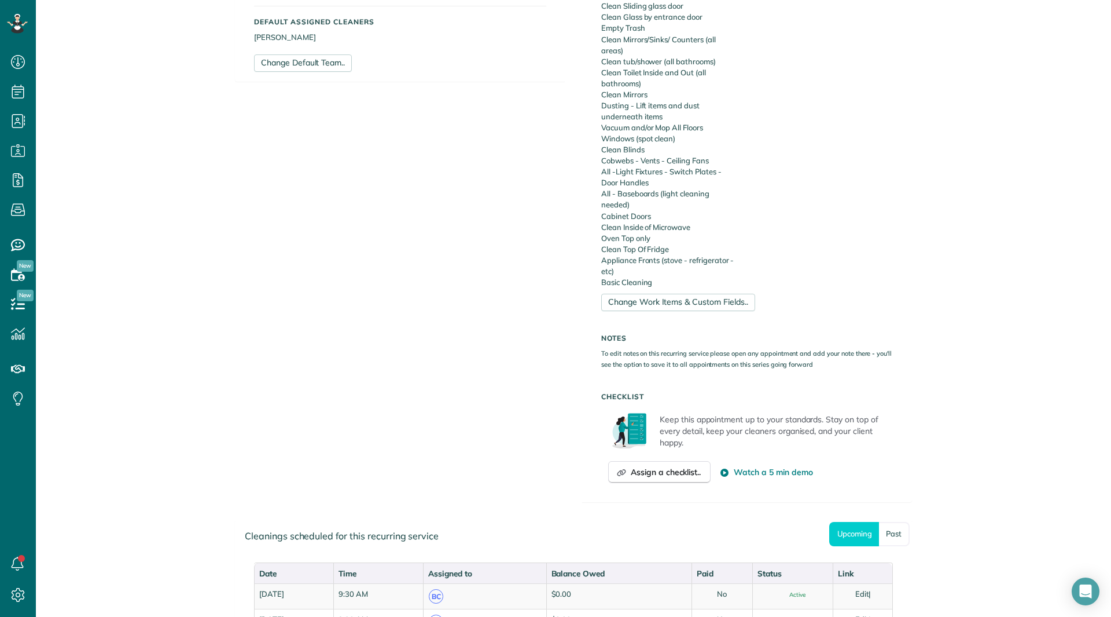
scroll to position [628, 0]
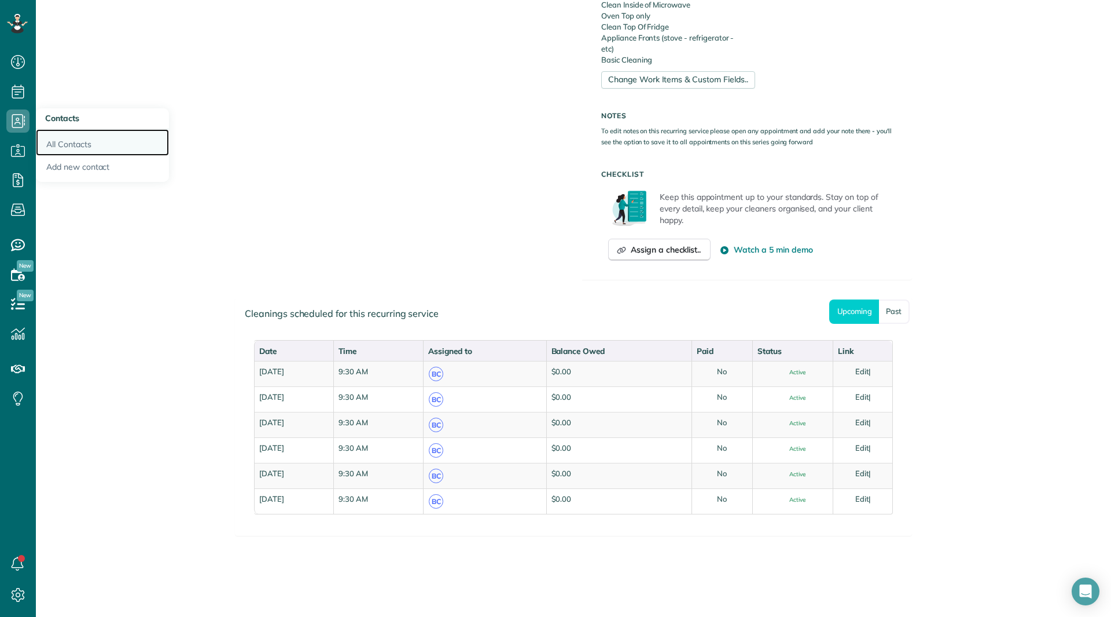
click at [101, 151] on link "All Contacts" at bounding box center [102, 142] width 133 height 27
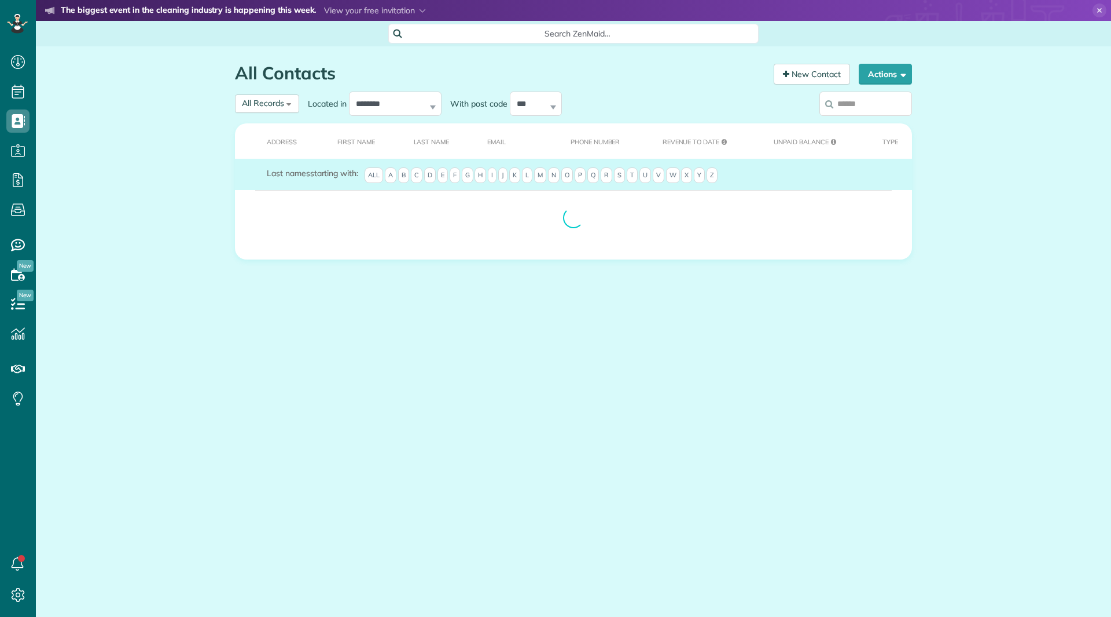
scroll to position [5, 5]
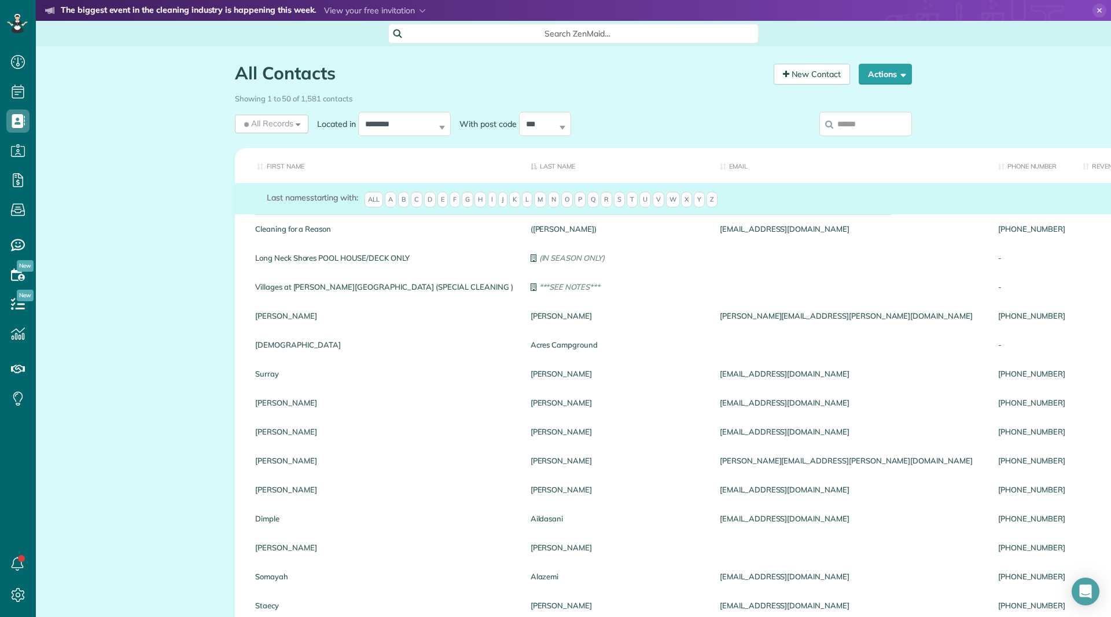
click at [857, 119] on input "search" at bounding box center [866, 124] width 93 height 24
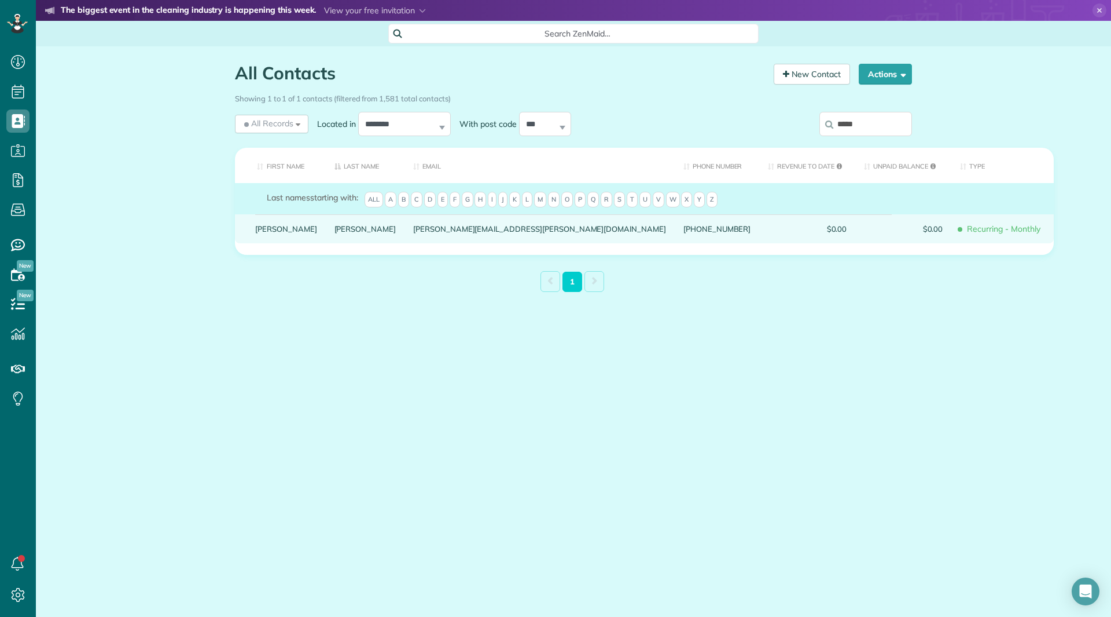
type input "*****"
click at [270, 233] on link "Debbie" at bounding box center [286, 229] width 62 height 8
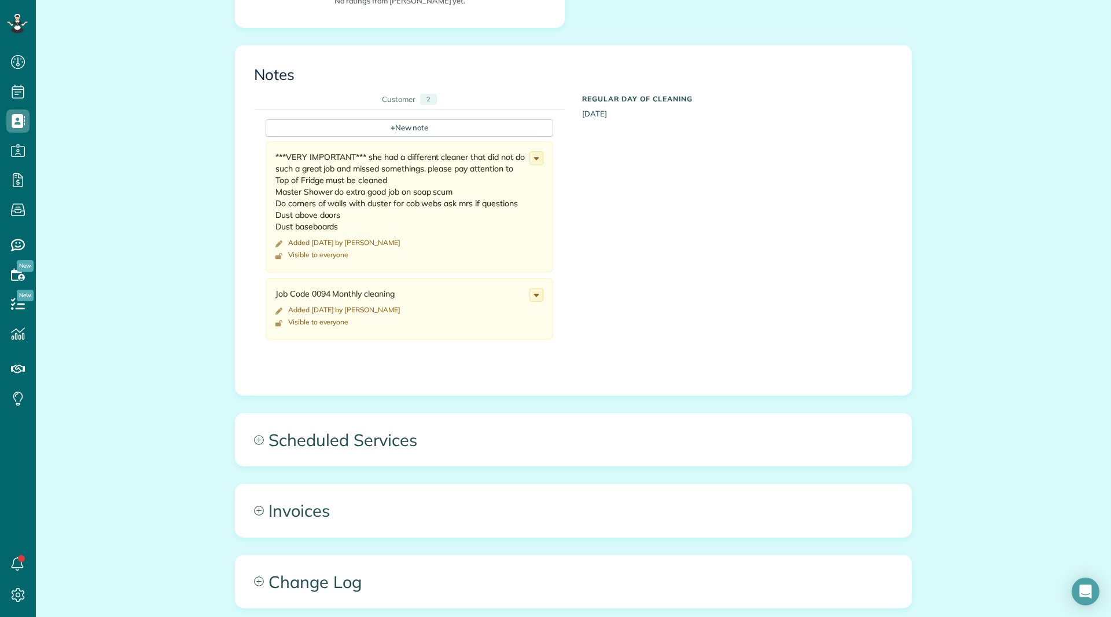
scroll to position [463, 0]
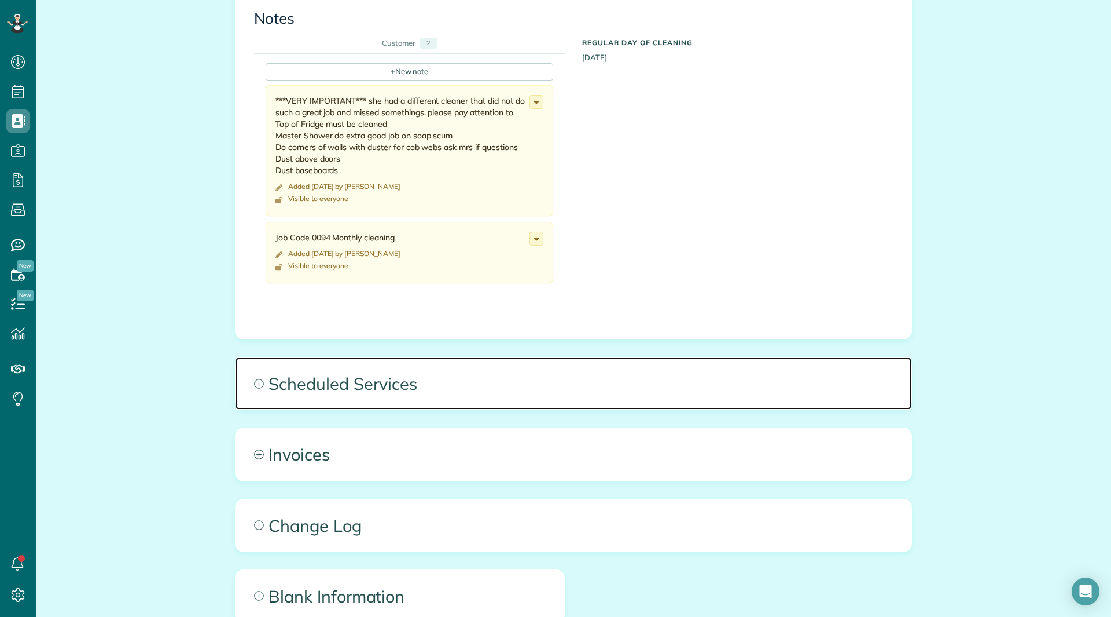
click at [309, 379] on span "Scheduled Services" at bounding box center [574, 383] width 676 height 52
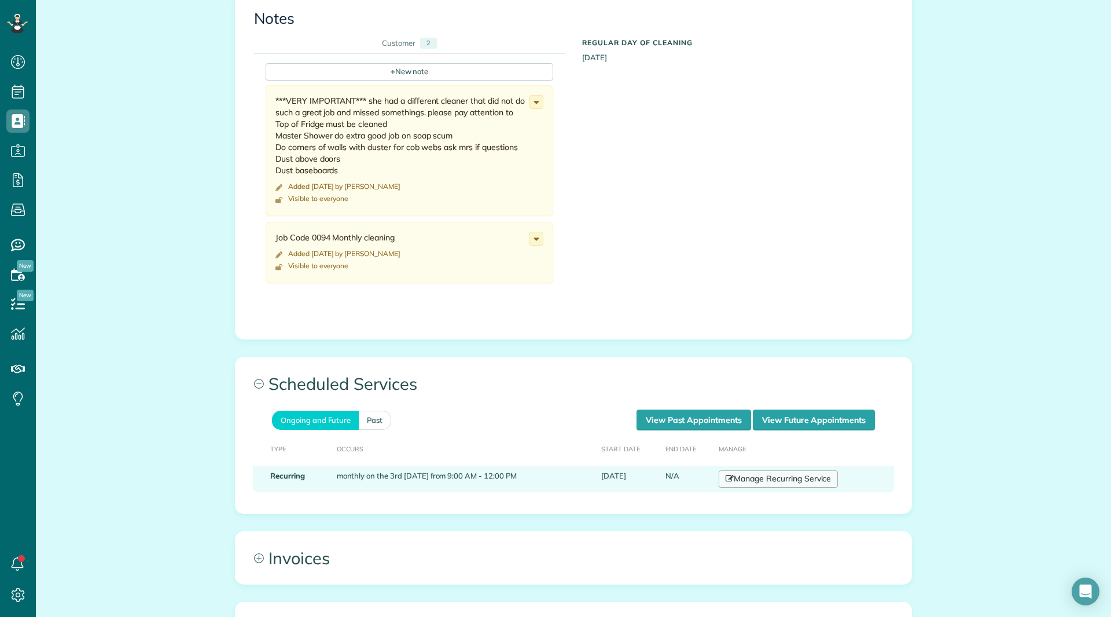
click at [765, 470] on link "Manage Recurring Service" at bounding box center [778, 478] width 119 height 17
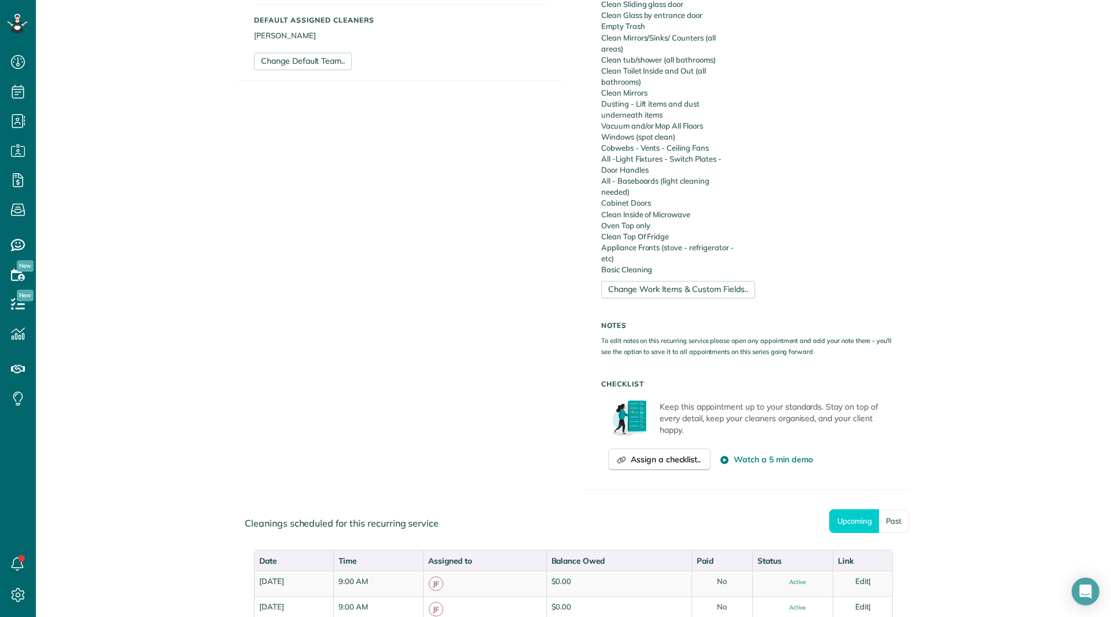
scroll to position [617, 0]
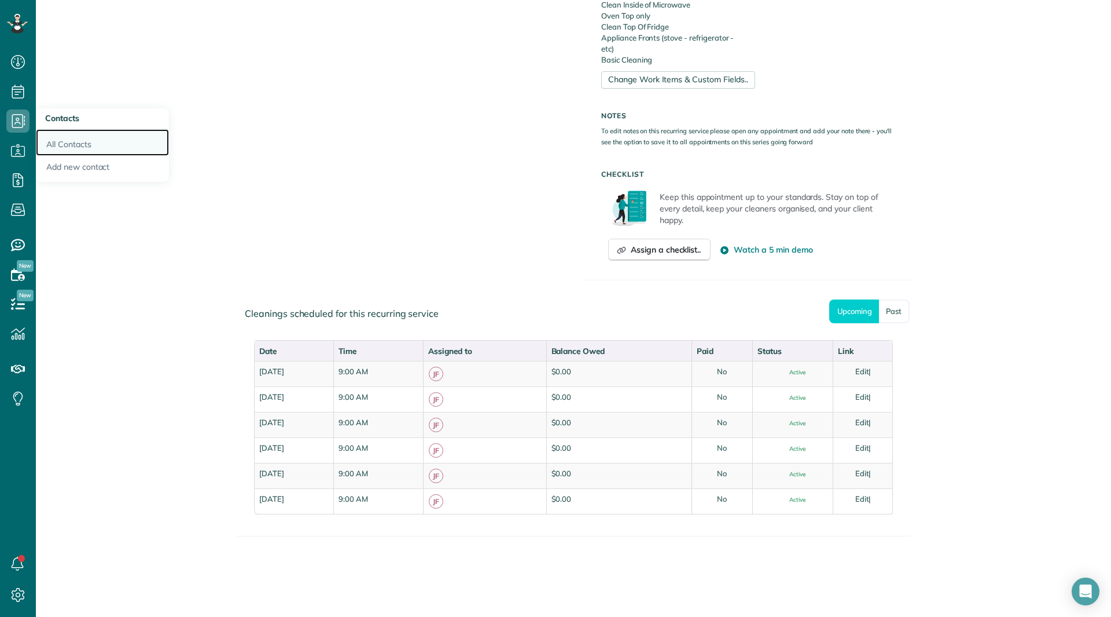
click at [44, 137] on link "All Contacts" at bounding box center [102, 142] width 133 height 27
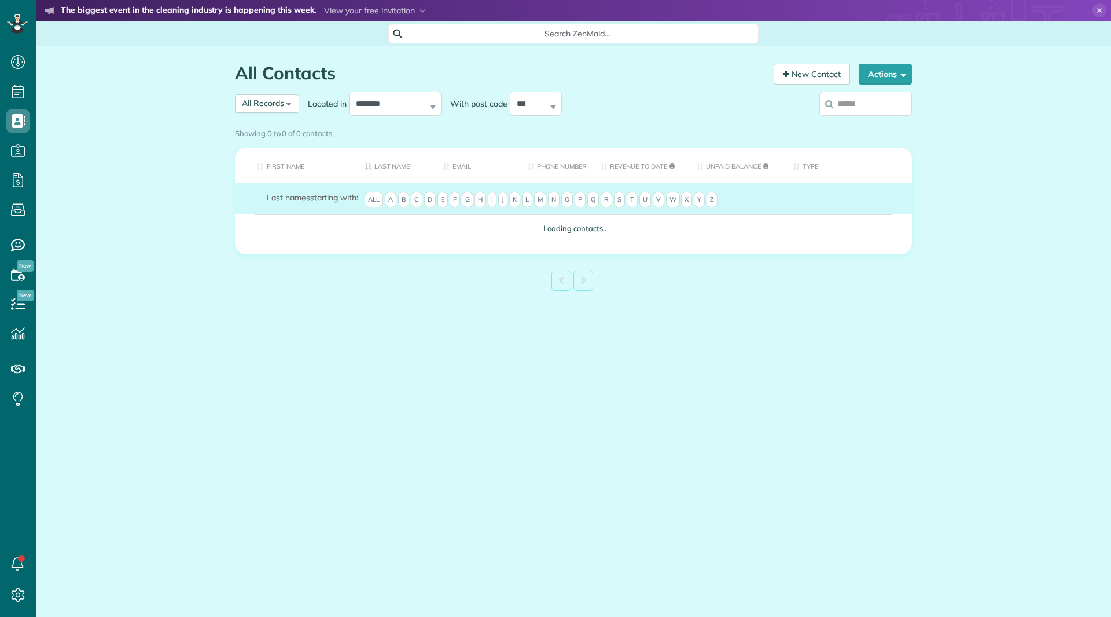
scroll to position [5, 5]
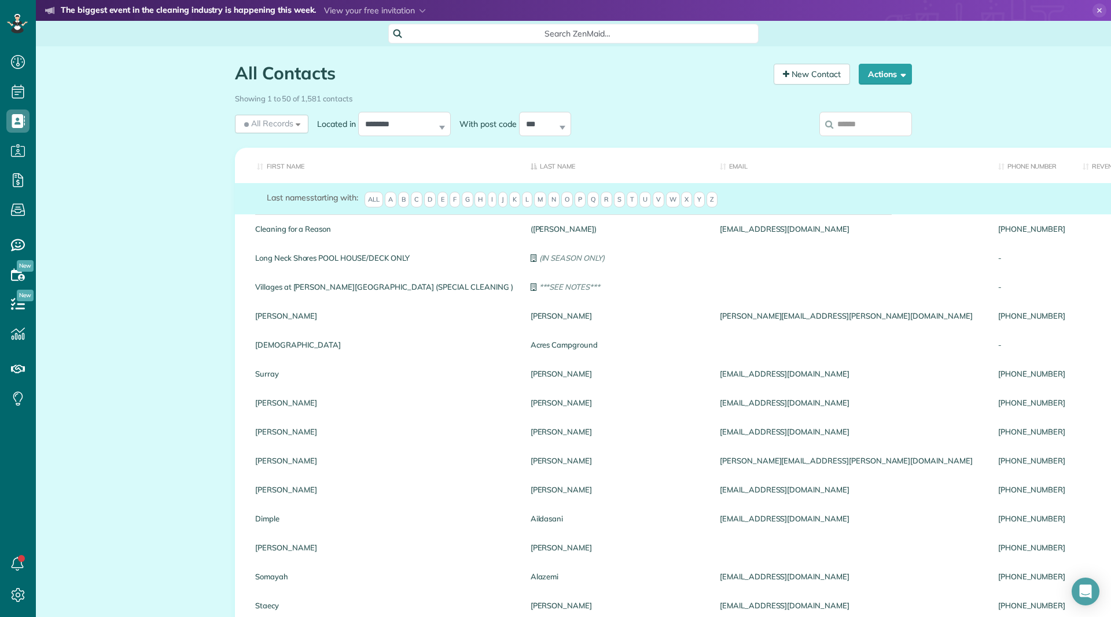
click at [865, 101] on div "Showing 1 to 50 of 1,581 contacts" at bounding box center [573, 97] width 677 height 16
click at [858, 123] on input "search" at bounding box center [866, 124] width 93 height 24
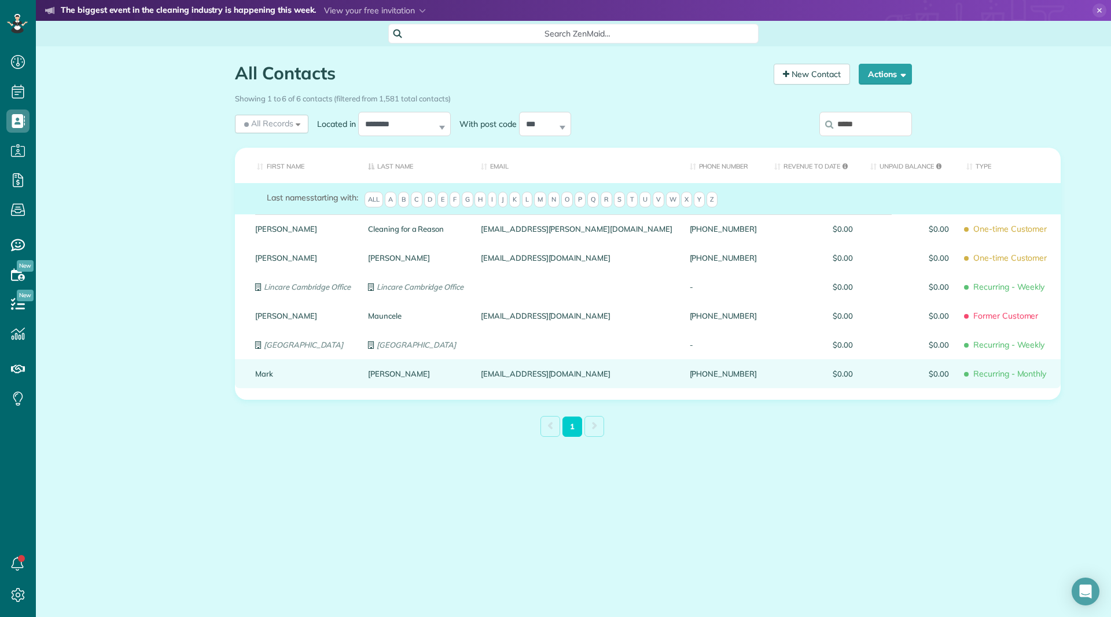
type input "*****"
click at [266, 375] on link "Mark" at bounding box center [303, 373] width 96 height 8
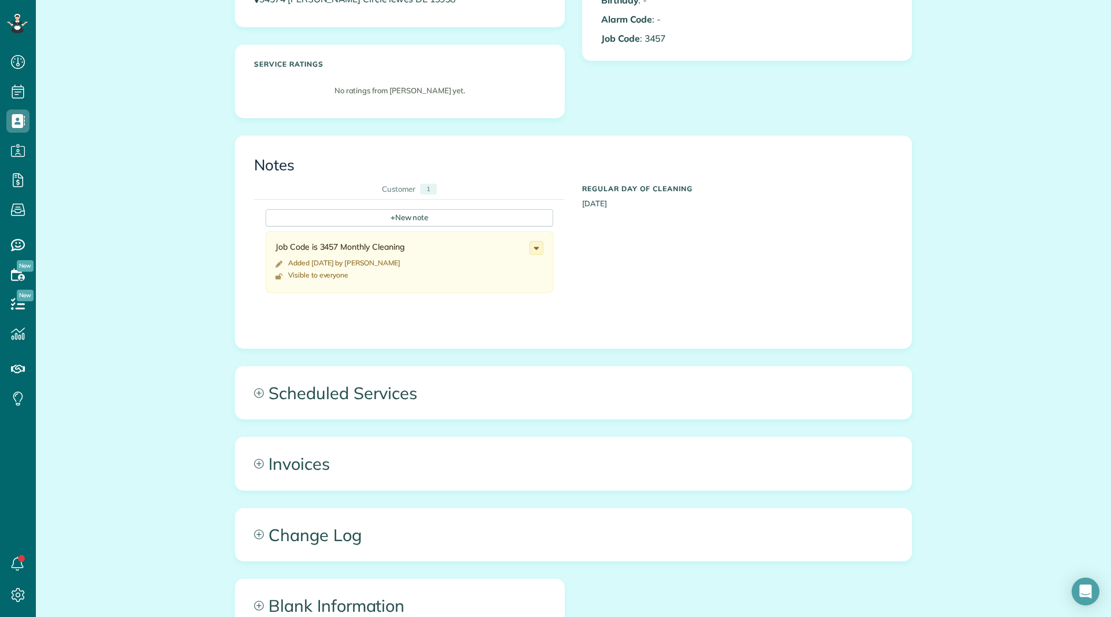
scroll to position [347, 0]
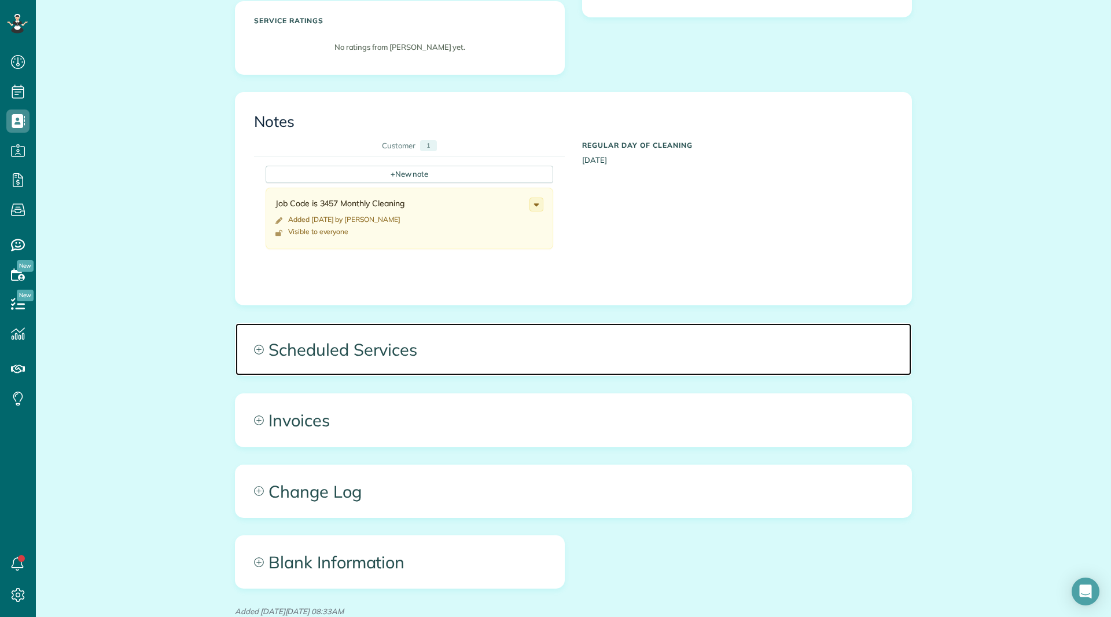
click at [317, 355] on span "Scheduled Services" at bounding box center [574, 349] width 676 height 52
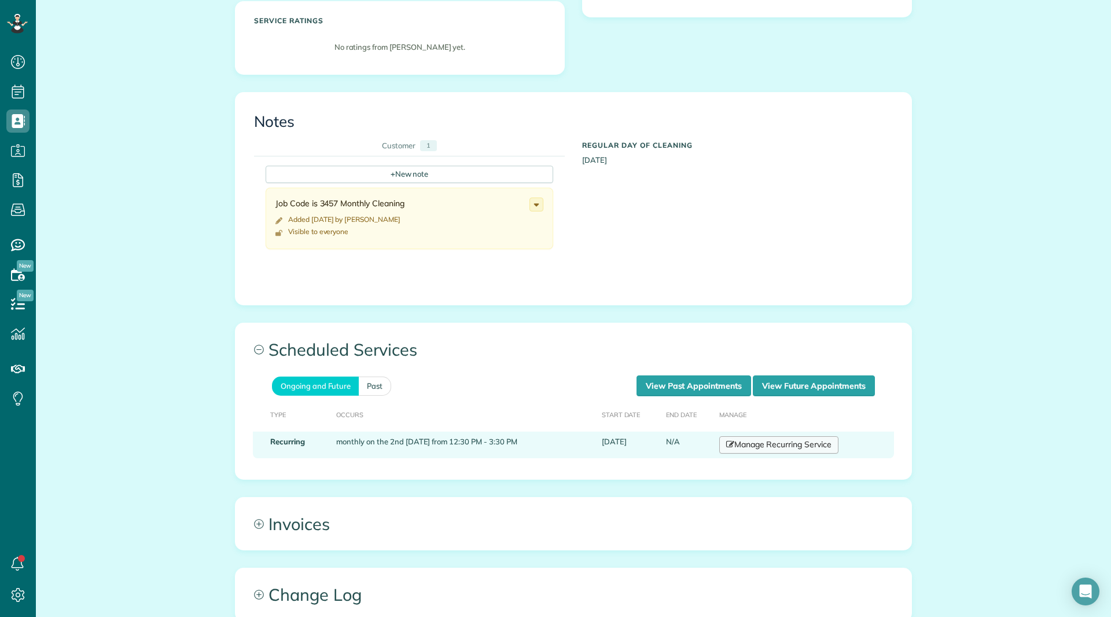
click at [750, 438] on link "Manage Recurring Service" at bounding box center [779, 444] width 119 height 17
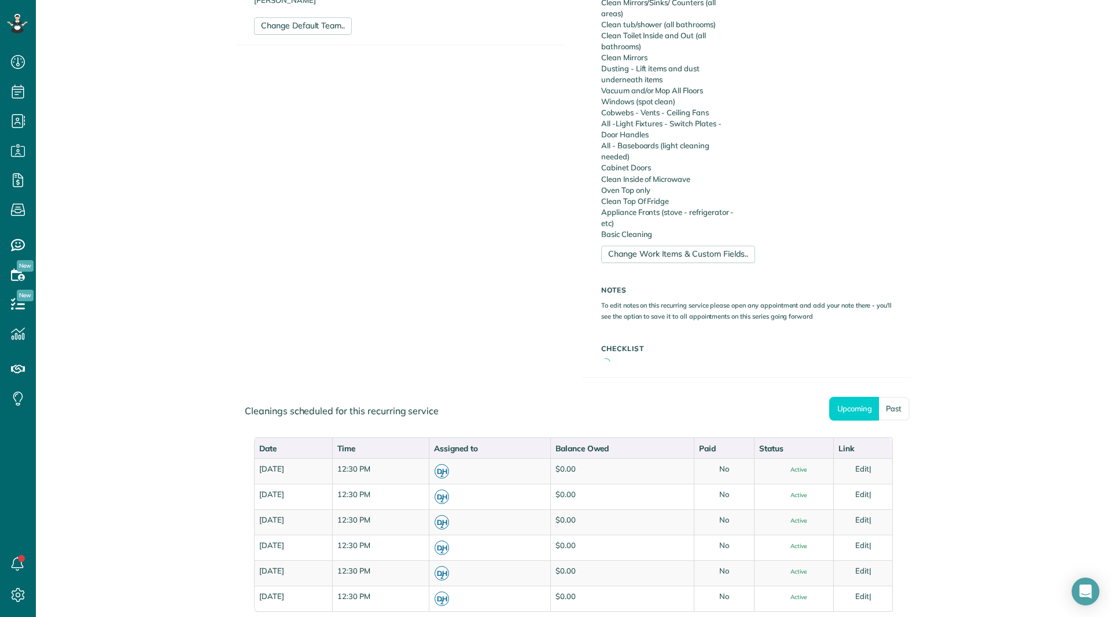
scroll to position [463, 0]
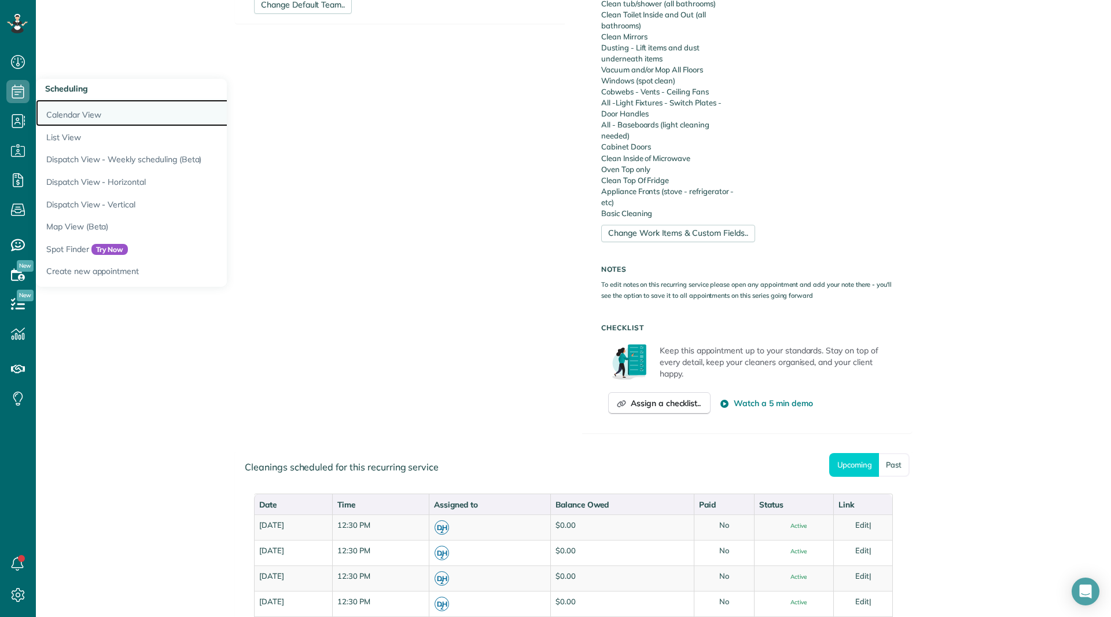
click at [60, 111] on link "Calendar View" at bounding box center [180, 113] width 289 height 27
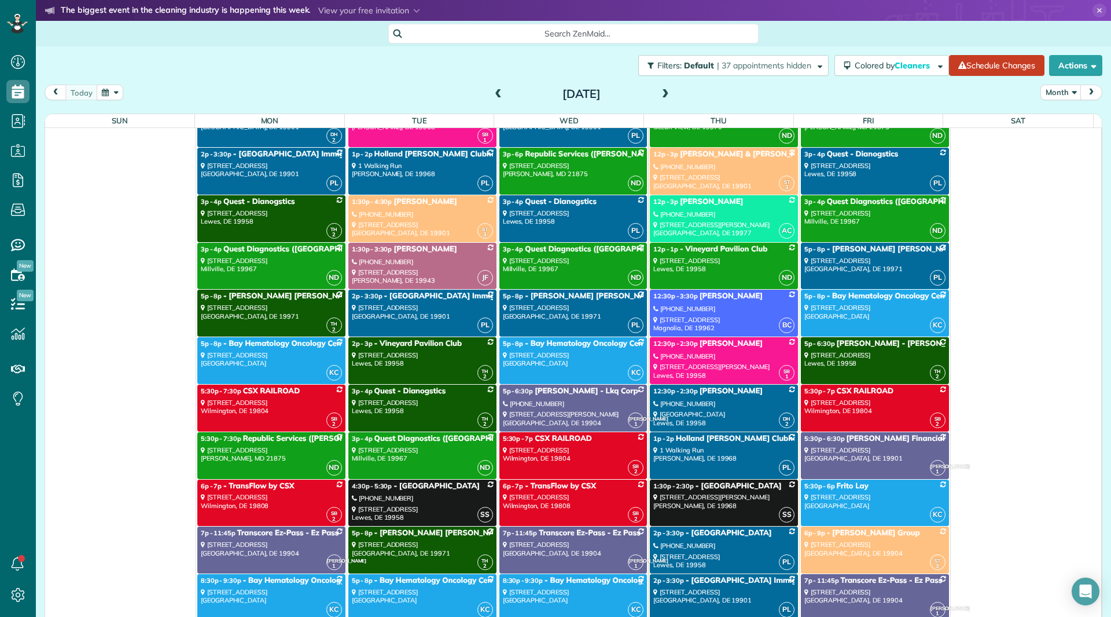
scroll to position [2952, 0]
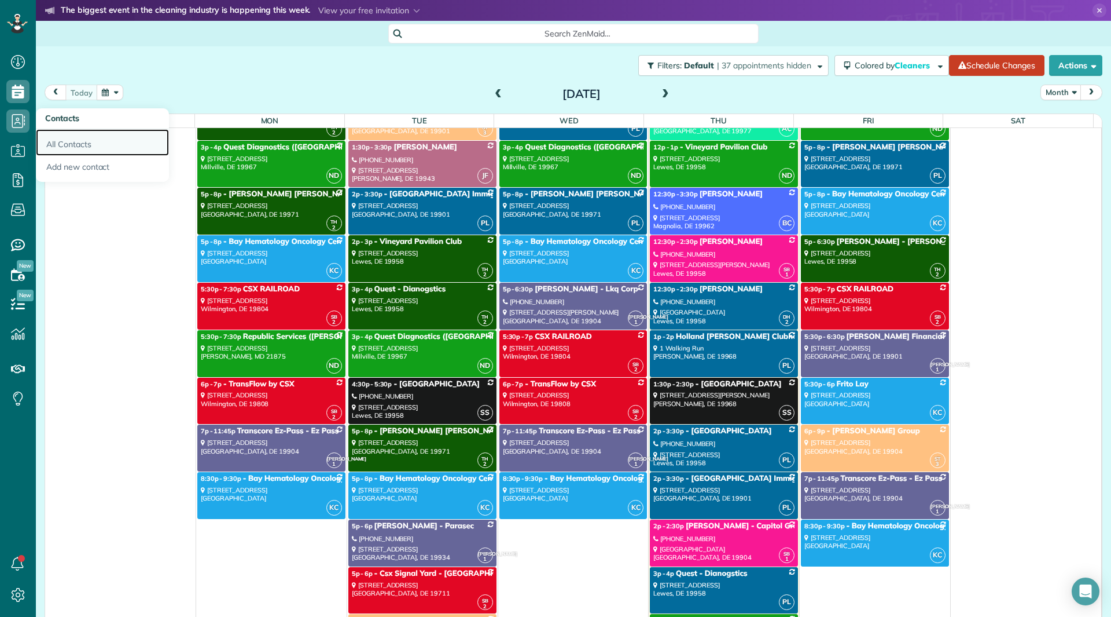
click at [74, 142] on link "All Contacts" at bounding box center [102, 142] width 133 height 27
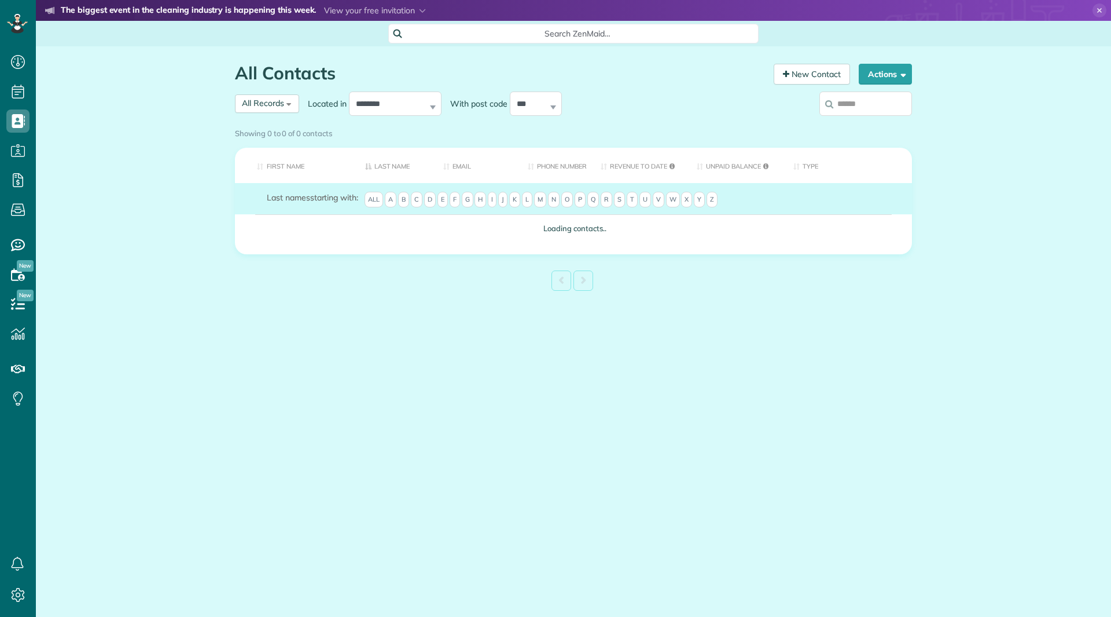
scroll to position [5, 5]
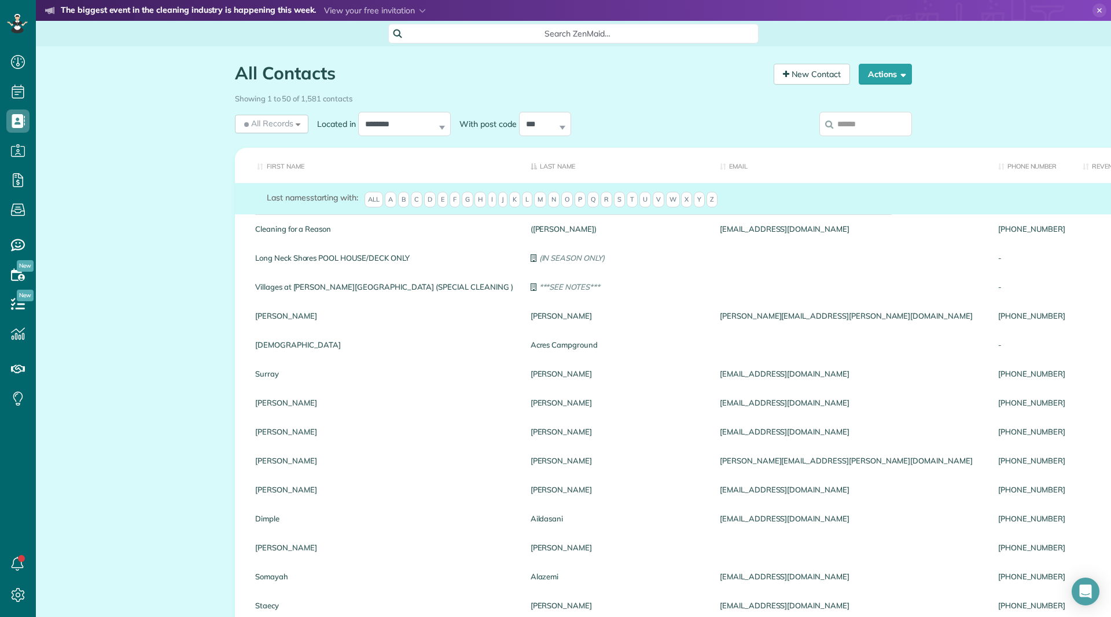
click at [845, 120] on input "search" at bounding box center [866, 124] width 93 height 24
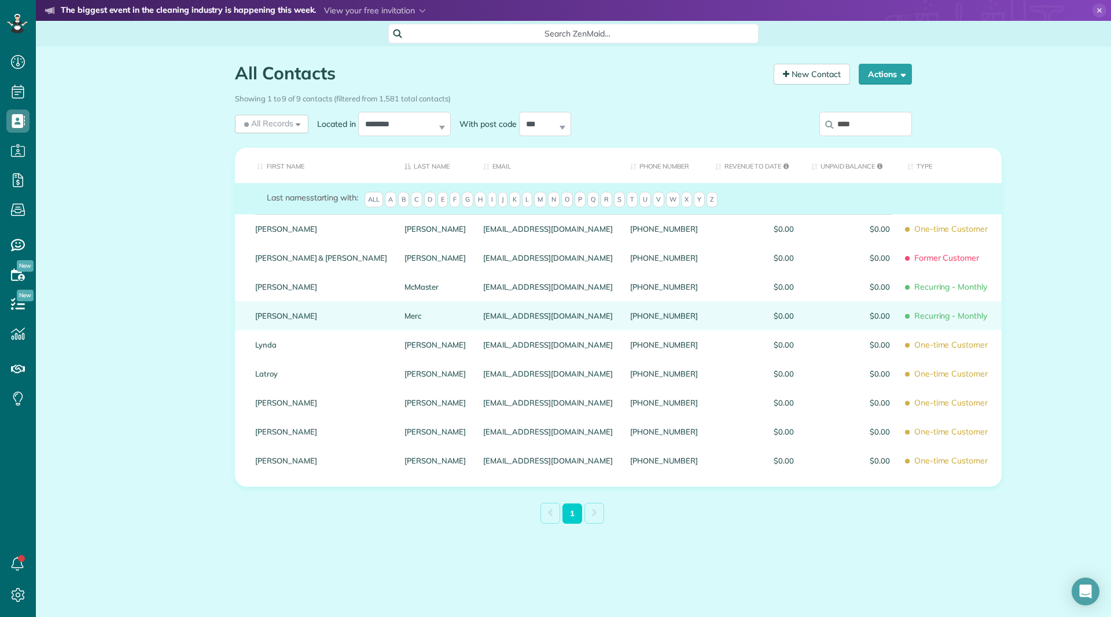
type input "****"
click at [271, 317] on link "Lynne" at bounding box center [321, 315] width 132 height 8
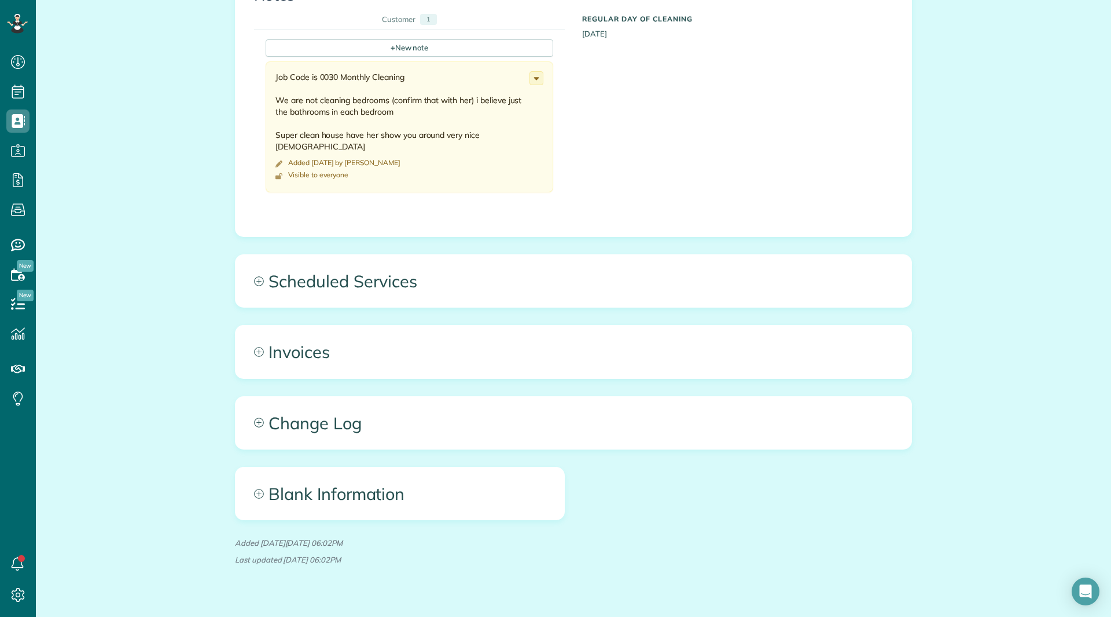
scroll to position [497, 0]
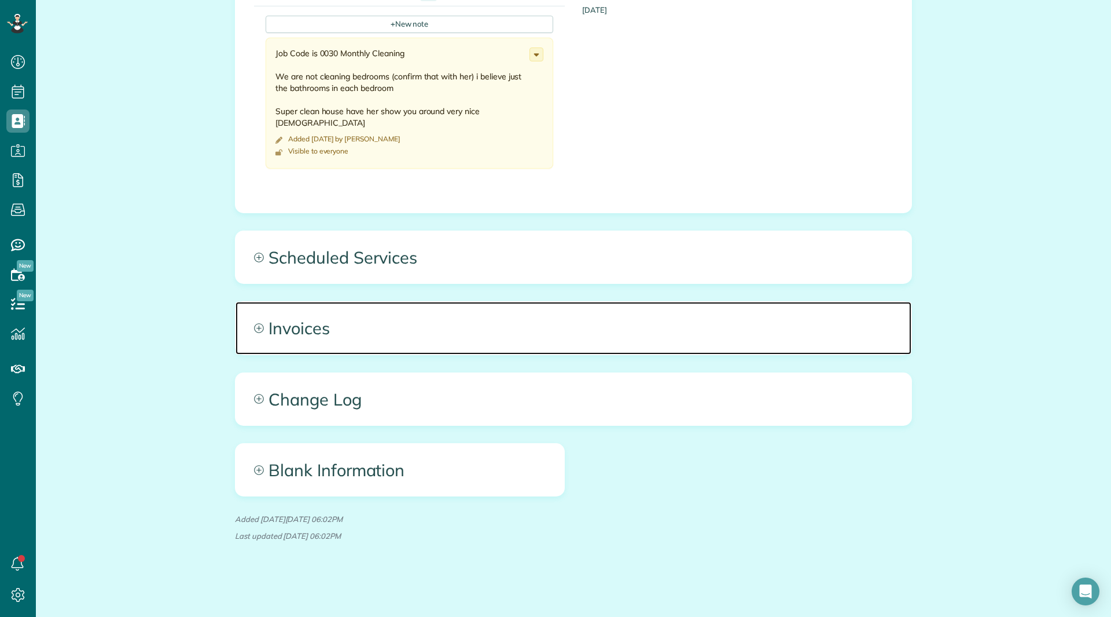
click at [314, 311] on span "Invoices" at bounding box center [574, 328] width 676 height 52
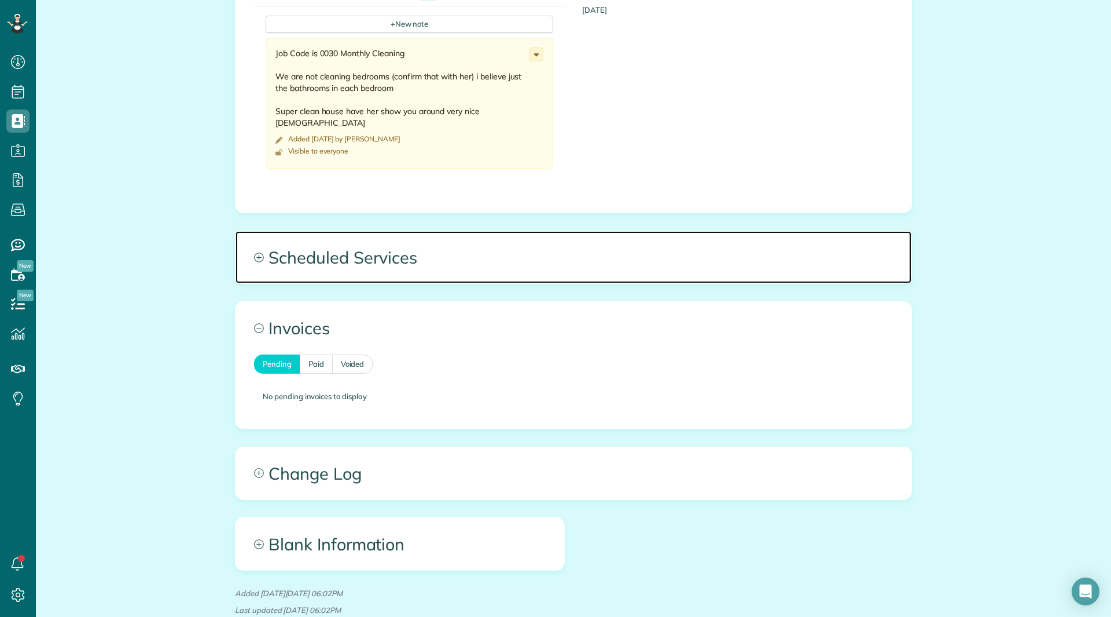
click at [318, 278] on span "Scheduled Services" at bounding box center [574, 257] width 676 height 52
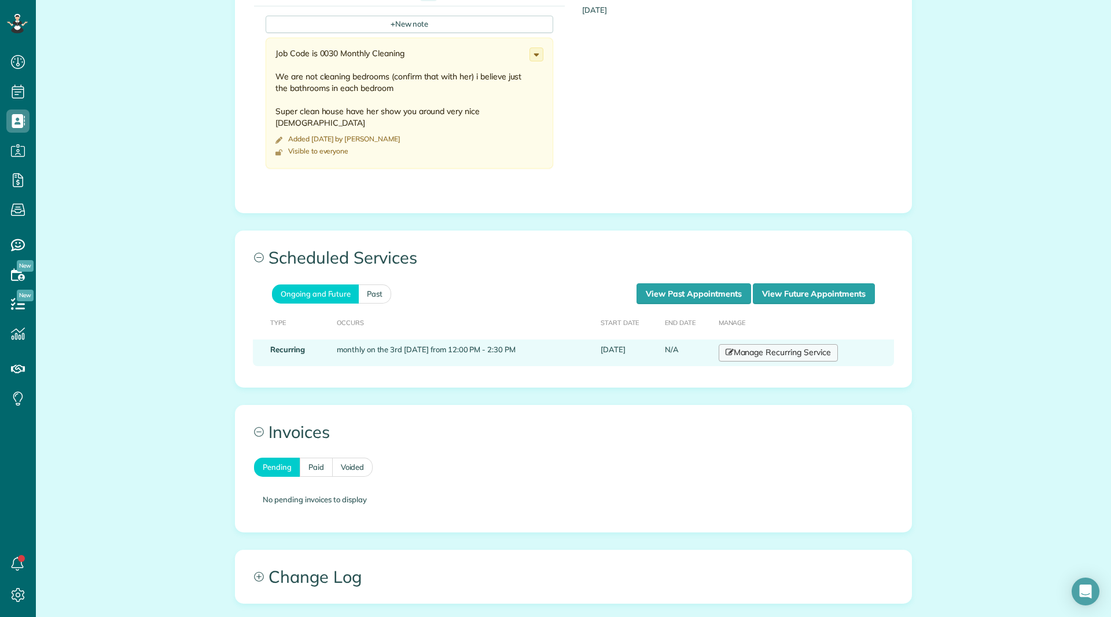
click at [755, 348] on link "Manage Recurring Service" at bounding box center [778, 352] width 119 height 17
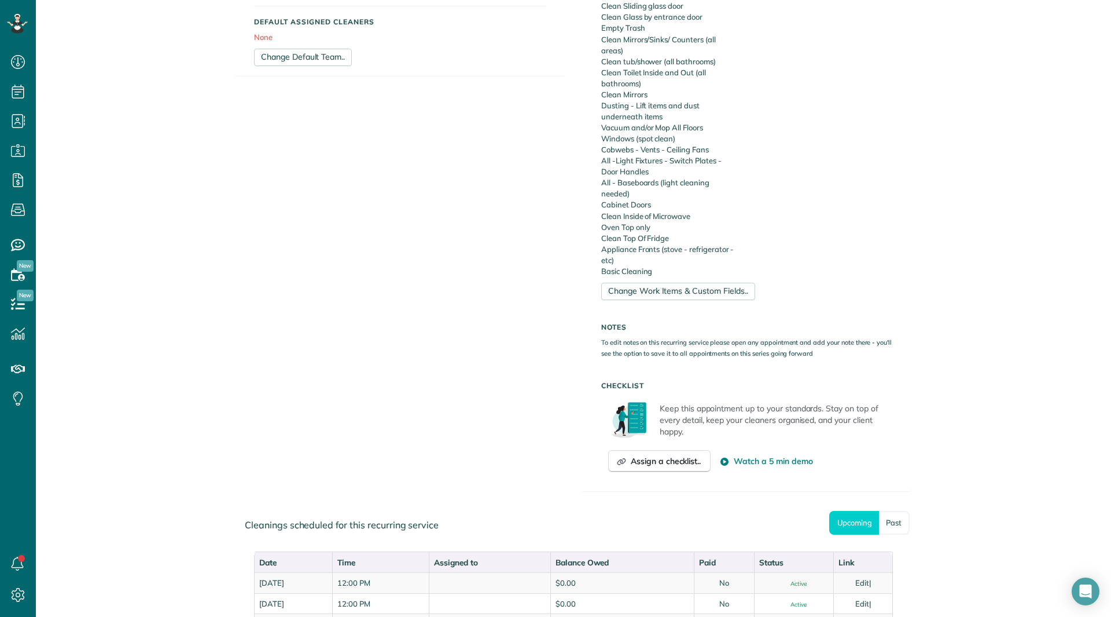
scroll to position [579, 0]
